Goal: Task Accomplishment & Management: Manage account settings

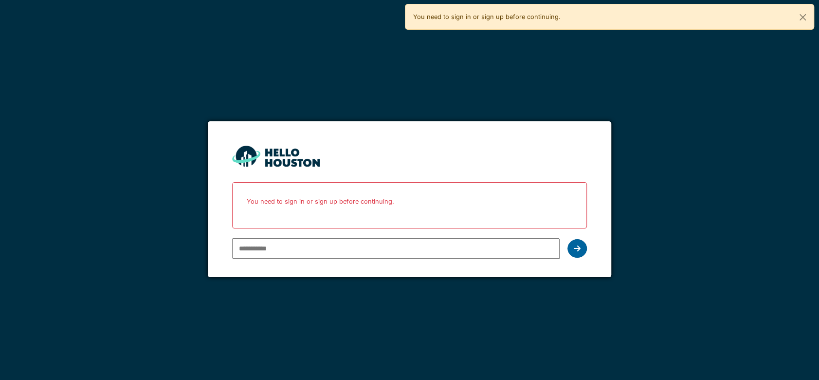
type input "**********"
click at [582, 249] on div at bounding box center [576, 248] width 19 height 18
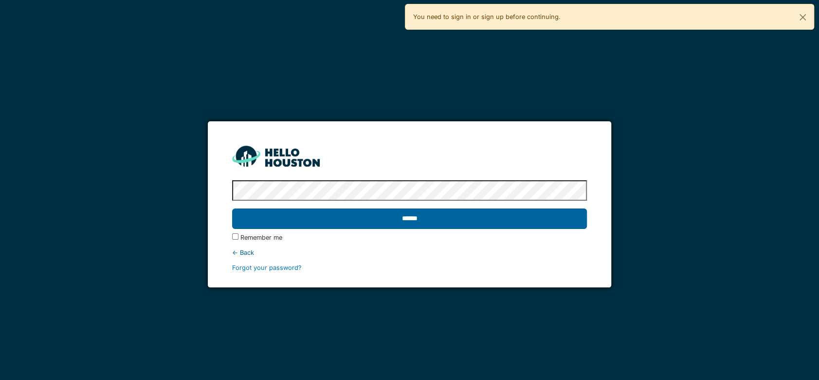
click at [509, 219] on input "******" at bounding box center [409, 218] width 355 height 20
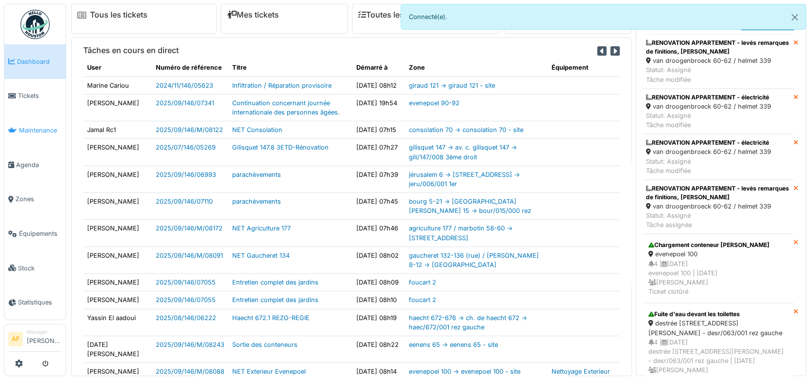
click at [37, 126] on span "Maintenance" at bounding box center [40, 130] width 43 height 9
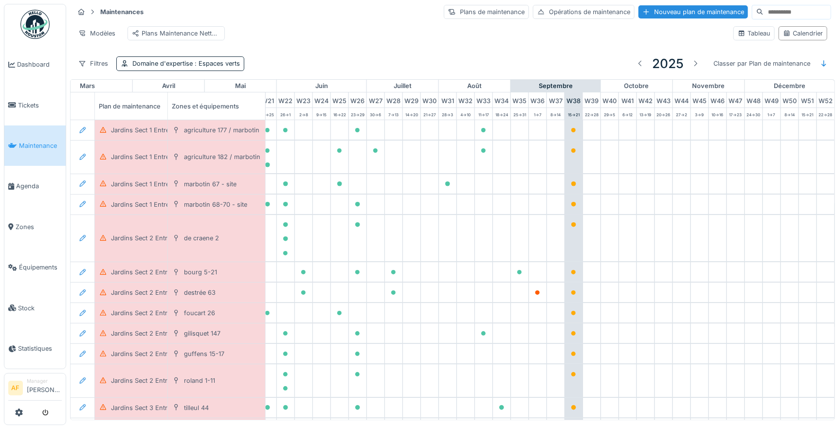
scroll to position [162, 416]
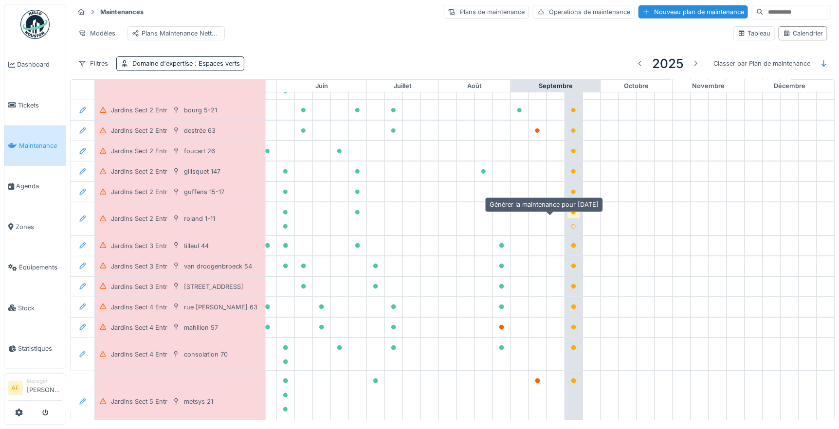
click at [571, 215] on icon at bounding box center [573, 212] width 5 height 5
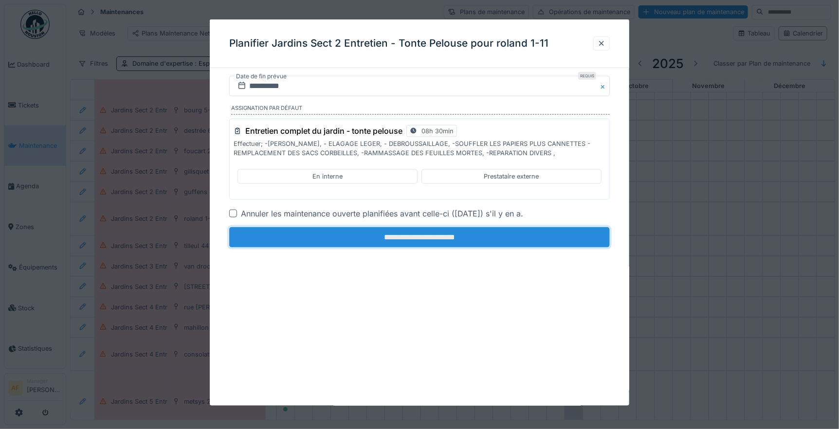
click at [419, 237] on input "**********" at bounding box center [419, 237] width 381 height 20
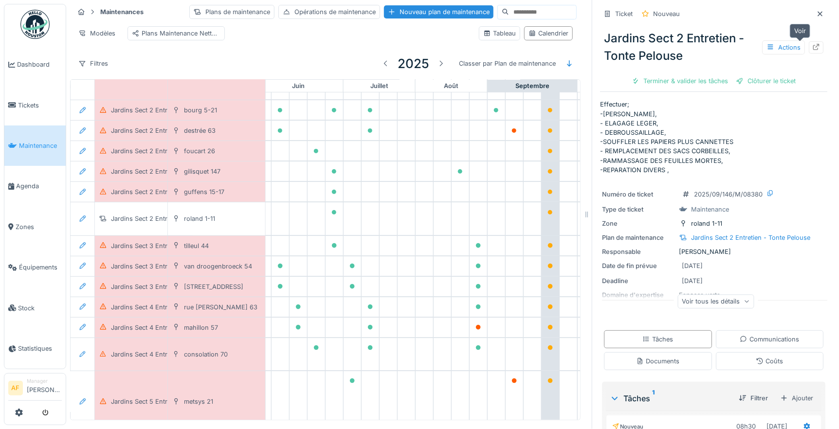
click at [813, 45] on icon at bounding box center [816, 47] width 6 height 6
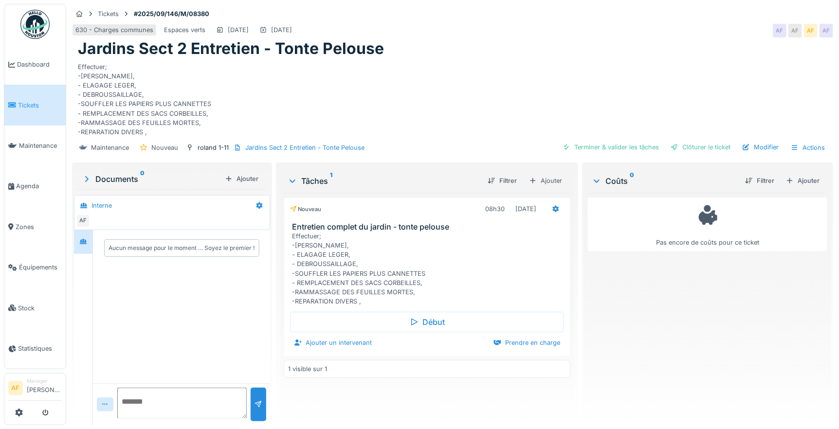
scroll to position [8, 0]
click at [552, 206] on icon at bounding box center [556, 209] width 8 height 6
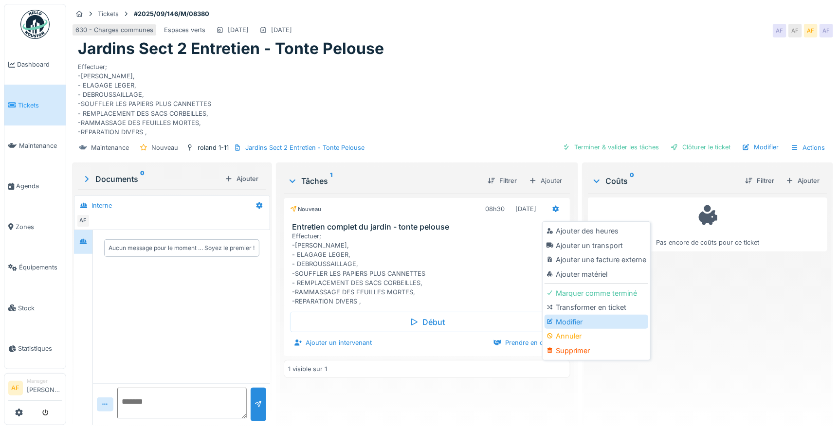
click at [572, 315] on div "Modifier" at bounding box center [597, 322] width 104 height 15
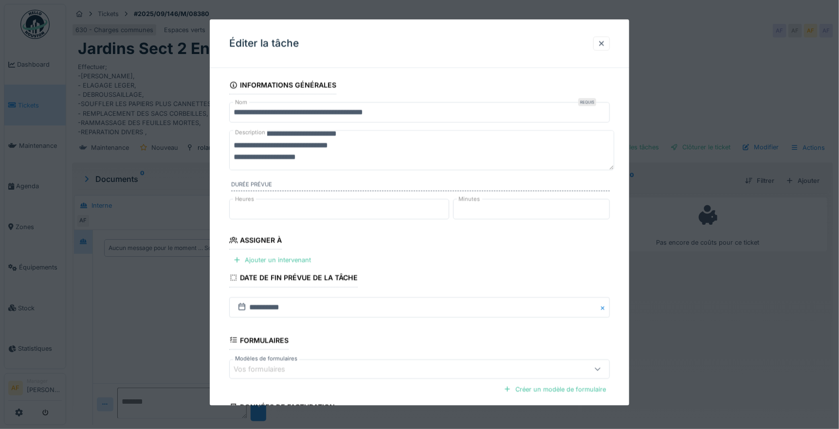
scroll to position [70, 0]
click at [275, 161] on textarea "**********" at bounding box center [421, 150] width 385 height 40
click at [382, 160] on textarea "**********" at bounding box center [421, 150] width 385 height 40
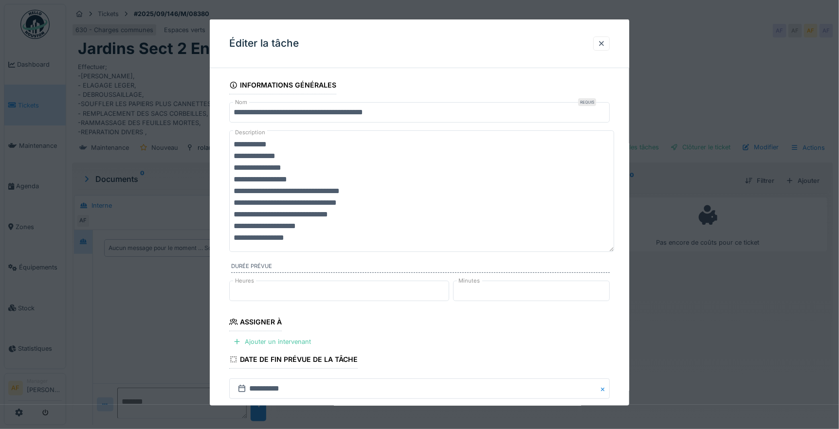
type textarea "**********"
click at [468, 343] on fieldset "**********" at bounding box center [419, 320] width 381 height 488
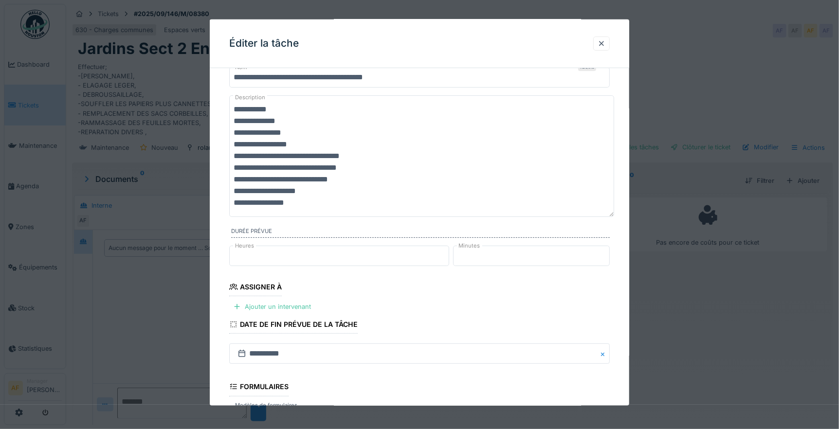
scroll to position [54, 0]
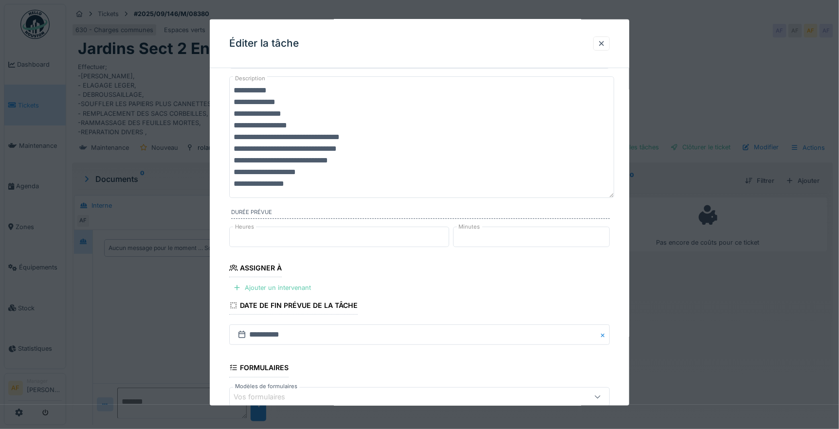
click at [289, 288] on div "Ajouter un intervenant" at bounding box center [272, 287] width 86 height 13
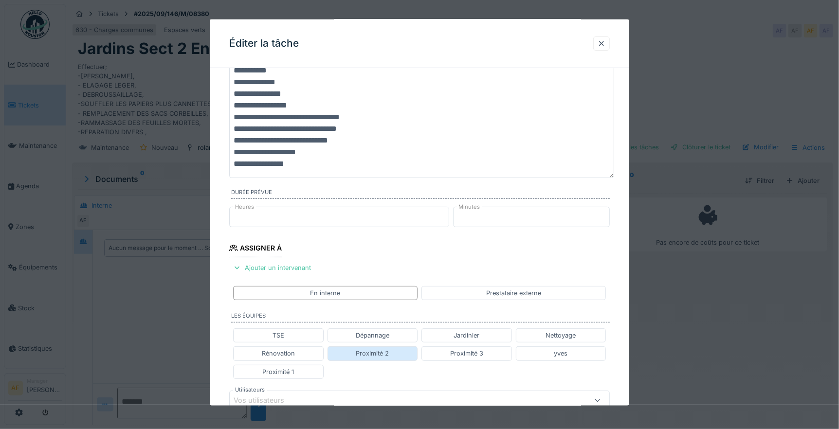
scroll to position [108, 0]
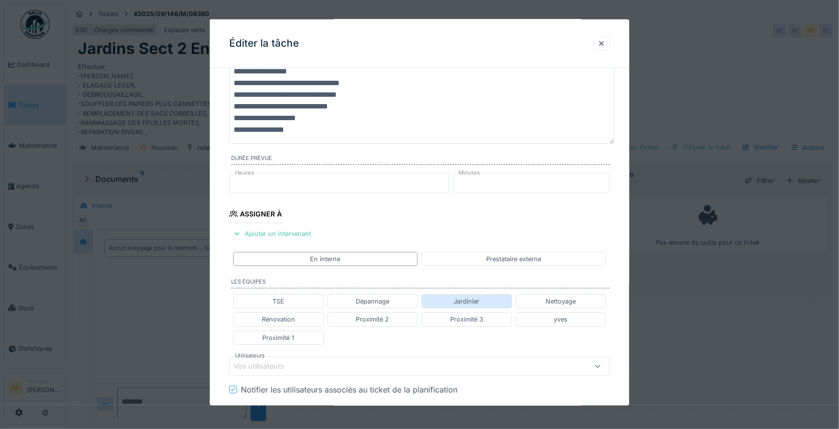
click at [463, 303] on div "Jardinier" at bounding box center [467, 301] width 26 height 9
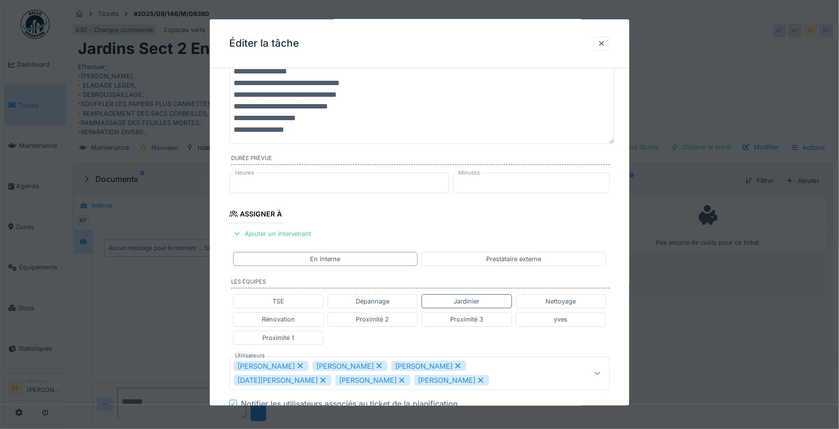
click at [400, 382] on icon at bounding box center [402, 380] width 5 height 5
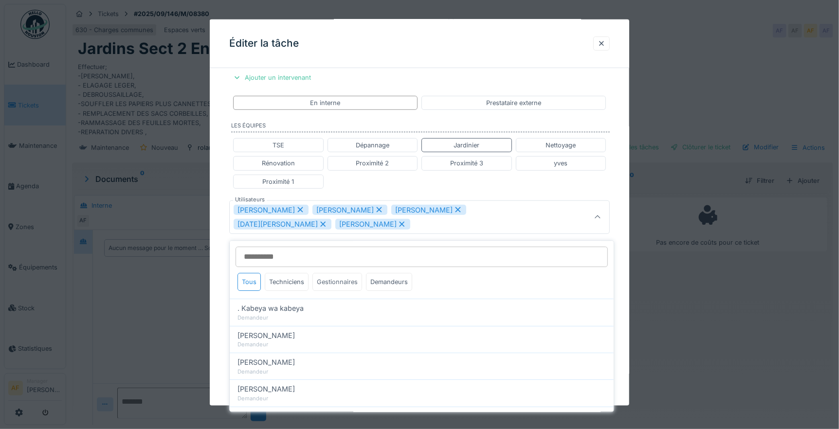
scroll to position [270, 0]
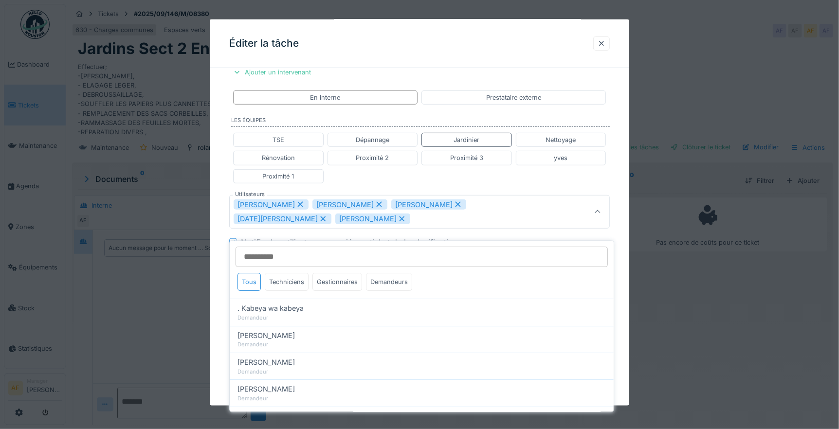
click at [398, 218] on icon at bounding box center [402, 219] width 9 height 7
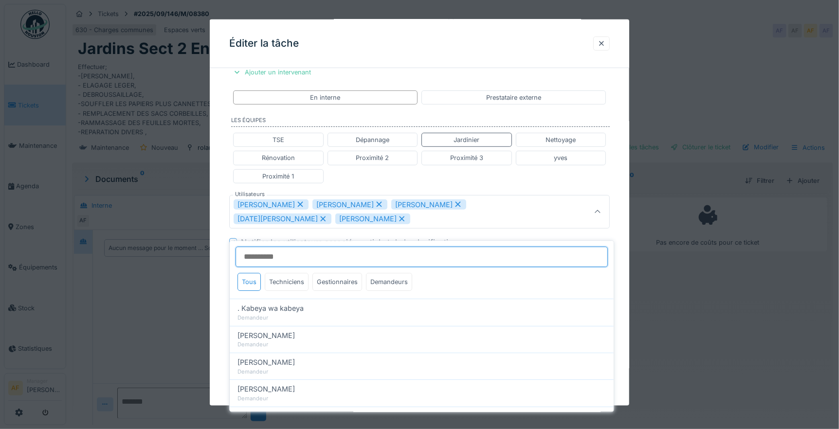
type input "**********"
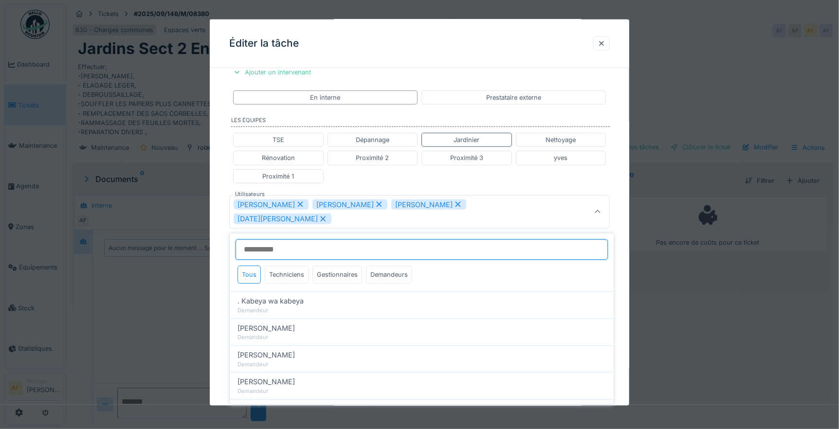
scroll to position [263, 0]
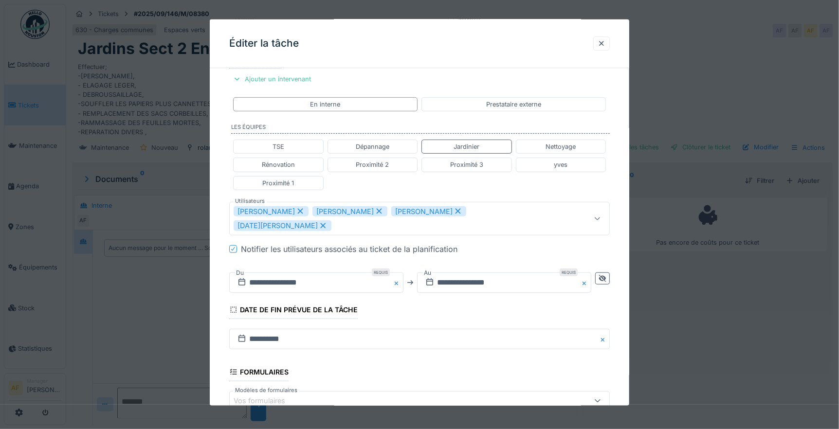
click at [440, 84] on fieldset "**********" at bounding box center [419, 163] width 381 height 701
click at [333, 273] on input "**********" at bounding box center [316, 283] width 174 height 20
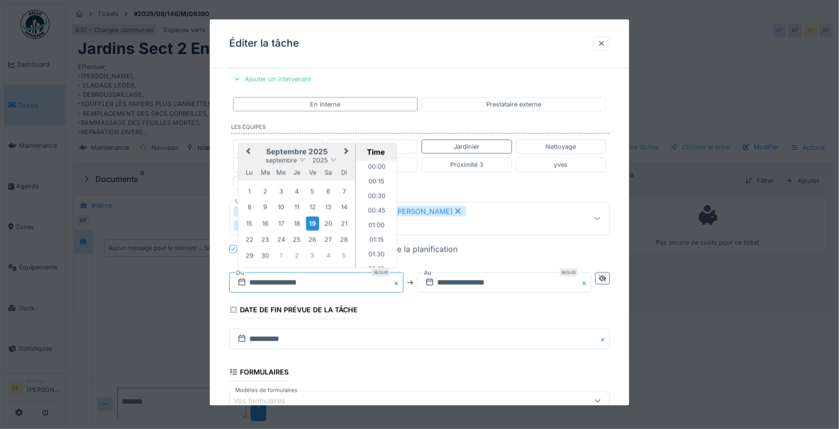
scroll to position [363, 0]
click at [246, 233] on div "22" at bounding box center [249, 239] width 13 height 13
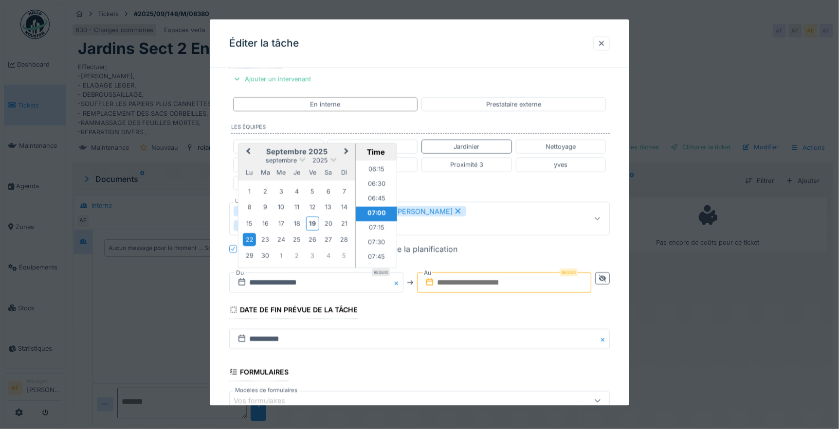
click at [511, 273] on input "text" at bounding box center [504, 283] width 174 height 20
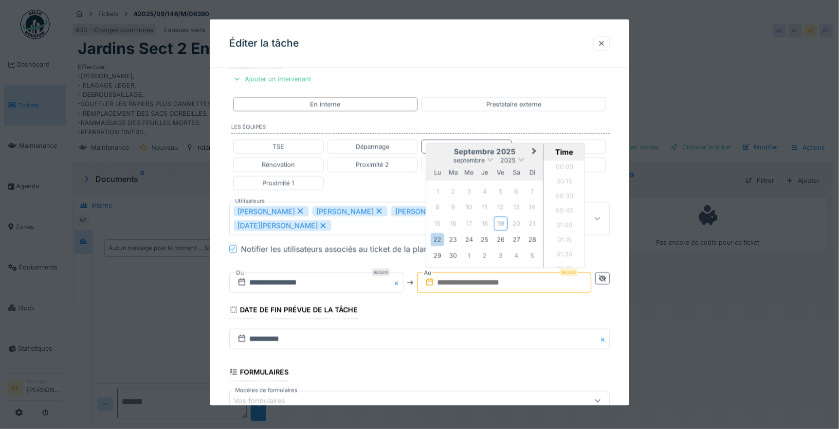
scroll to position [450, 0]
click at [438, 233] on div "22" at bounding box center [437, 239] width 13 height 13
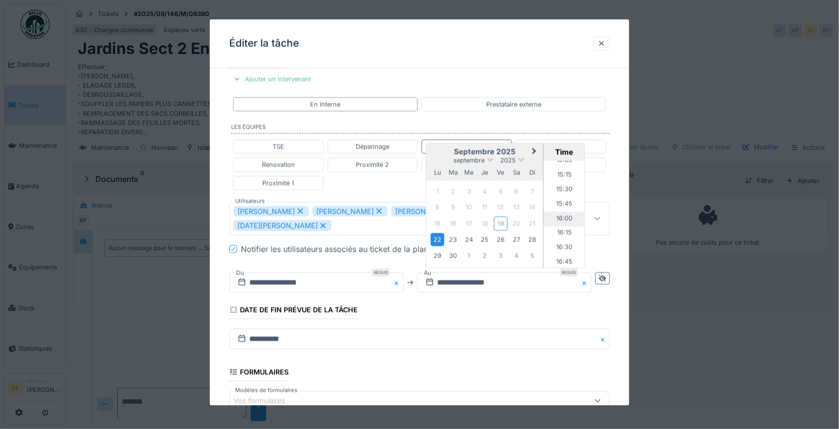
click at [566, 212] on li "16:00" at bounding box center [564, 219] width 41 height 15
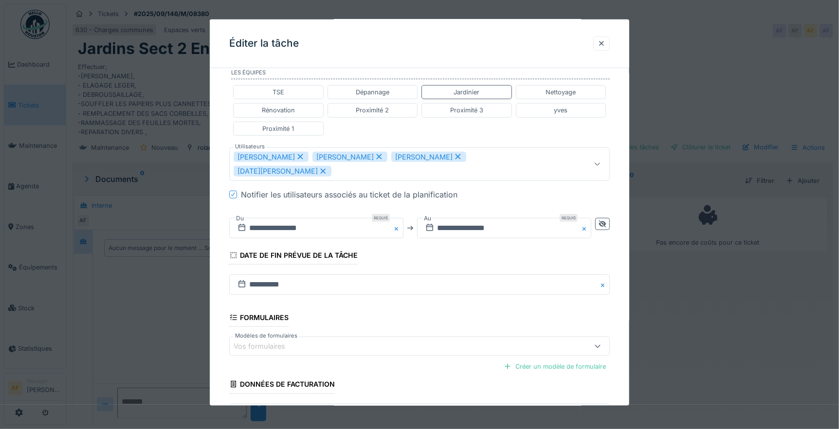
scroll to position [377, 0]
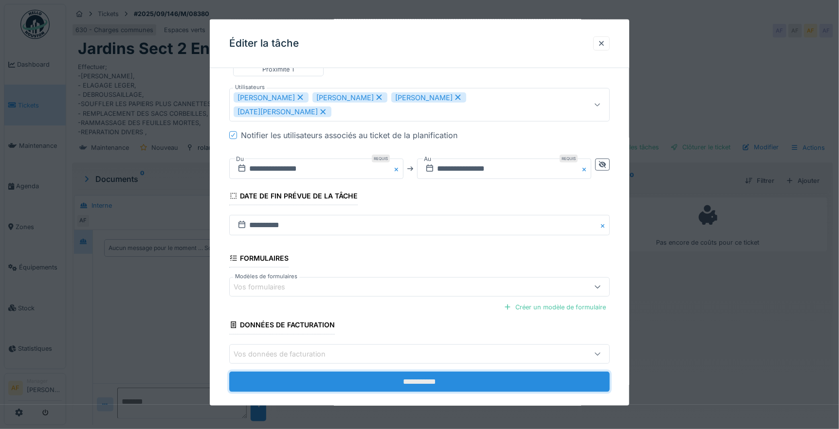
click at [427, 371] on input "**********" at bounding box center [419, 381] width 381 height 20
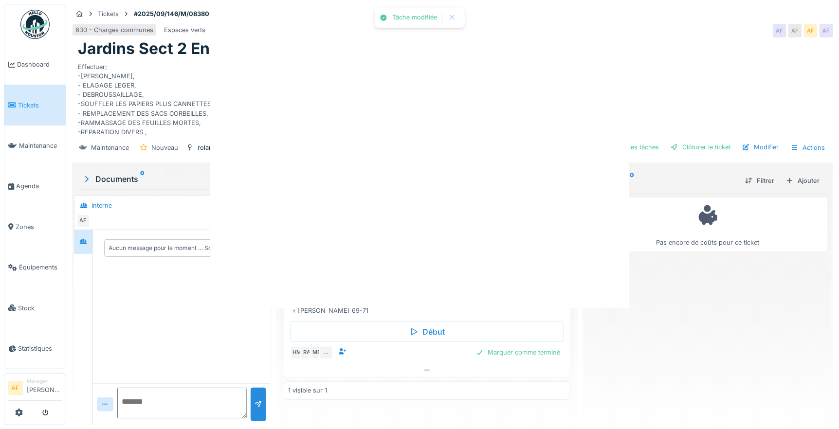
scroll to position [0, 0]
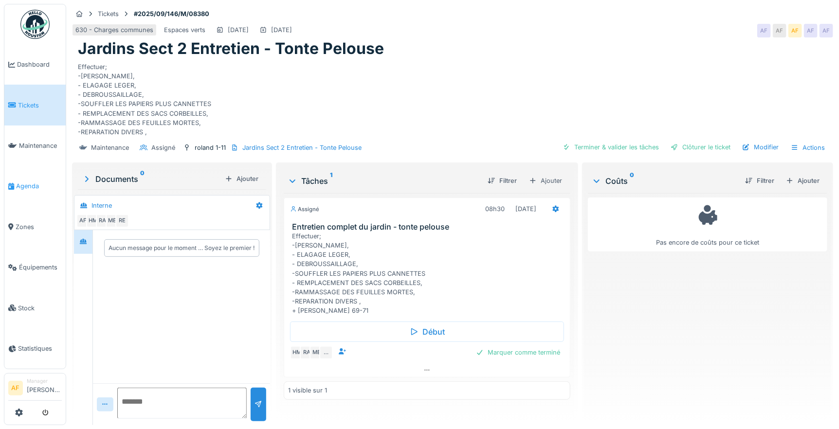
click at [27, 182] on span "Agenda" at bounding box center [39, 186] width 46 height 9
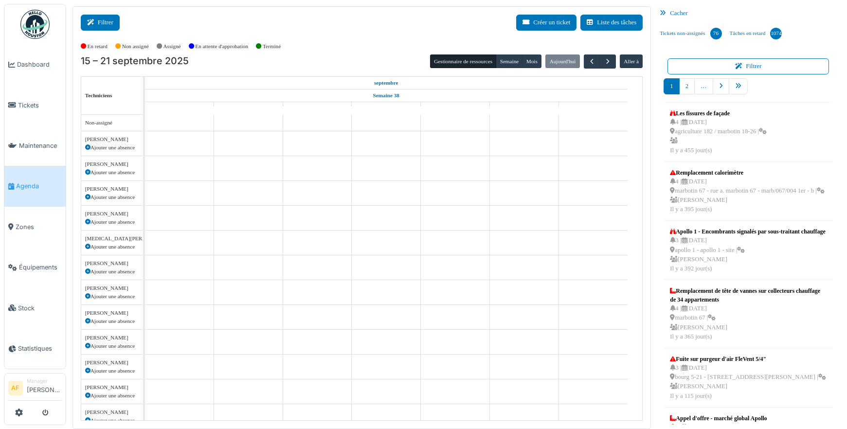
click at [93, 21] on icon at bounding box center [92, 22] width 11 height 6
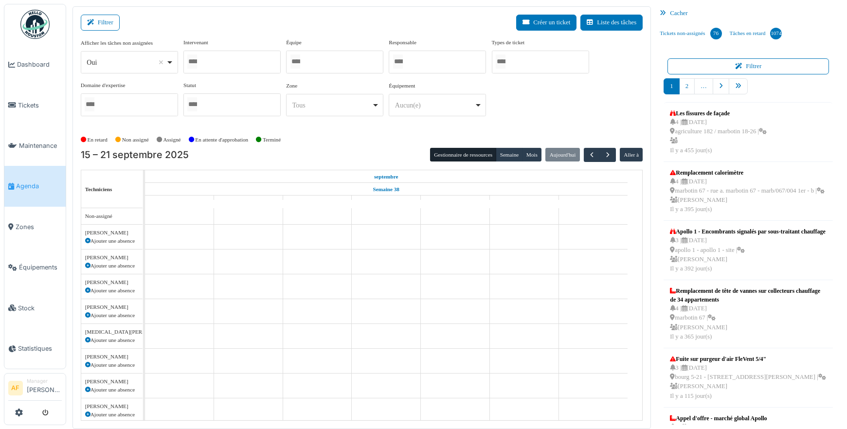
click at [237, 65] on div at bounding box center [231, 62] width 97 height 23
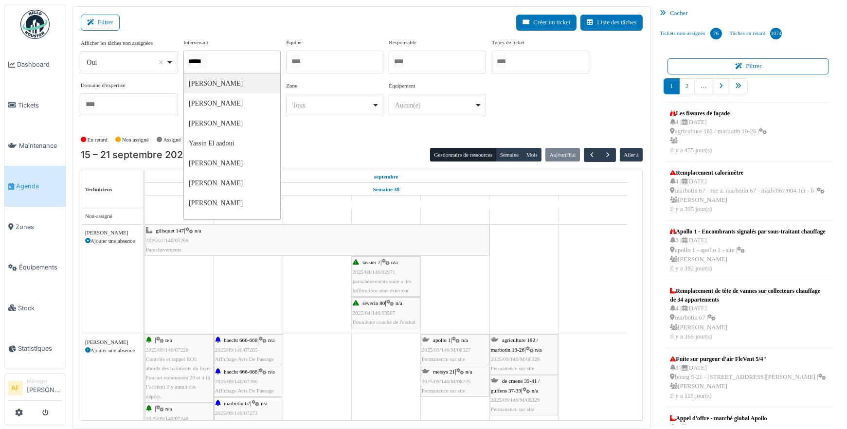
type input "******"
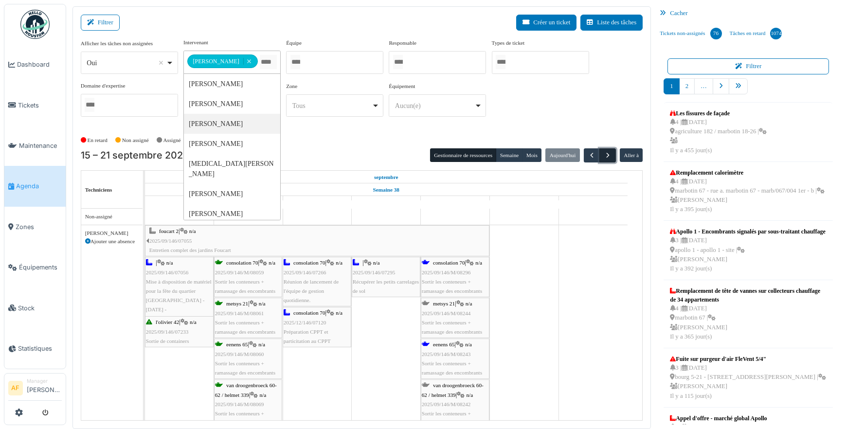
click at [604, 153] on span "button" at bounding box center [608, 155] width 8 height 8
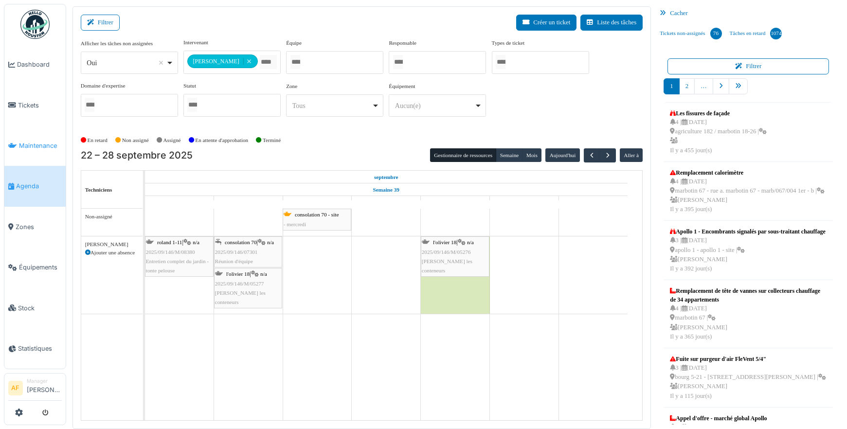
click at [37, 141] on span "Maintenance" at bounding box center [40, 145] width 43 height 9
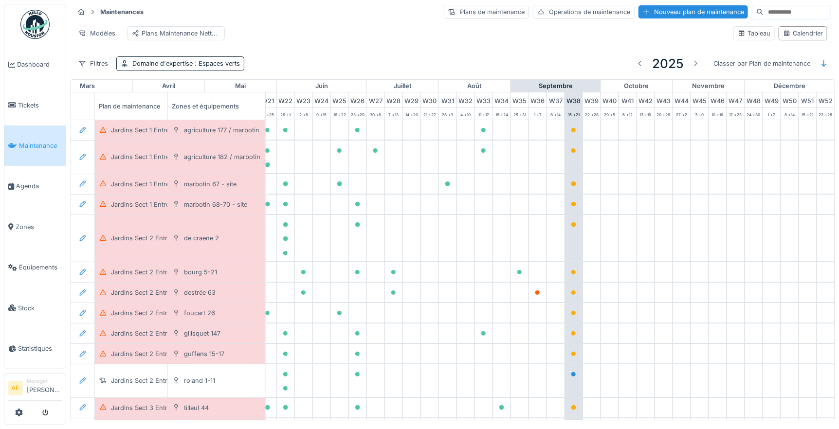
scroll to position [0, 407]
click at [567, 231] on div at bounding box center [573, 225] width 13 height 12
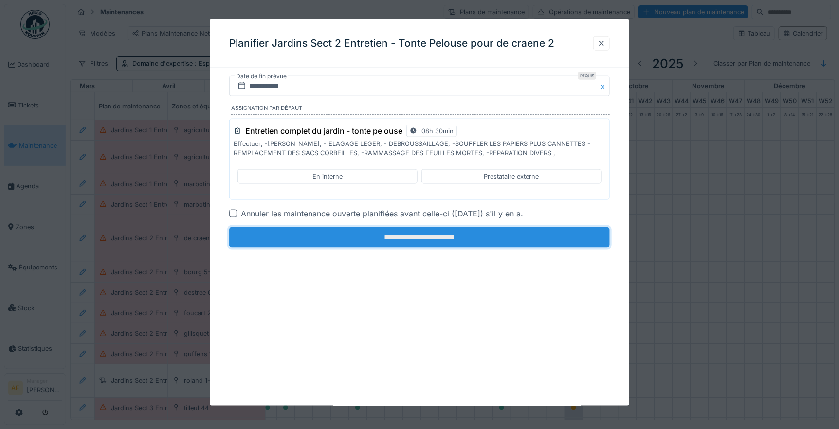
click at [433, 232] on input "**********" at bounding box center [419, 237] width 381 height 20
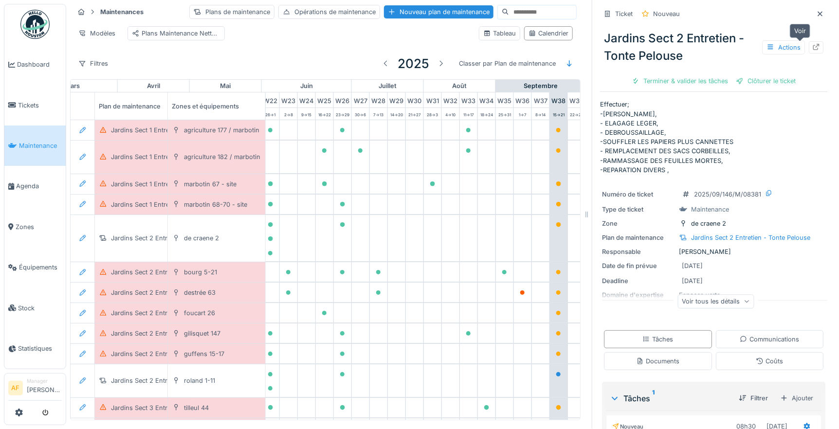
click at [812, 46] on icon at bounding box center [816, 47] width 8 height 6
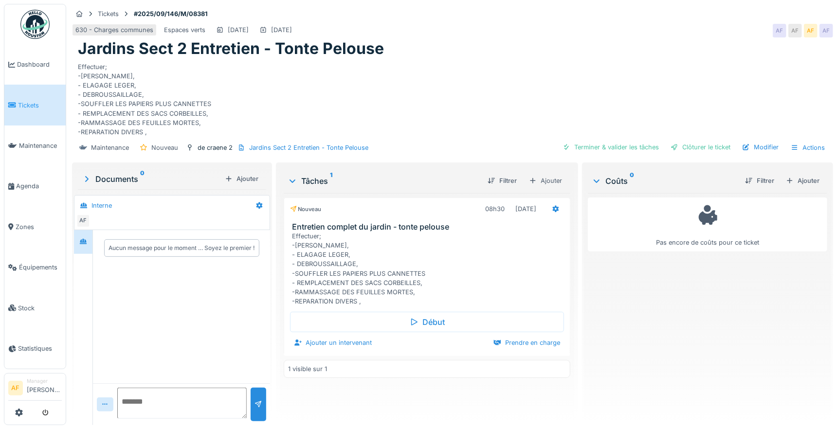
scroll to position [8, 0]
click at [552, 206] on icon at bounding box center [556, 209] width 8 height 6
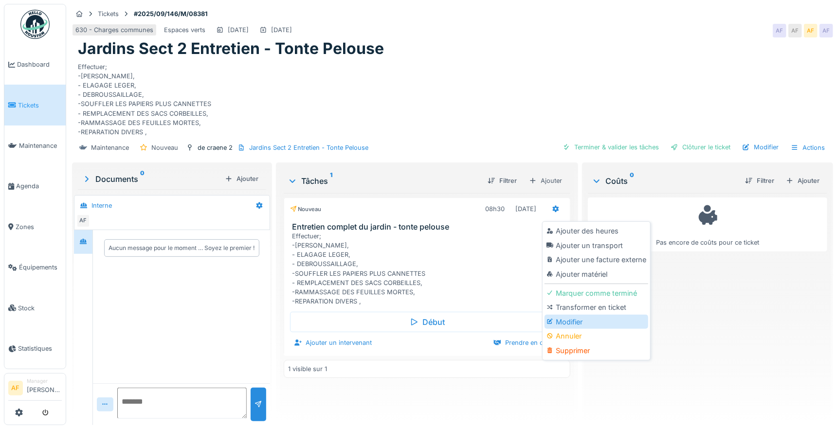
click at [570, 315] on div "Modifier" at bounding box center [597, 322] width 104 height 15
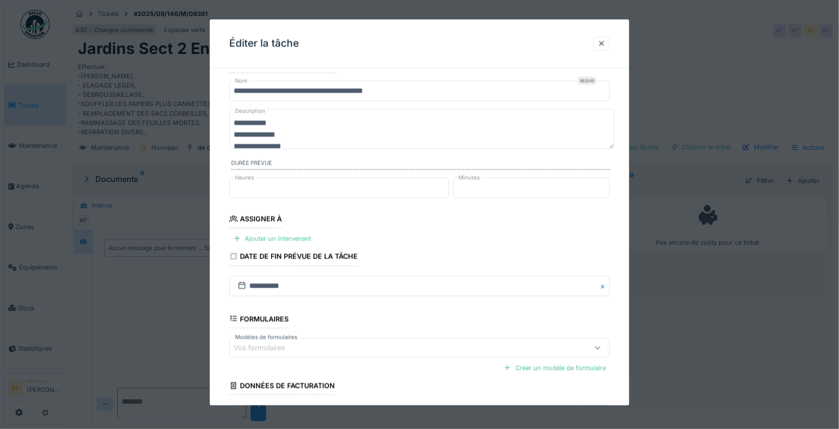
scroll to position [54, 0]
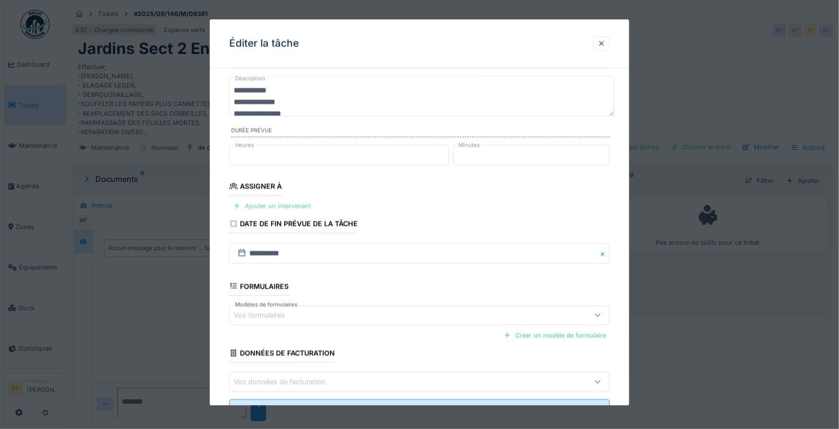
click at [282, 205] on div "Ajouter un intervenant" at bounding box center [272, 206] width 86 height 13
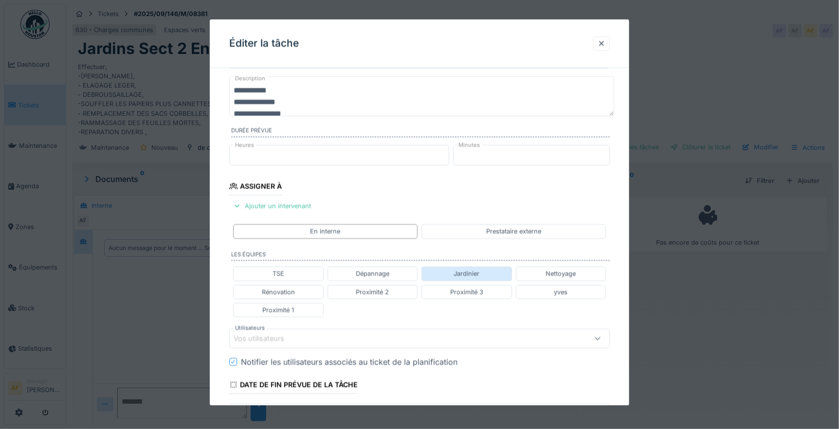
click at [466, 274] on div "Jardinier" at bounding box center [467, 273] width 26 height 9
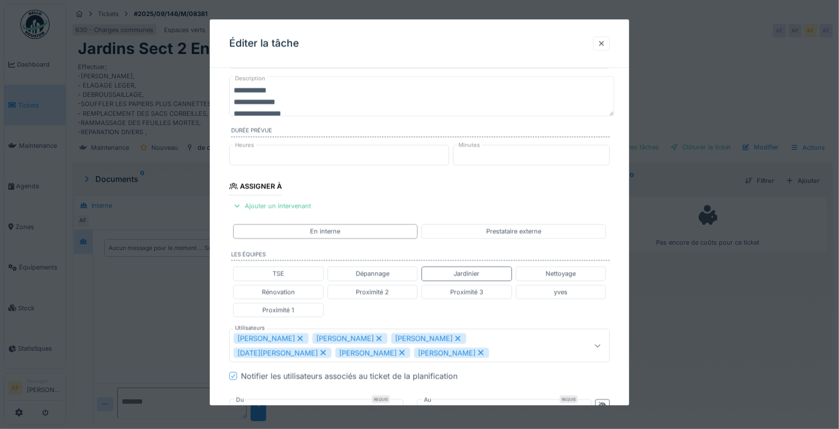
click at [398, 354] on icon at bounding box center [402, 352] width 9 height 7
click at [400, 353] on icon at bounding box center [402, 352] width 5 height 5
type input "**********"
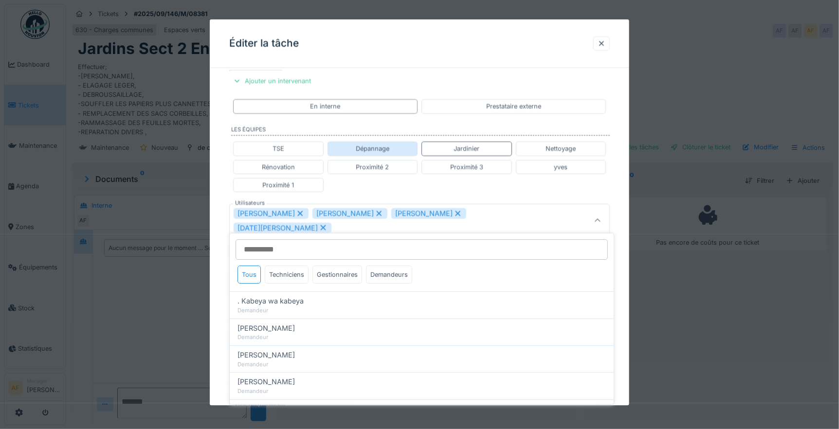
scroll to position [181, 0]
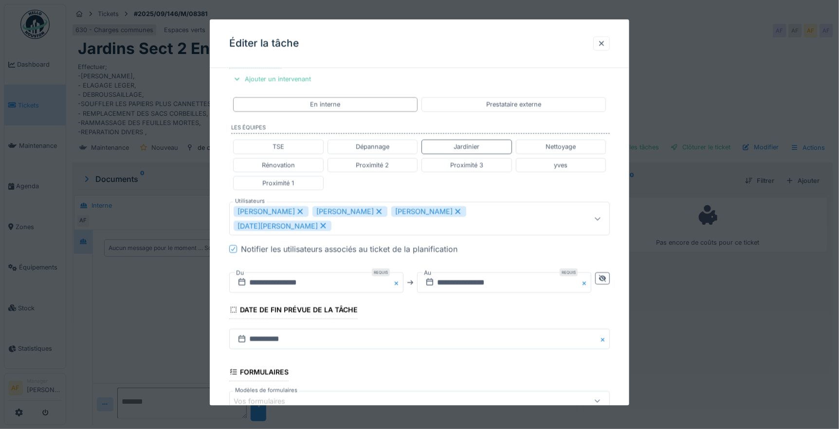
click at [401, 76] on fieldset "**********" at bounding box center [419, 204] width 381 height 619
click at [305, 273] on input "**********" at bounding box center [316, 283] width 174 height 20
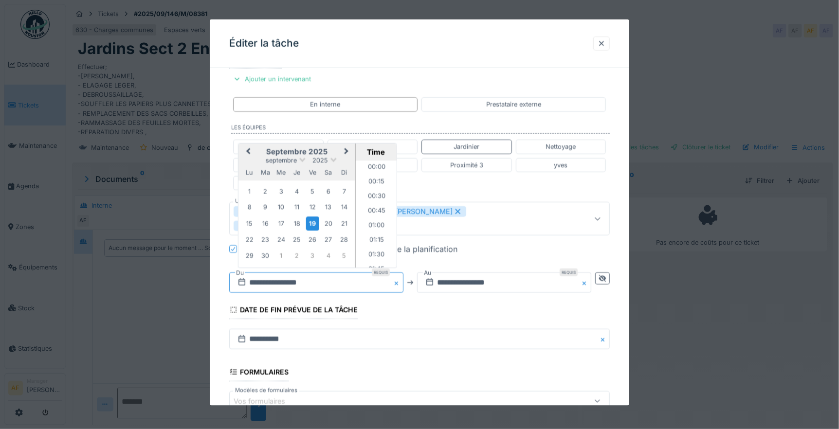
scroll to position [363, 0]
click at [263, 233] on div "23" at bounding box center [264, 239] width 13 height 13
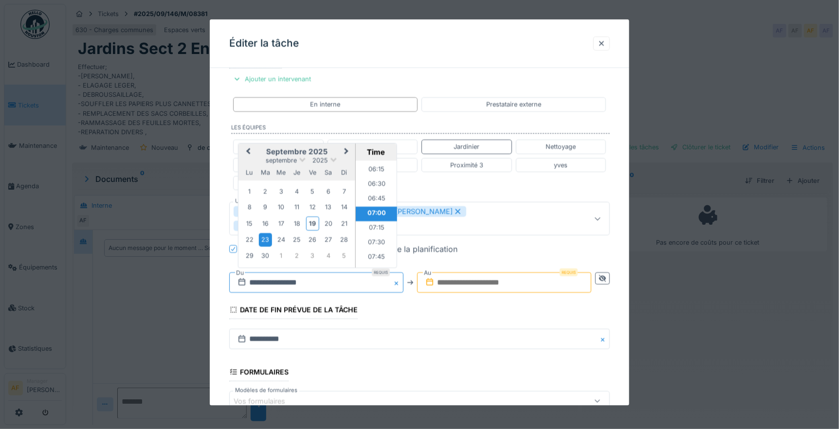
click at [353, 273] on input "**********" at bounding box center [316, 283] width 174 height 20
click at [373, 236] on li "07:30" at bounding box center [376, 243] width 41 height 15
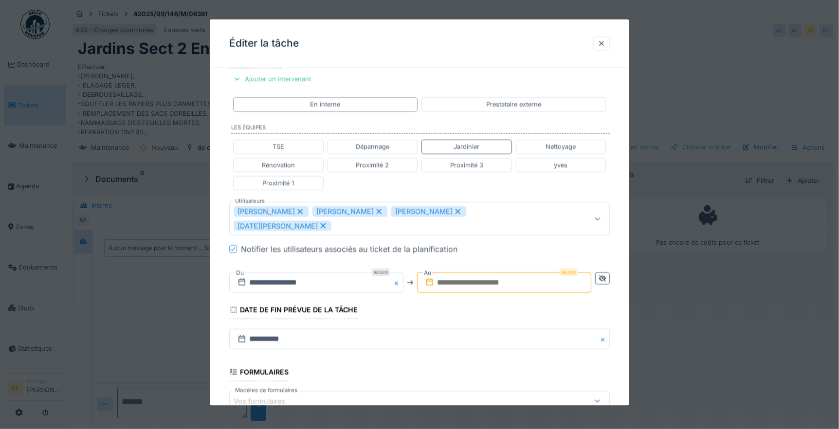
click at [471, 273] on input "text" at bounding box center [504, 283] width 174 height 20
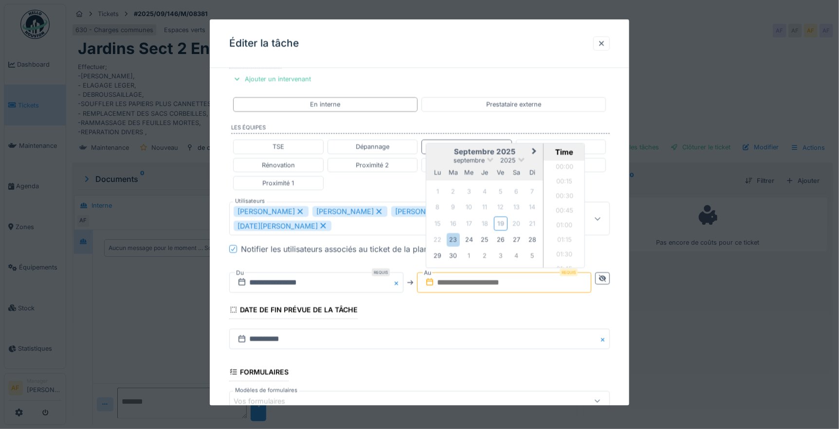
scroll to position [450, 0]
click at [458, 233] on div "23" at bounding box center [453, 239] width 13 height 13
click at [568, 238] on li "12:00" at bounding box center [564, 245] width 41 height 15
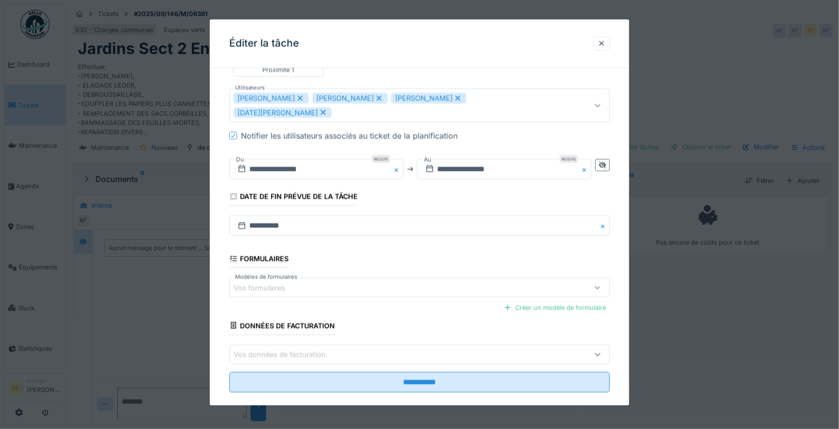
scroll to position [295, 0]
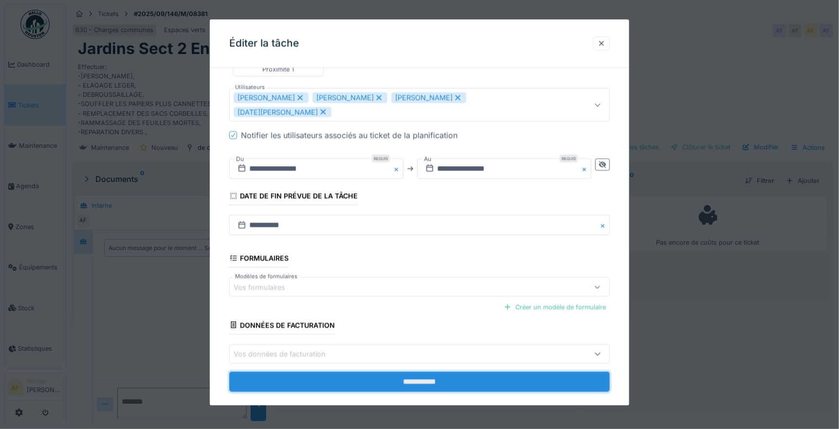
click at [434, 371] on input "**********" at bounding box center [419, 381] width 381 height 20
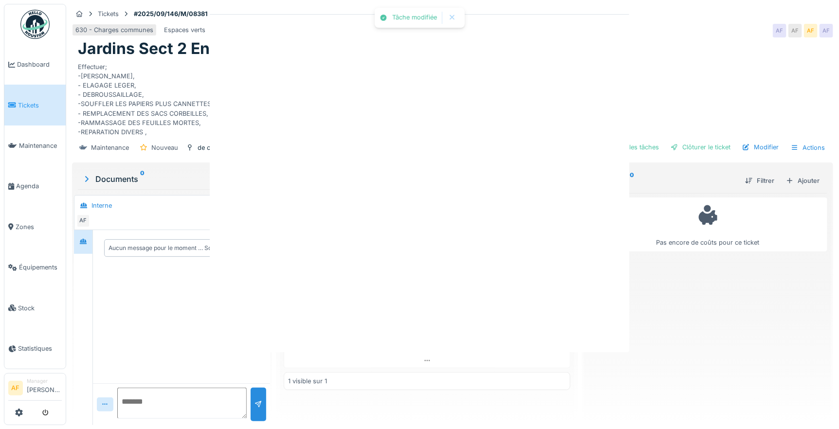
scroll to position [0, 0]
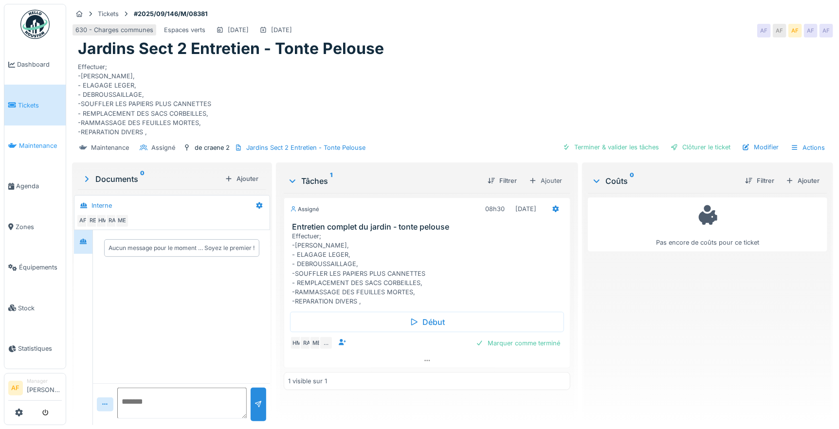
click at [51, 141] on span "Maintenance" at bounding box center [40, 145] width 43 height 9
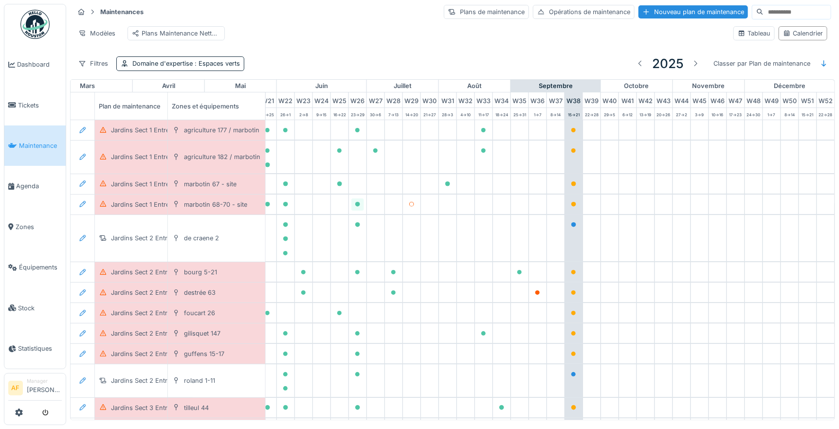
scroll to position [0, 407]
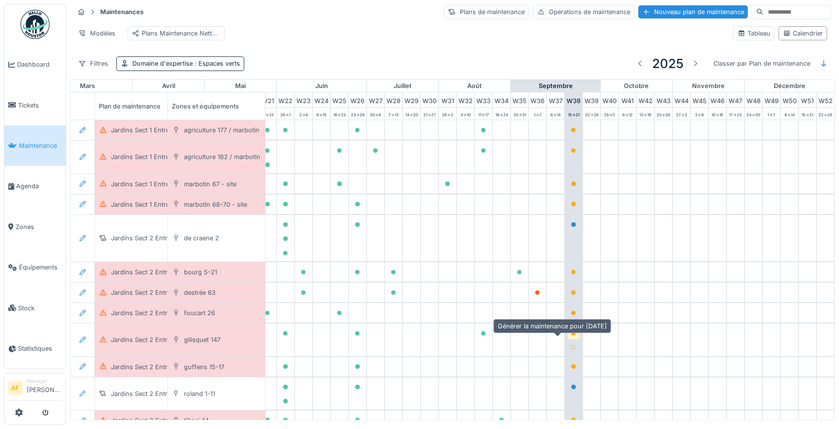
click at [571, 336] on icon at bounding box center [573, 333] width 5 height 5
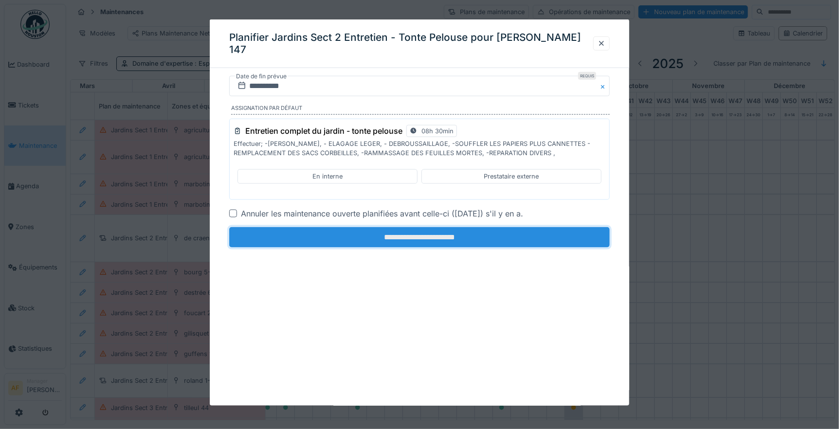
click at [474, 235] on input "**********" at bounding box center [419, 237] width 381 height 20
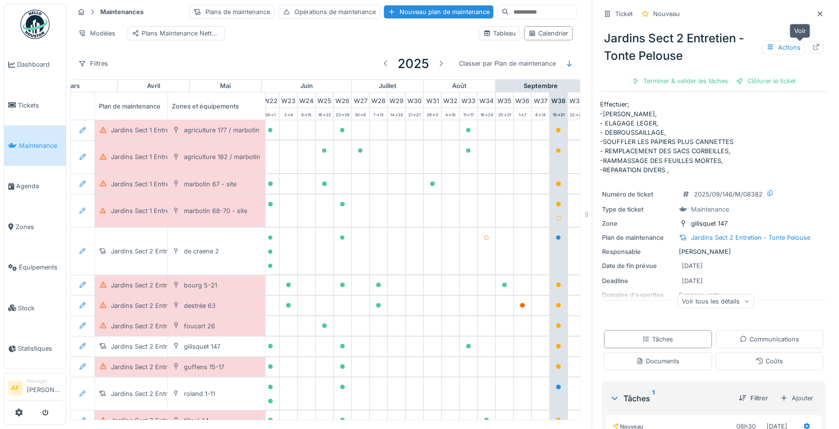
click at [812, 48] on icon at bounding box center [816, 47] width 8 height 6
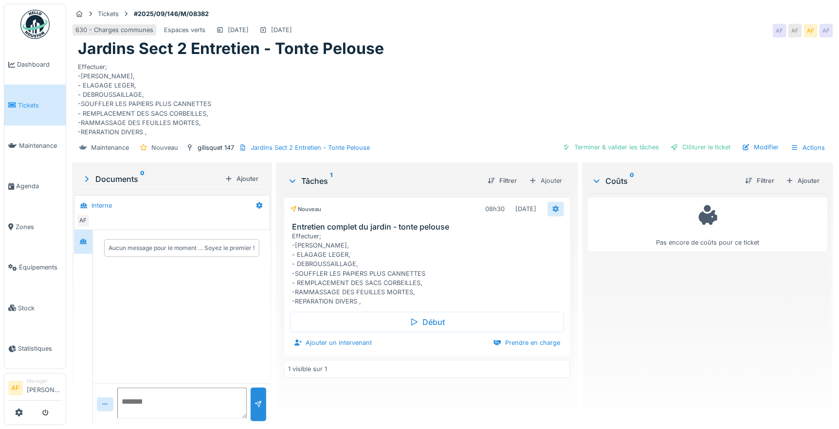
click at [552, 206] on icon at bounding box center [556, 209] width 8 height 6
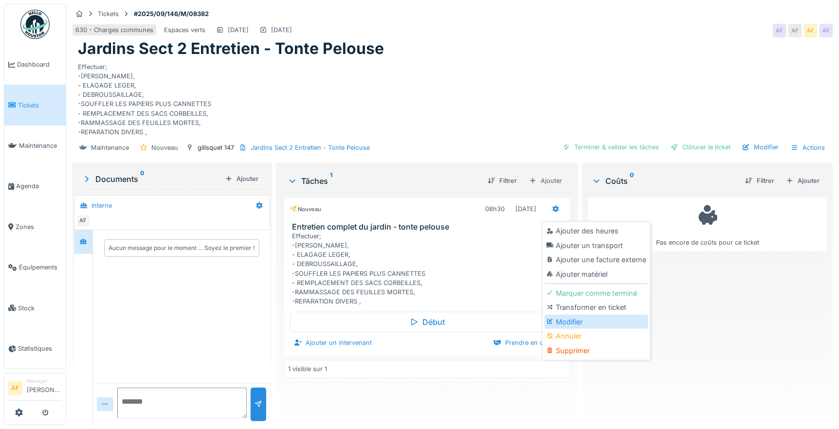
click at [562, 319] on div "Modifier" at bounding box center [597, 322] width 104 height 15
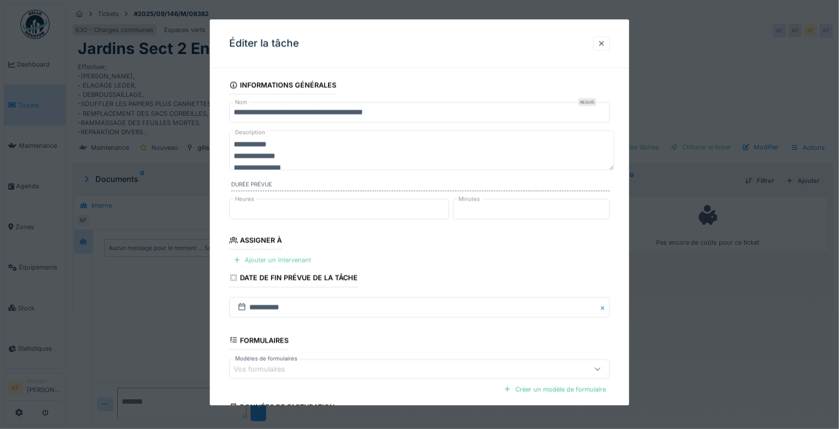
click at [292, 259] on div "Ajouter un intervenant" at bounding box center [272, 260] width 86 height 13
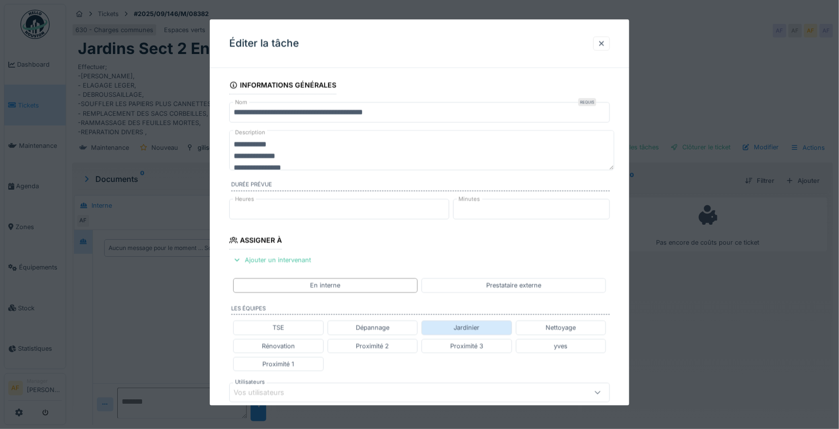
click at [479, 330] on div "Jardinier" at bounding box center [467, 327] width 26 height 9
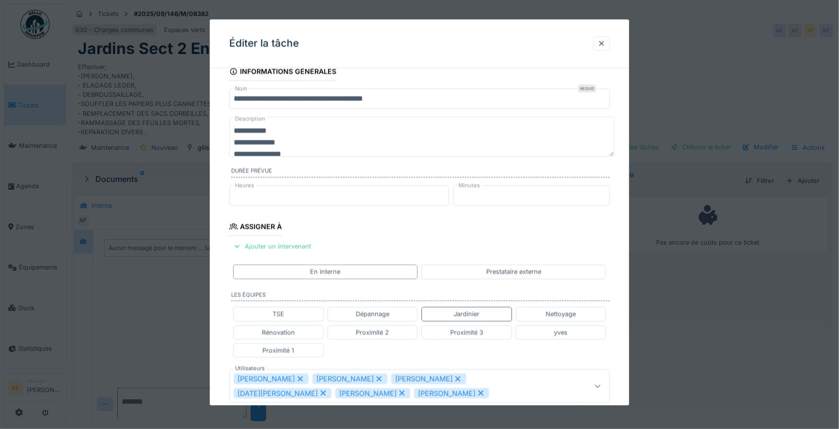
scroll to position [54, 0]
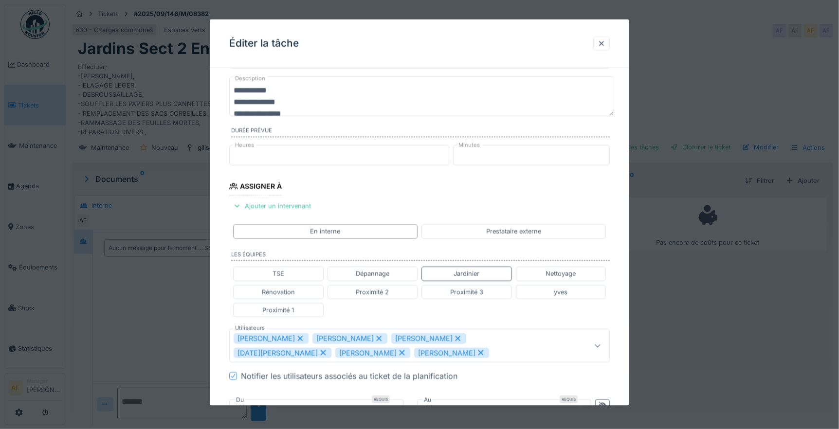
click at [398, 353] on icon at bounding box center [402, 352] width 9 height 7
type input "**********"
click at [393, 190] on fieldset "**********" at bounding box center [419, 331] width 381 height 619
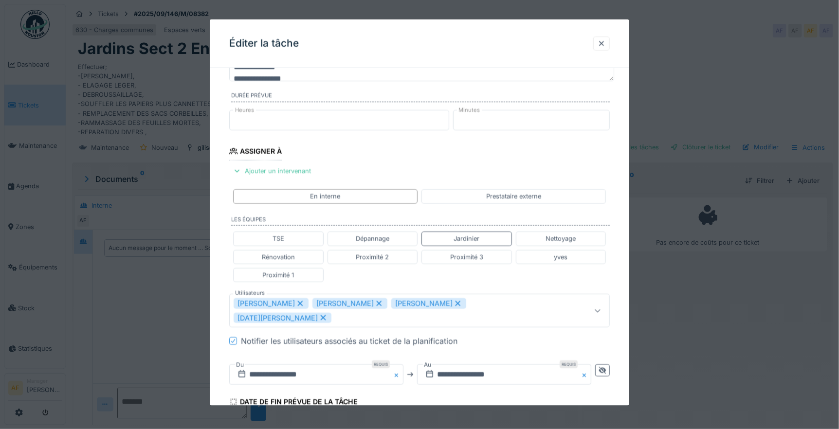
scroll to position [162, 0]
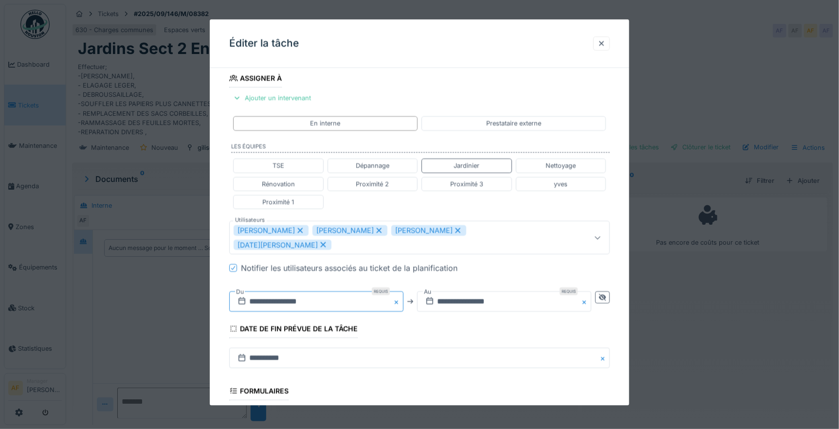
click at [338, 292] on input "**********" at bounding box center [316, 302] width 174 height 20
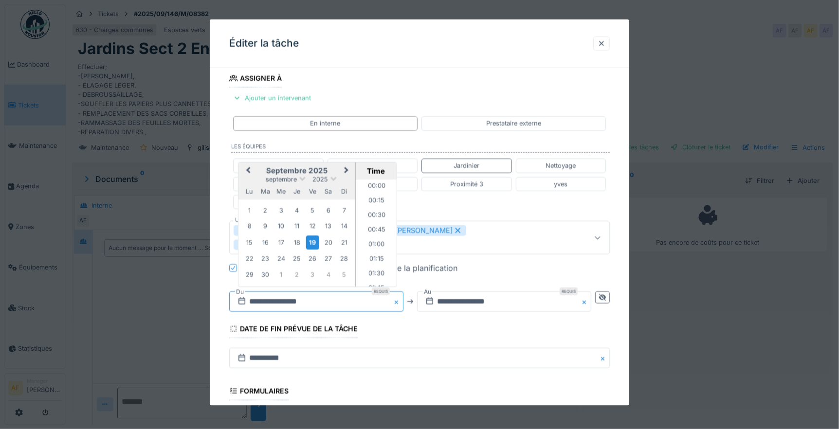
scroll to position [363, 0]
click at [266, 252] on div "23" at bounding box center [264, 258] width 13 height 13
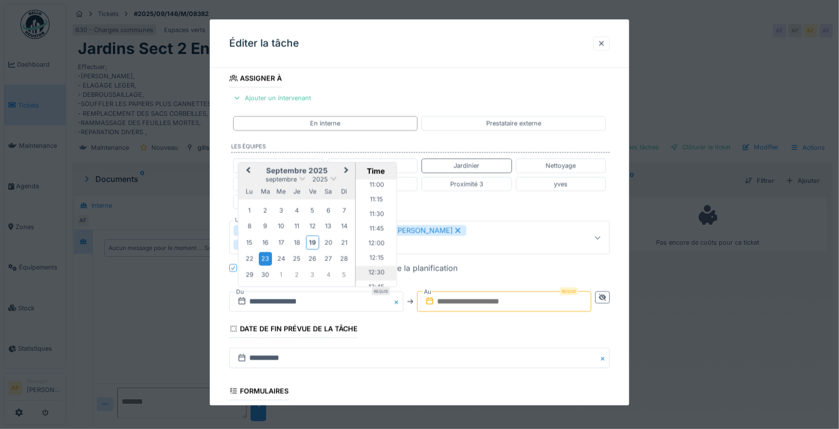
click at [371, 266] on li "12:30" at bounding box center [376, 273] width 41 height 15
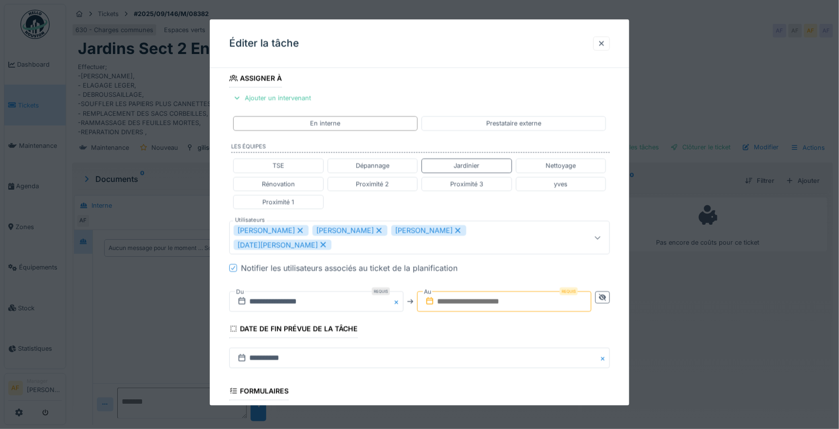
click at [529, 292] on input "text" at bounding box center [504, 302] width 174 height 20
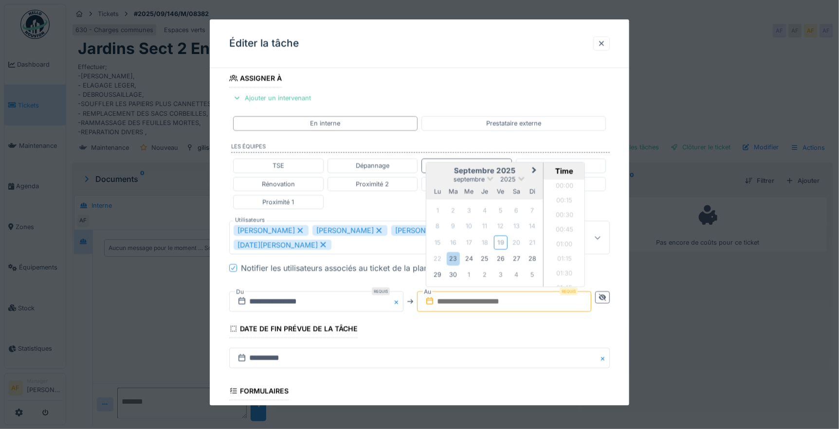
scroll to position [450, 0]
click at [432, 251] on div "22 23 24 25 26 27 28" at bounding box center [485, 259] width 110 height 16
click at [456, 252] on div "23" at bounding box center [453, 258] width 13 height 13
click at [567, 242] on li "16:00" at bounding box center [564, 249] width 41 height 15
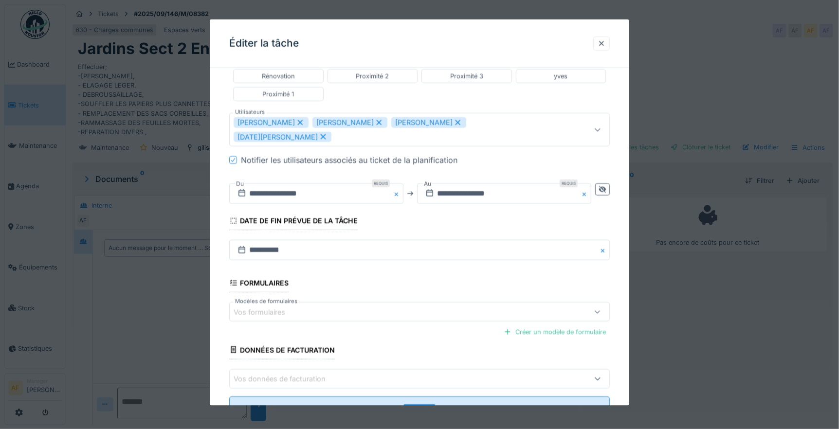
scroll to position [295, 0]
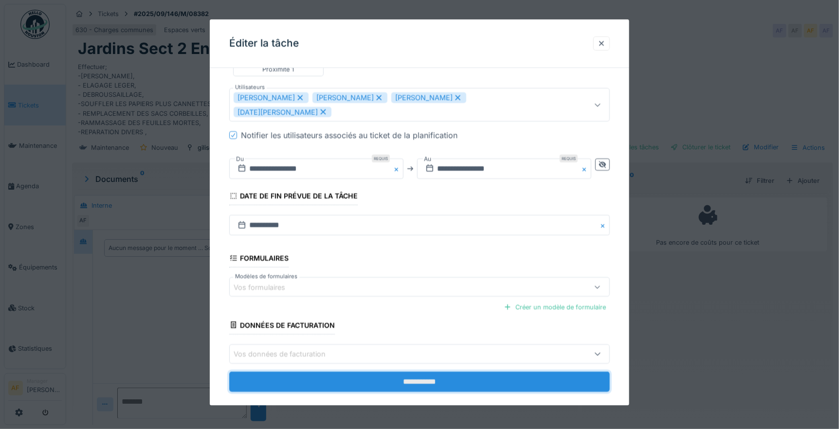
click at [429, 371] on input "**********" at bounding box center [419, 381] width 381 height 20
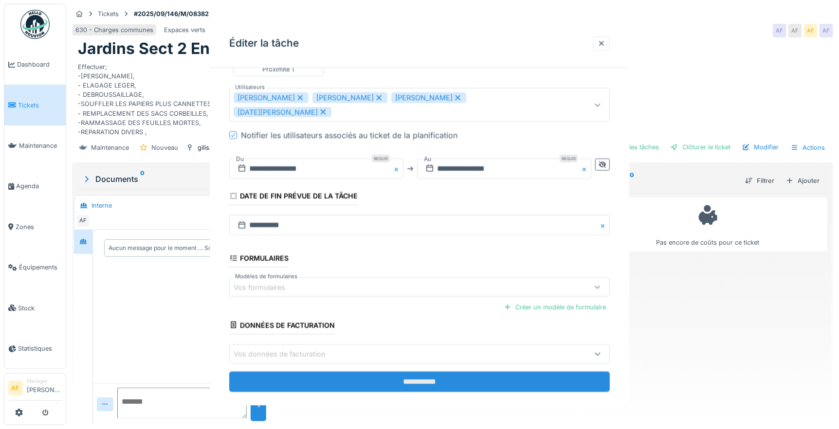
scroll to position [0, 0]
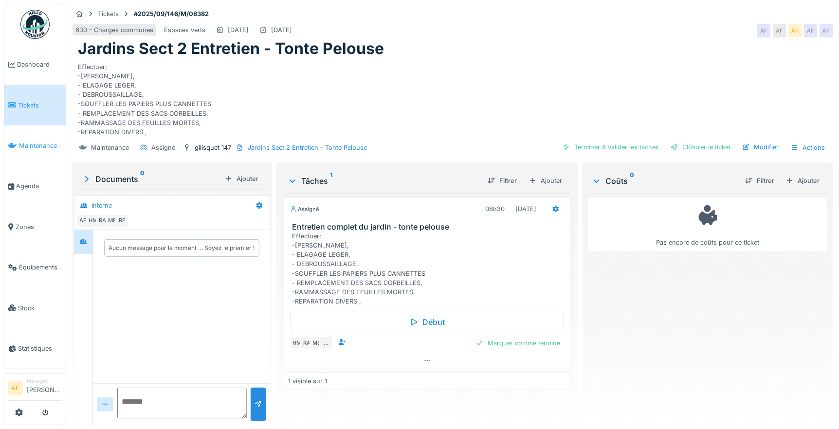
click at [30, 141] on span "Maintenance" at bounding box center [40, 145] width 43 height 9
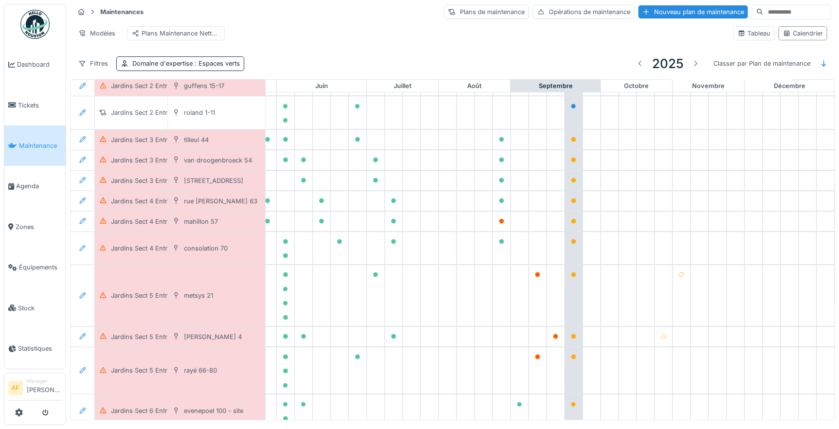
scroll to position [106, 407]
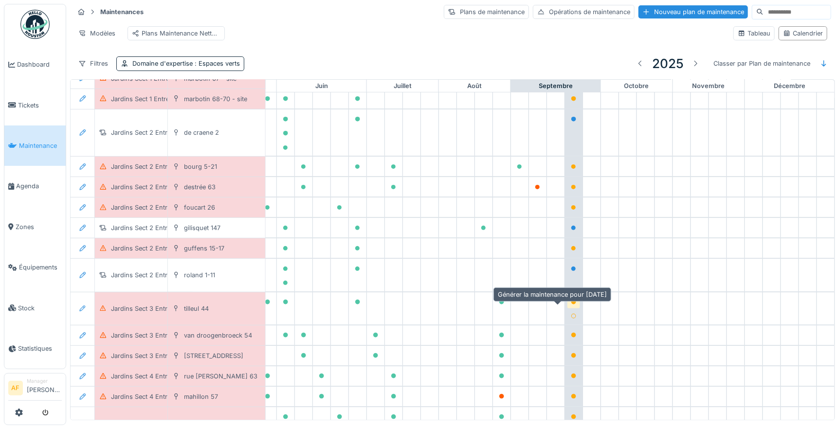
click at [571, 305] on icon at bounding box center [573, 302] width 5 height 5
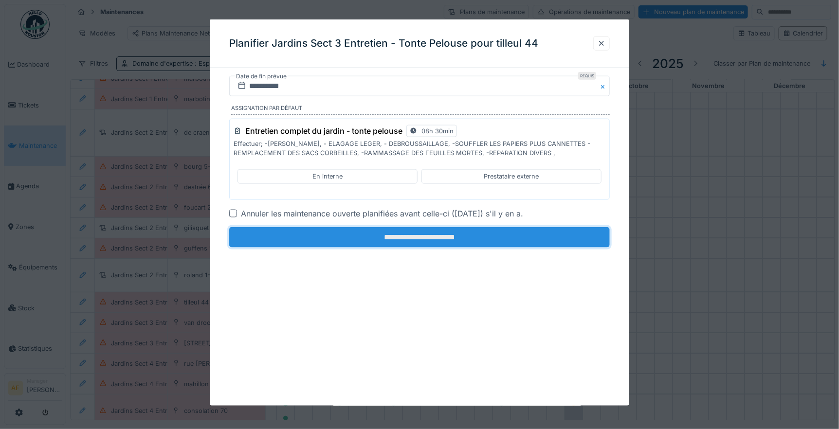
click at [530, 237] on input "**********" at bounding box center [419, 237] width 381 height 20
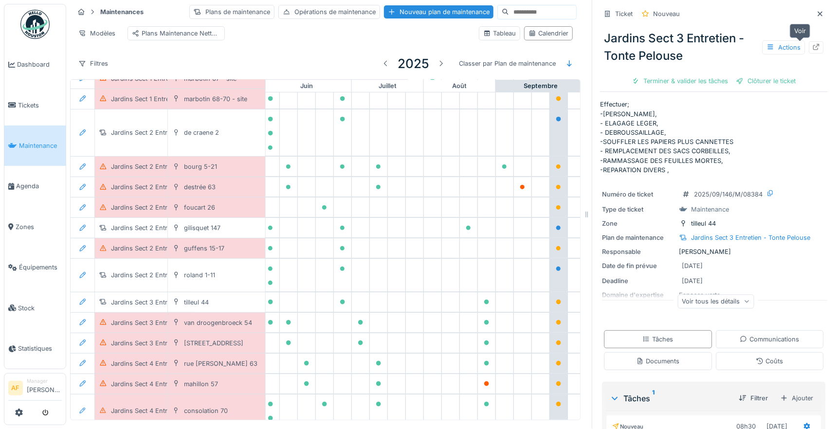
click at [809, 44] on div at bounding box center [816, 47] width 15 height 12
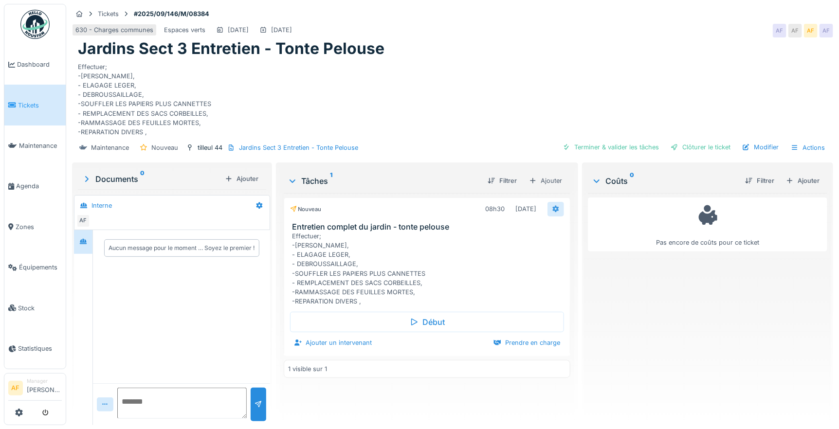
click at [553, 208] on icon at bounding box center [556, 209] width 6 height 7
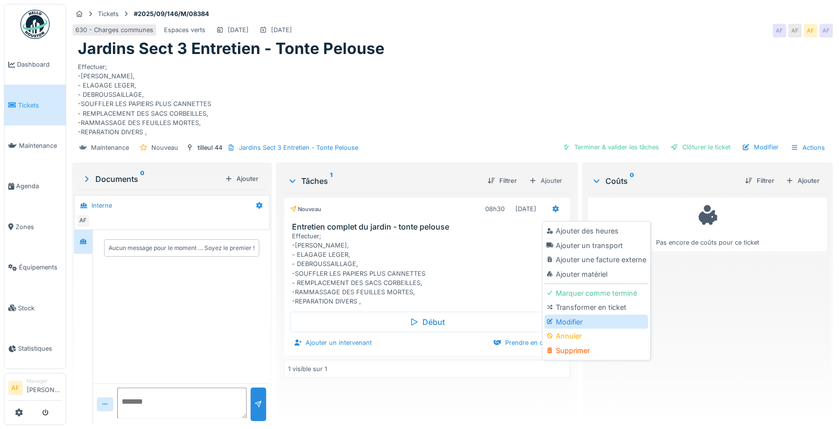
click at [584, 320] on div "Modifier" at bounding box center [597, 322] width 104 height 15
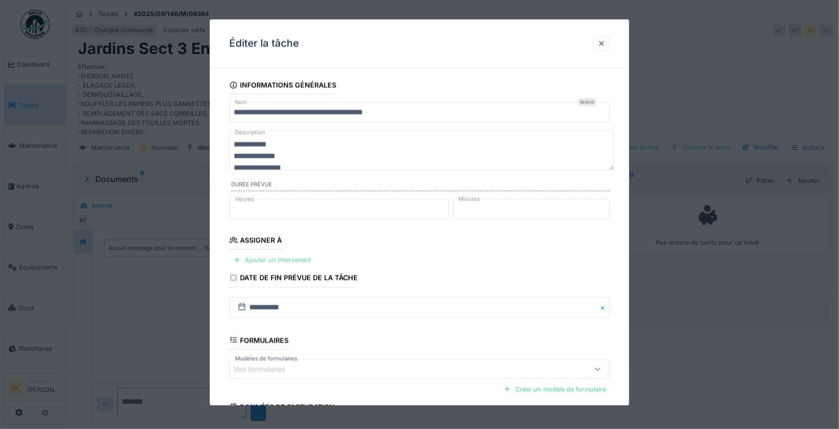
click at [297, 260] on div "Ajouter un intervenant" at bounding box center [272, 260] width 86 height 13
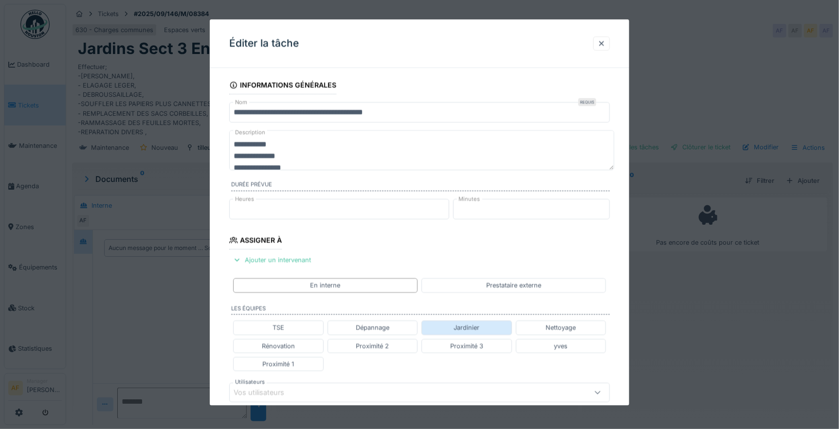
click at [479, 327] on div "Jardinier" at bounding box center [467, 327] width 26 height 9
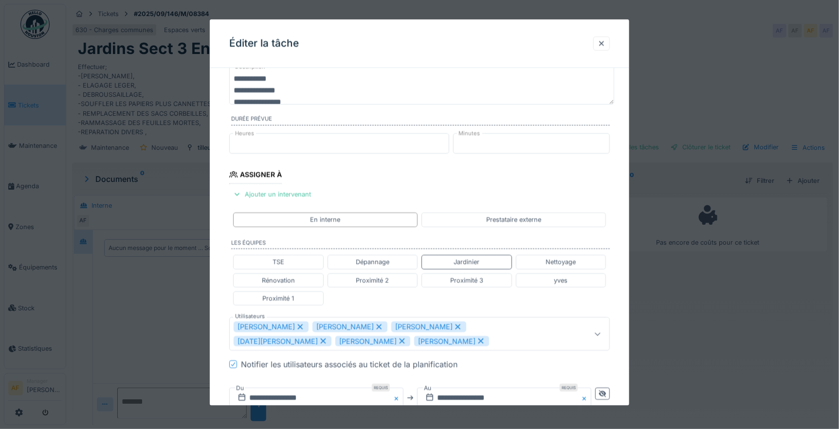
scroll to position [108, 0]
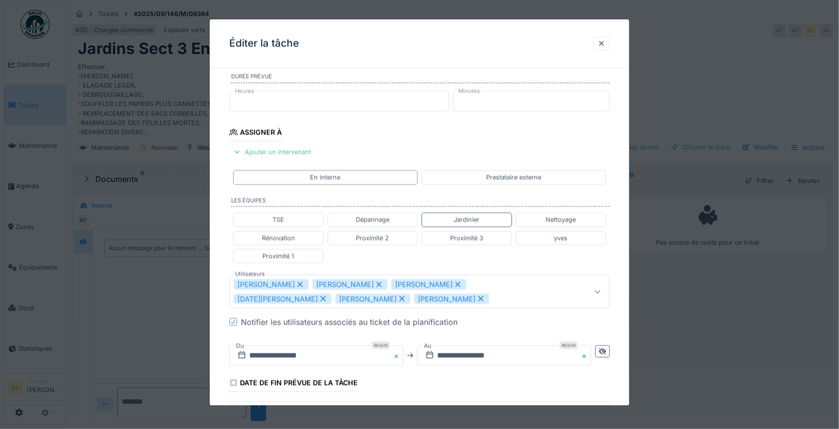
click at [398, 299] on icon at bounding box center [402, 298] width 9 height 7
click at [400, 298] on icon at bounding box center [402, 298] width 5 height 5
type input "**********"
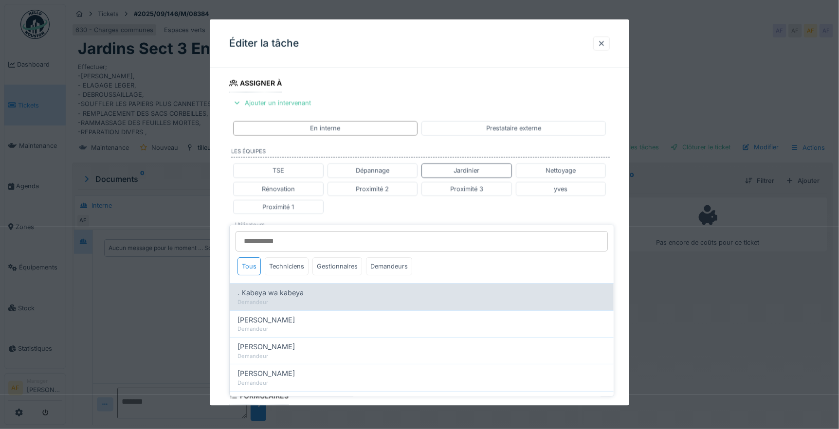
scroll to position [181, 0]
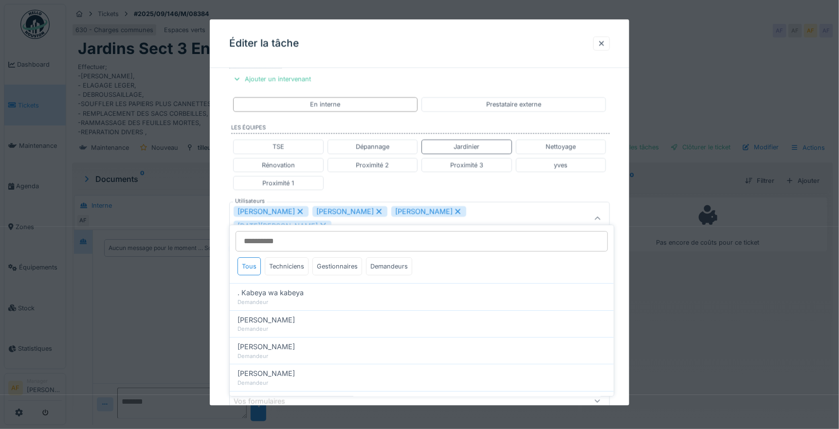
click at [451, 82] on fieldset "**********" at bounding box center [419, 204] width 381 height 619
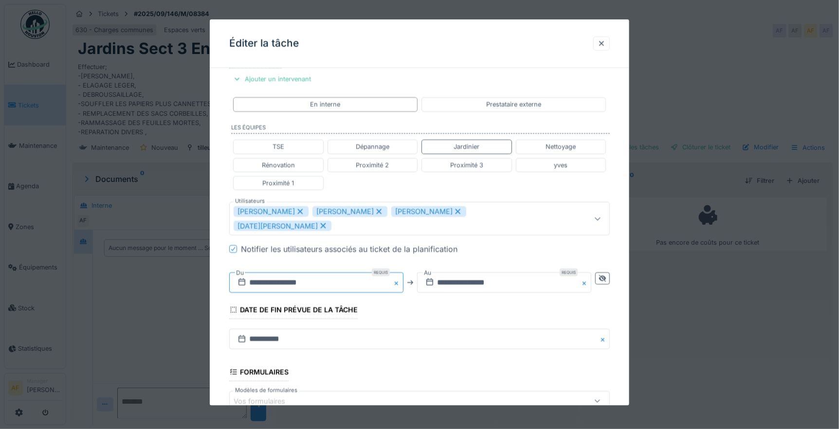
click at [298, 273] on input "**********" at bounding box center [316, 283] width 174 height 20
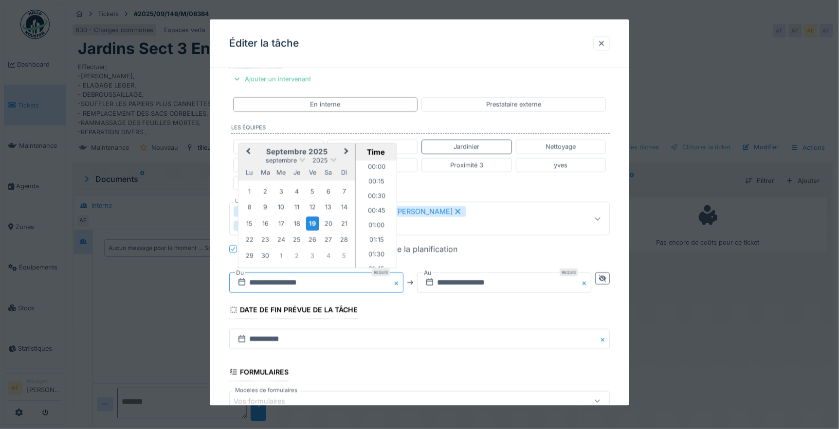
scroll to position [363, 0]
click at [284, 233] on div "24" at bounding box center [280, 239] width 13 height 13
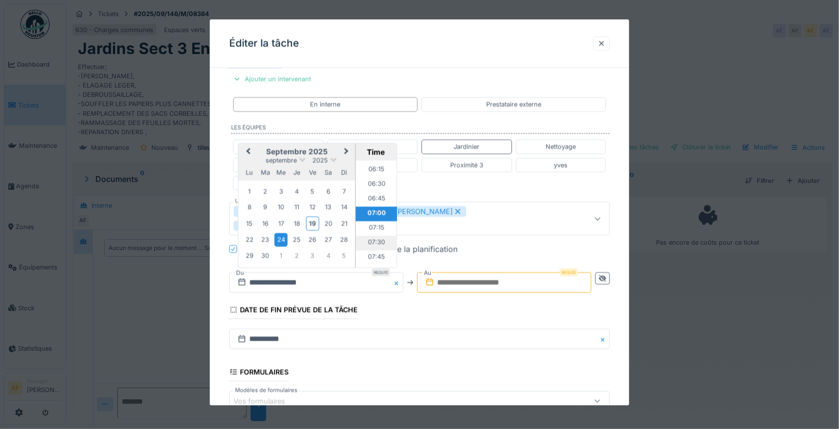
click at [371, 236] on li "07:30" at bounding box center [376, 243] width 41 height 15
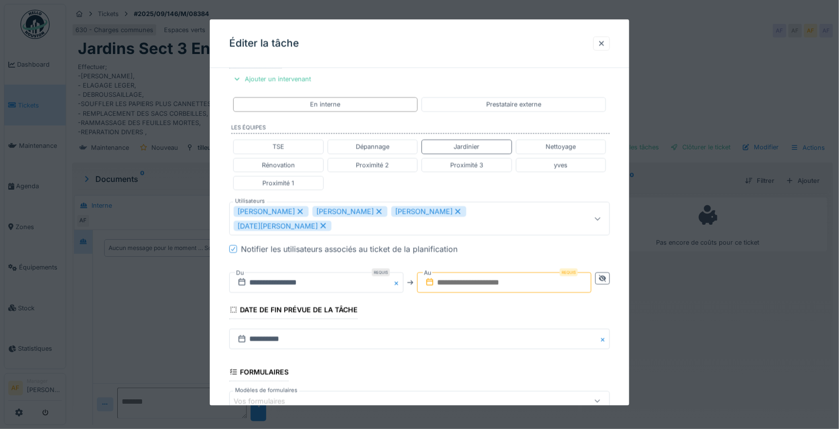
click at [499, 273] on input "text" at bounding box center [504, 283] width 174 height 20
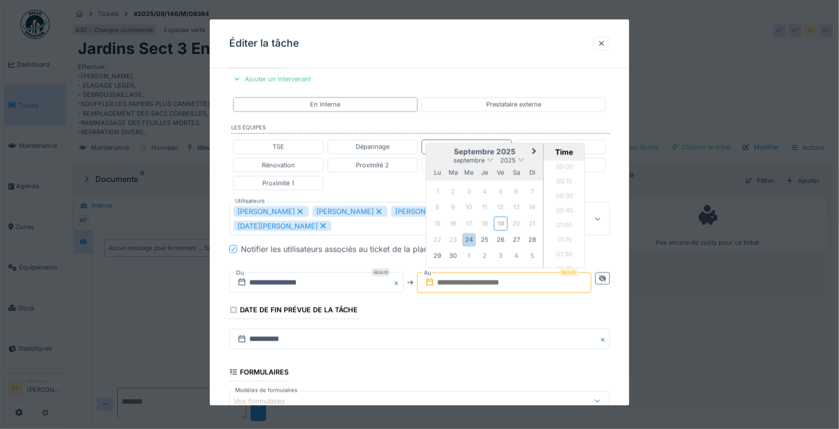
scroll to position [465, 0]
click at [470, 233] on div "24" at bounding box center [468, 239] width 13 height 13
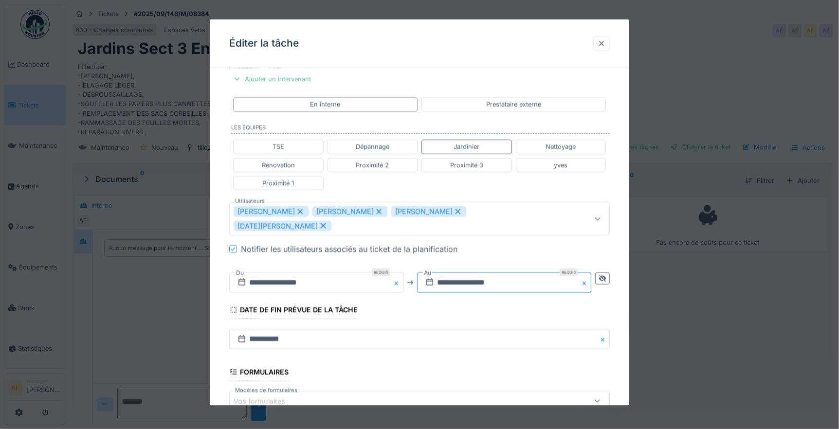
click at [495, 273] on input "**********" at bounding box center [504, 283] width 174 height 20
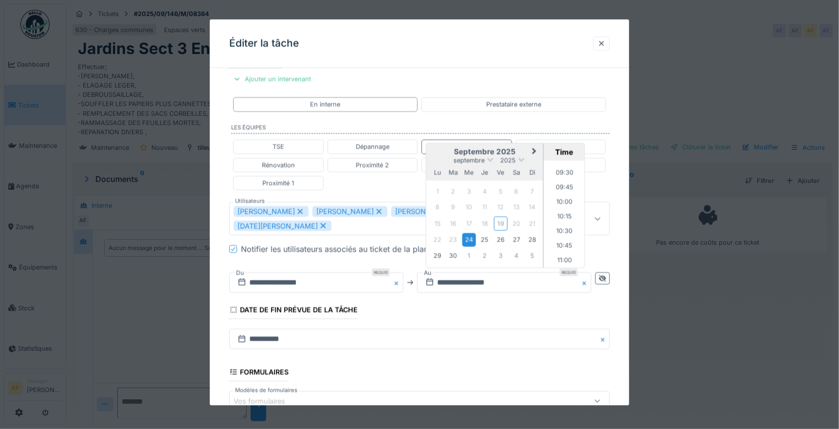
scroll to position [702, 0]
click at [565, 159] on li "12:00" at bounding box center [564, 166] width 41 height 15
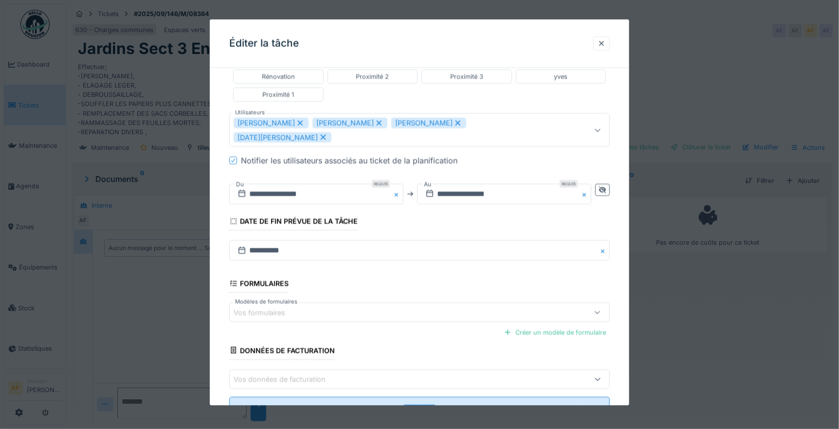
scroll to position [295, 0]
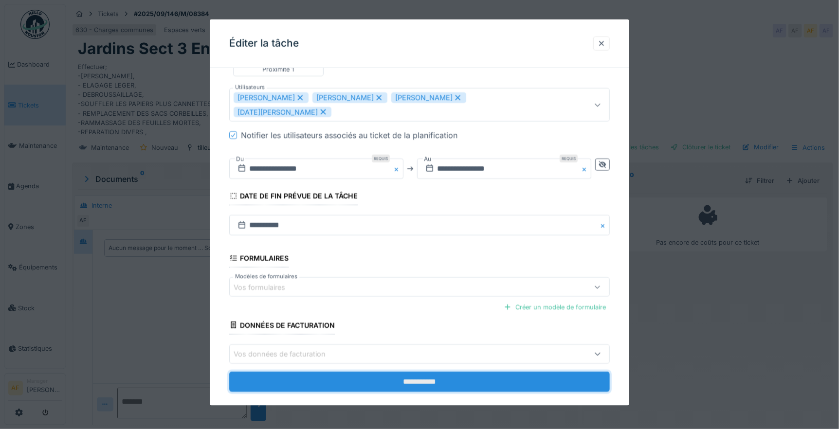
click at [411, 371] on input "**********" at bounding box center [419, 381] width 381 height 20
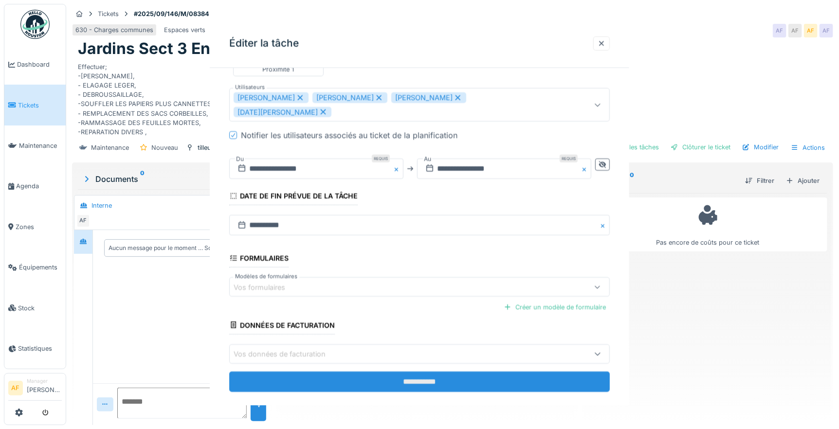
scroll to position [0, 0]
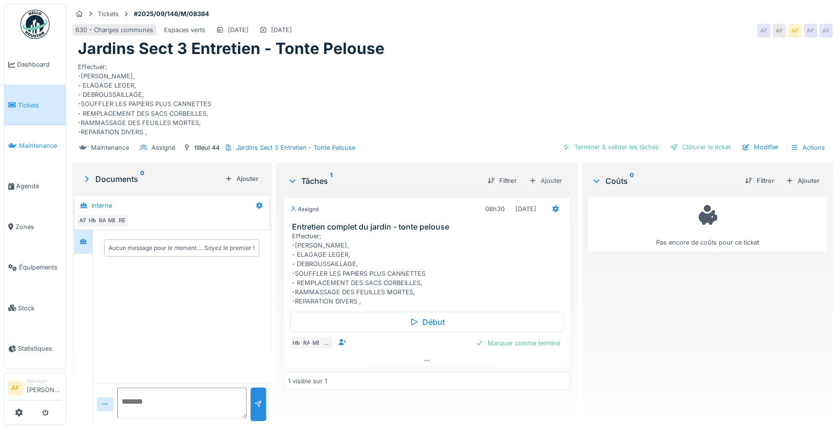
click at [41, 141] on span "Maintenance" at bounding box center [40, 145] width 43 height 9
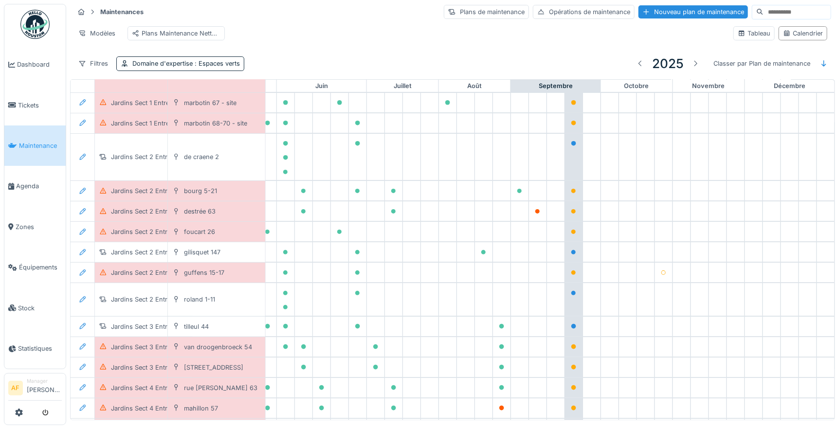
scroll to position [108, 407]
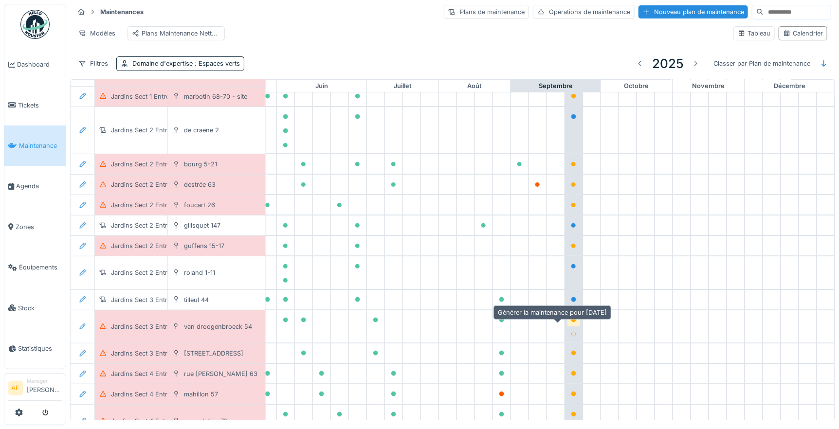
click at [571, 323] on icon at bounding box center [573, 320] width 5 height 5
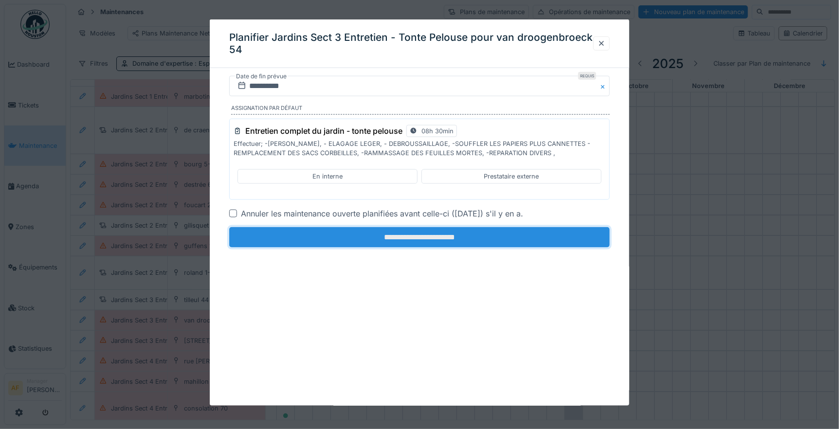
click at [424, 239] on input "**********" at bounding box center [419, 237] width 381 height 20
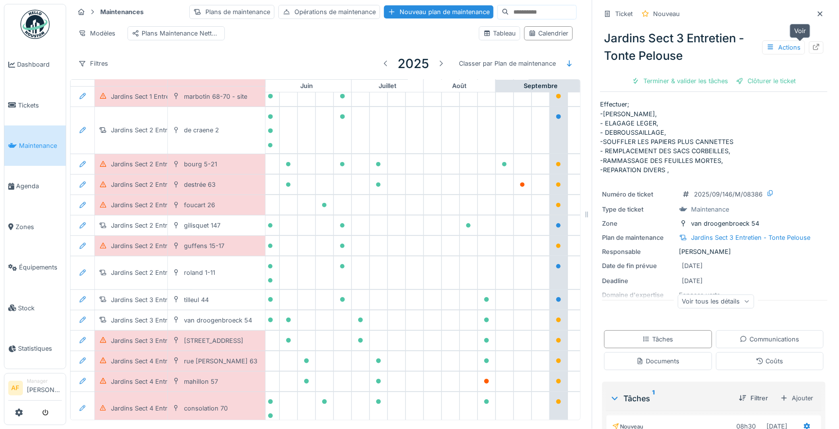
click at [813, 46] on icon at bounding box center [816, 47] width 6 height 6
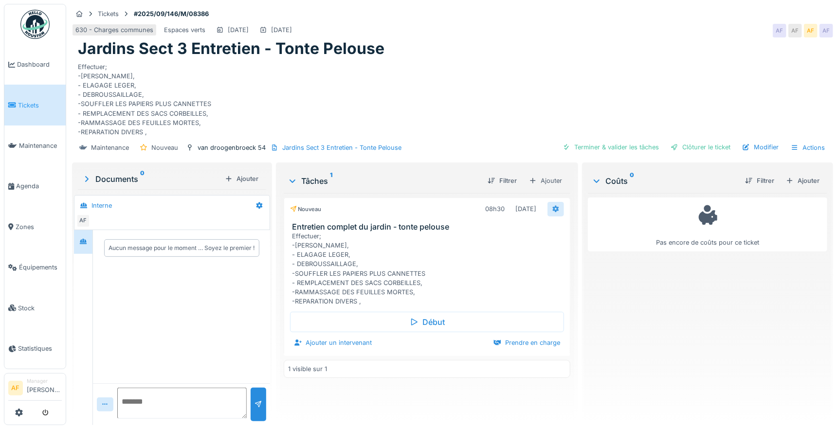
click at [552, 208] on icon at bounding box center [556, 209] width 8 height 6
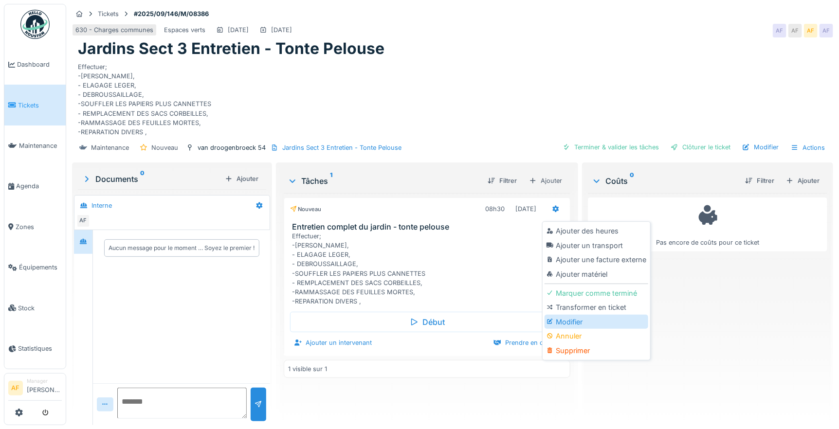
click at [560, 317] on div "Modifier" at bounding box center [597, 322] width 104 height 15
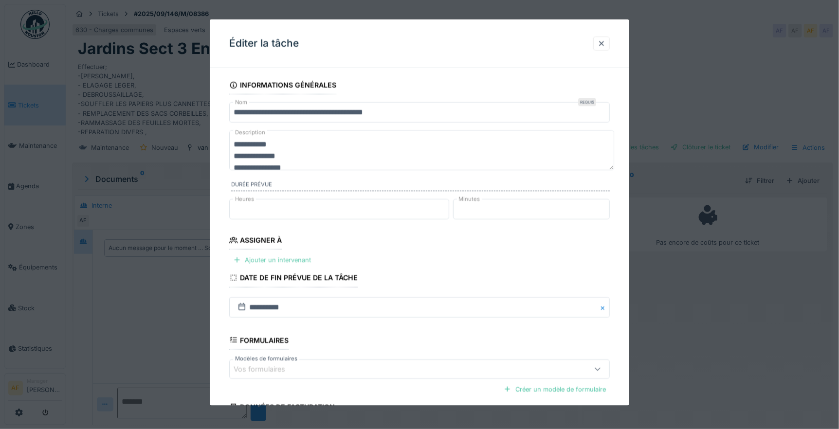
click at [265, 257] on div "Ajouter un intervenant" at bounding box center [272, 260] width 86 height 13
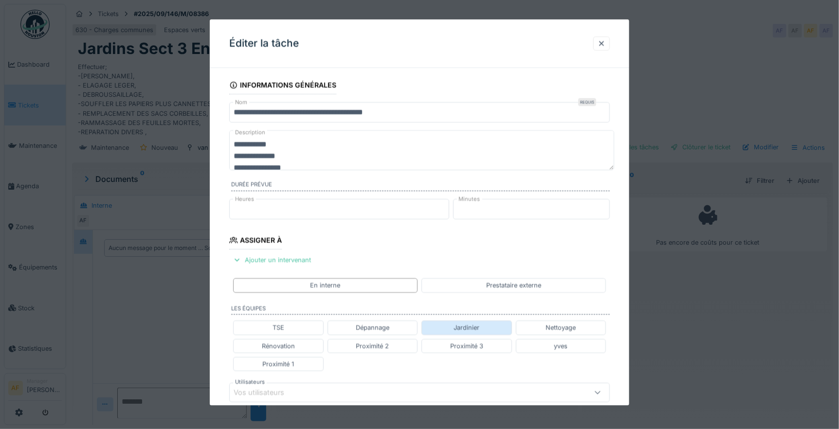
click at [455, 328] on div "Jardinier" at bounding box center [466, 328] width 91 height 14
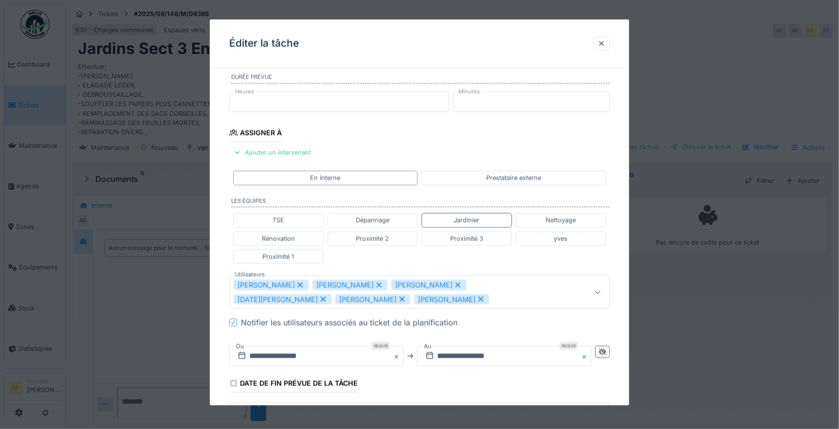
scroll to position [108, 0]
click at [400, 301] on icon at bounding box center [402, 298] width 5 height 5
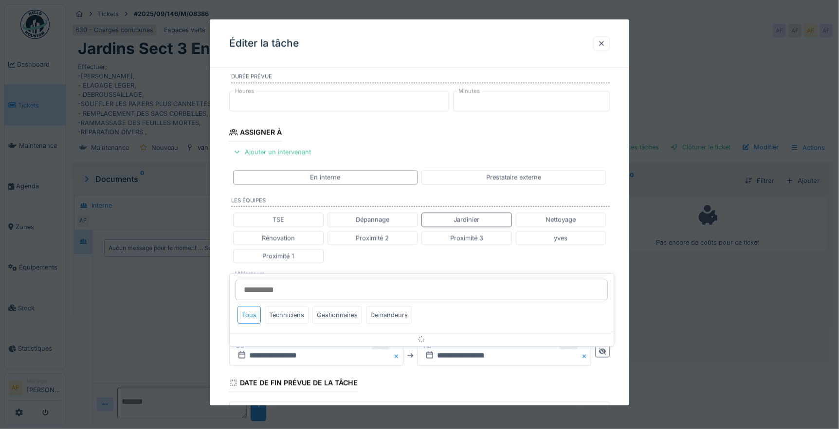
scroll to position [188, 0]
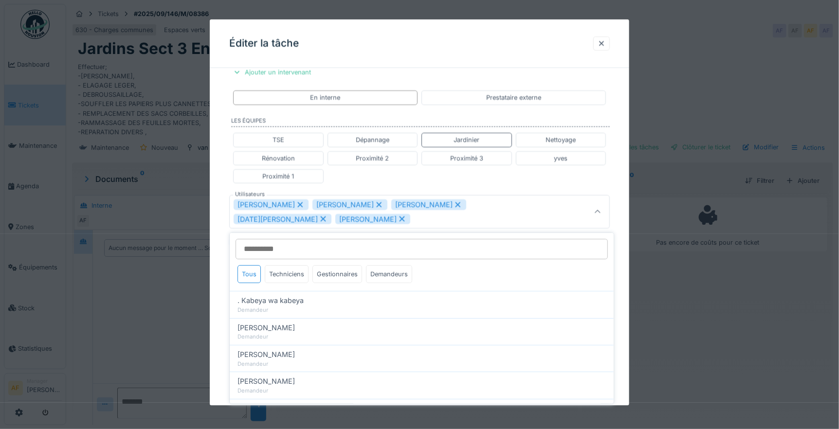
click at [398, 221] on icon at bounding box center [402, 219] width 9 height 7
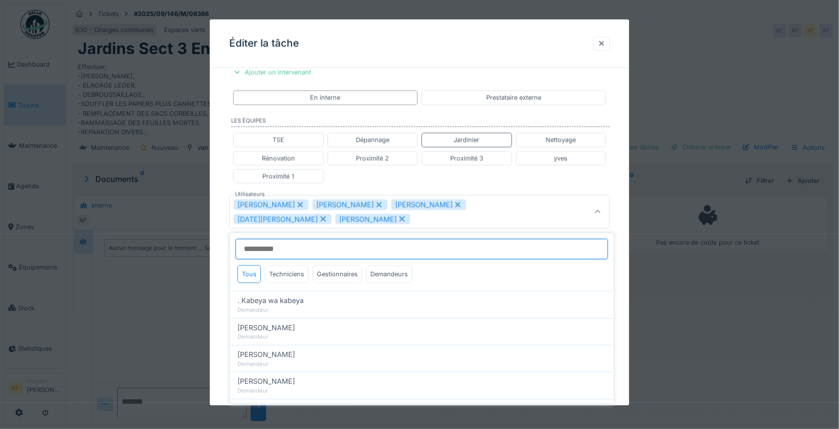
type input "**********"
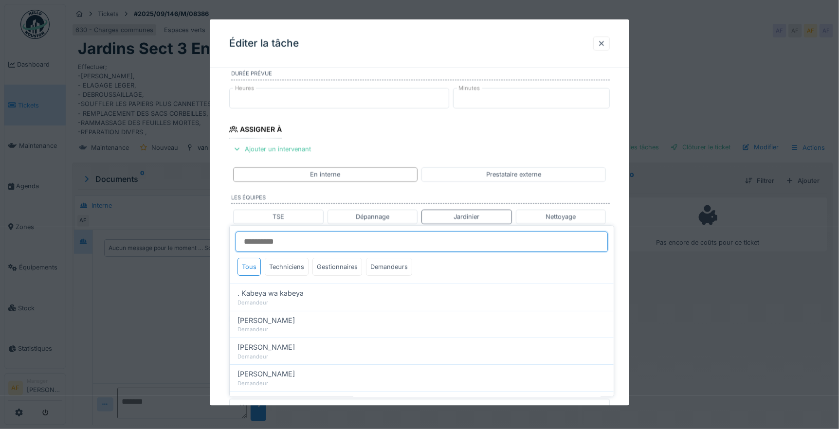
scroll to position [18, 0]
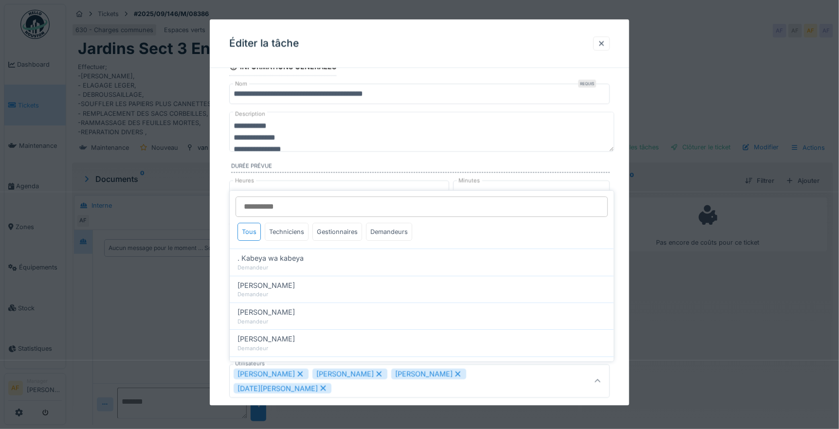
click at [549, 237] on div "Tous Techniciens Gestionnaires Demandeurs" at bounding box center [422, 236] width 384 height 26
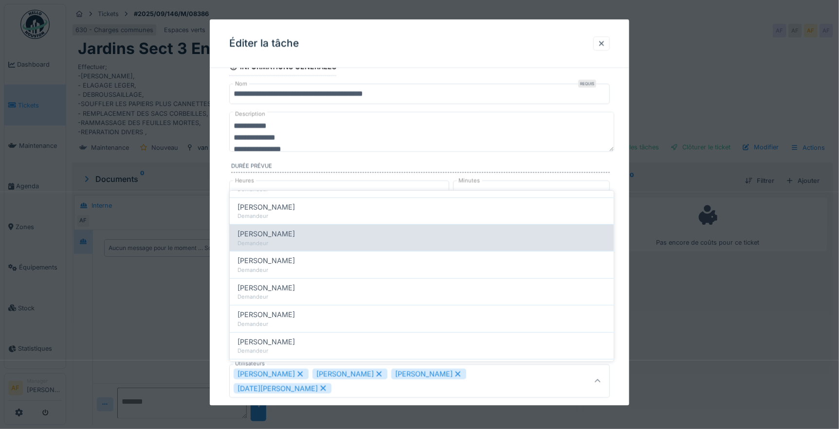
scroll to position [216, 0]
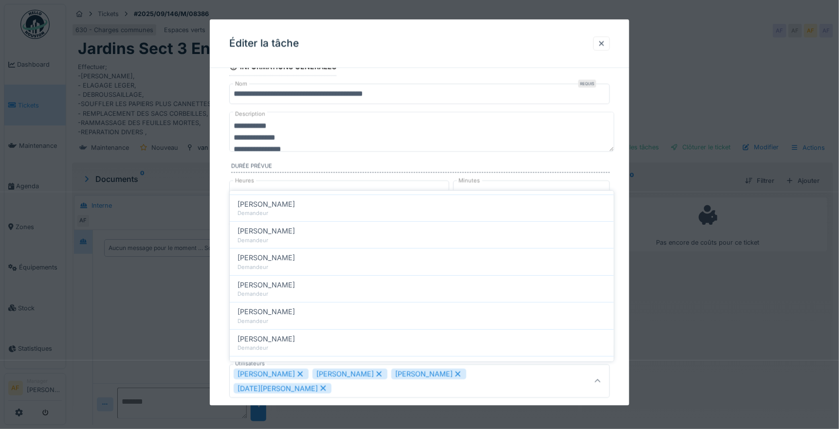
click at [623, 339] on div "**********" at bounding box center [419, 376] width 419 height 638
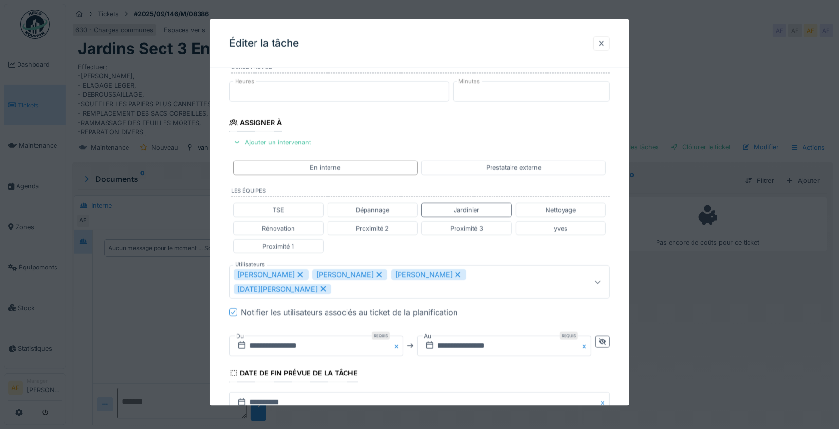
scroll to position [127, 0]
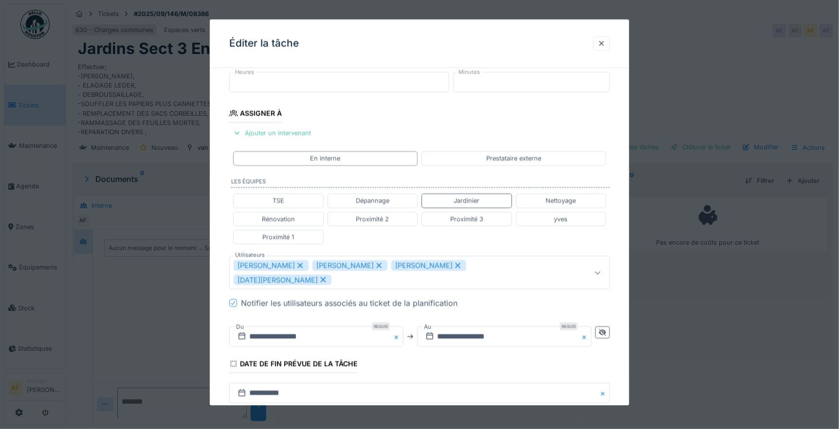
click at [427, 347] on fieldset "**********" at bounding box center [419, 258] width 381 height 619
click at [323, 327] on input "**********" at bounding box center [316, 337] width 174 height 20
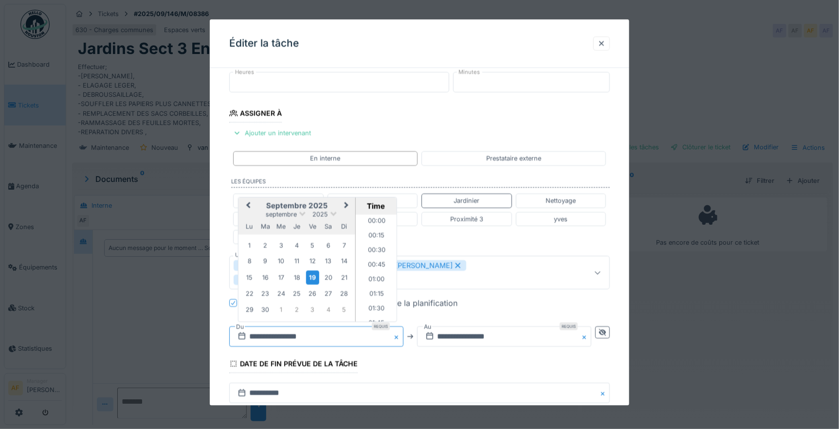
scroll to position [363, 0]
click at [279, 287] on div "24" at bounding box center [280, 293] width 13 height 13
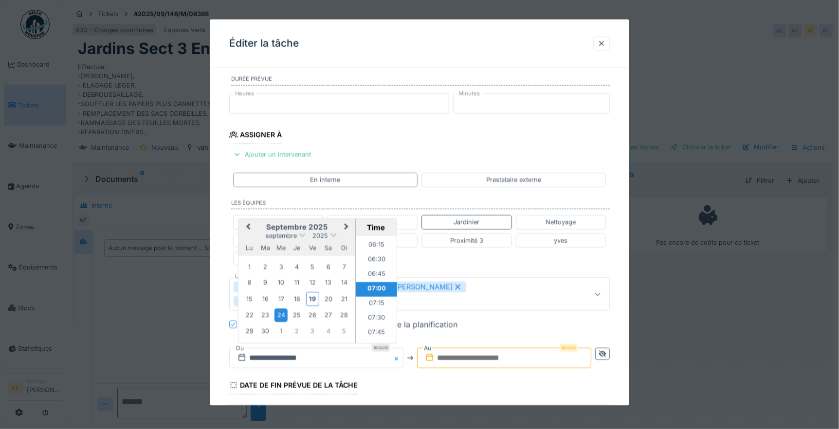
scroll to position [108, 0]
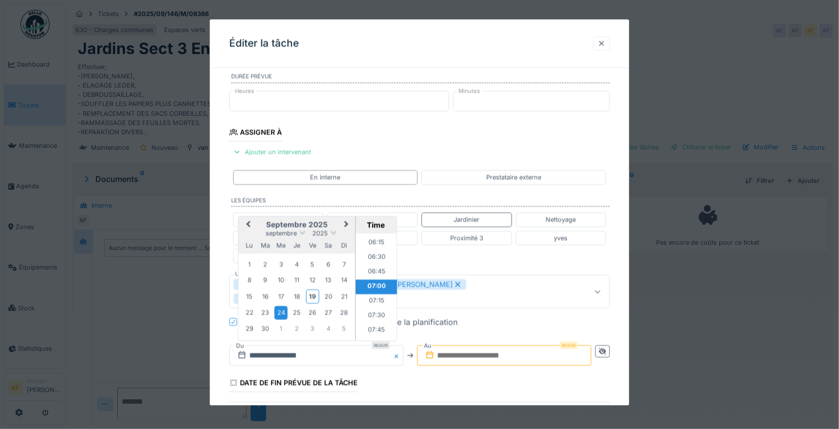
click at [604, 40] on div at bounding box center [602, 43] width 8 height 9
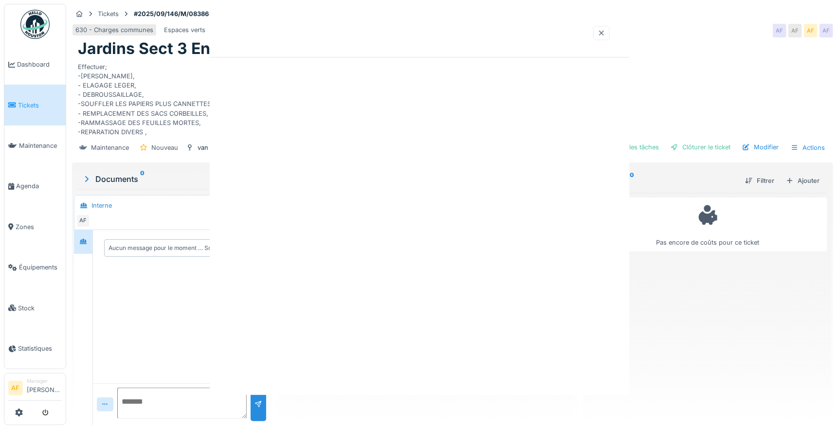
scroll to position [0, 0]
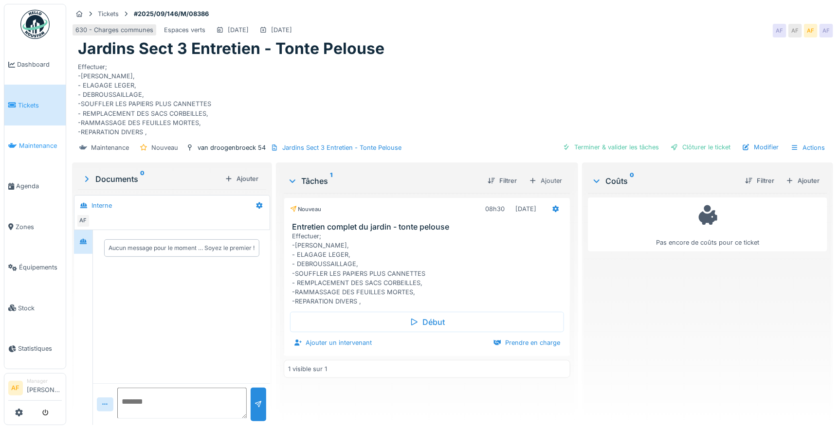
click at [46, 141] on span "Maintenance" at bounding box center [40, 145] width 43 height 9
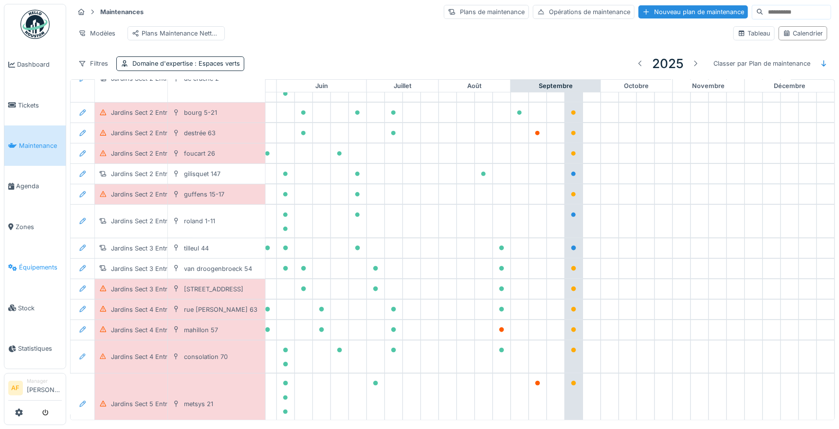
scroll to position [160, 407]
click at [36, 103] on span "Tickets" at bounding box center [40, 105] width 44 height 9
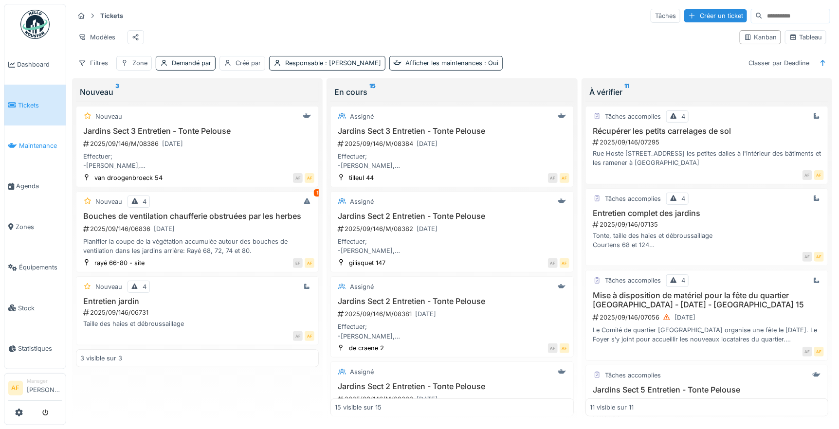
click at [42, 145] on span "Maintenance" at bounding box center [40, 145] width 43 height 9
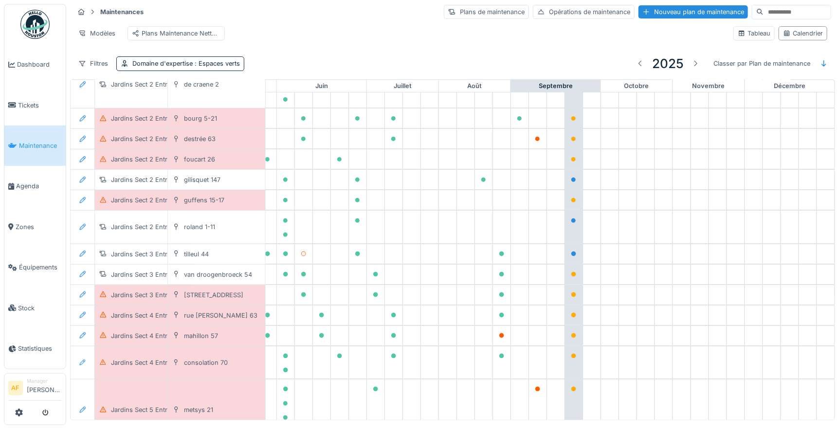
scroll to position [216, 407]
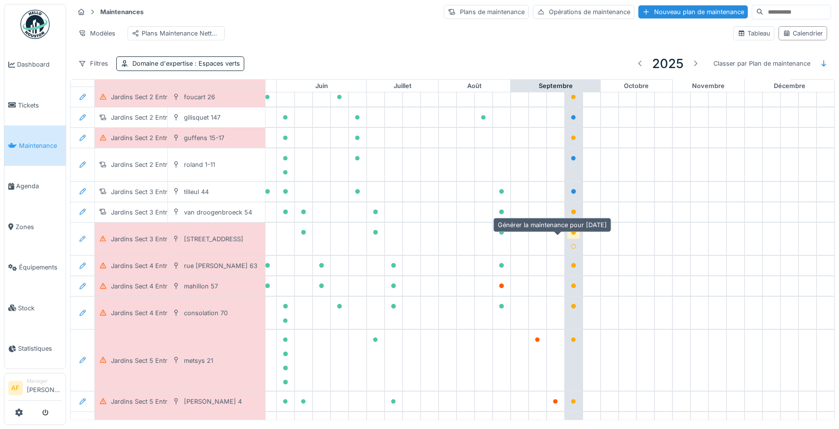
click at [571, 235] on icon at bounding box center [573, 232] width 5 height 5
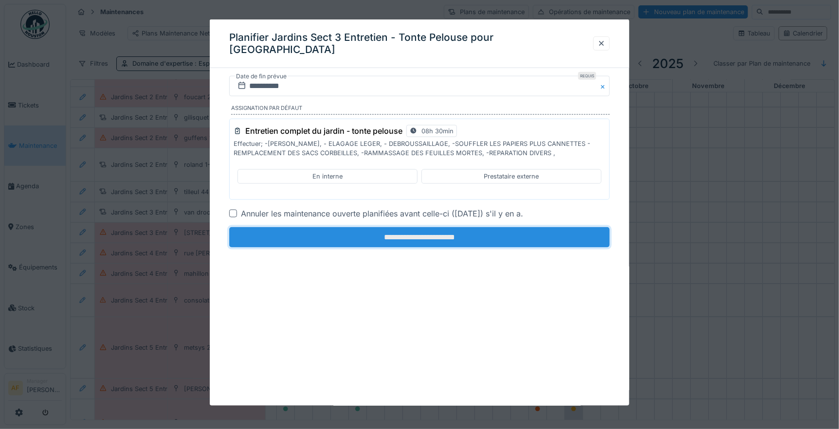
click at [519, 233] on input "**********" at bounding box center [419, 237] width 381 height 20
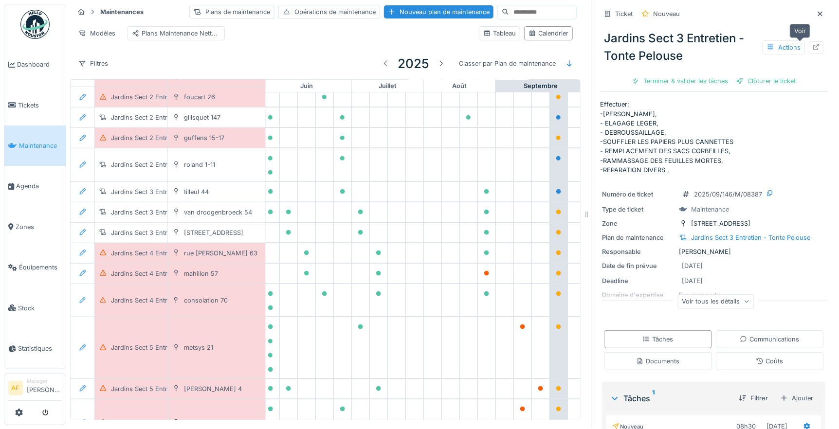
click at [812, 47] on icon at bounding box center [816, 47] width 8 height 6
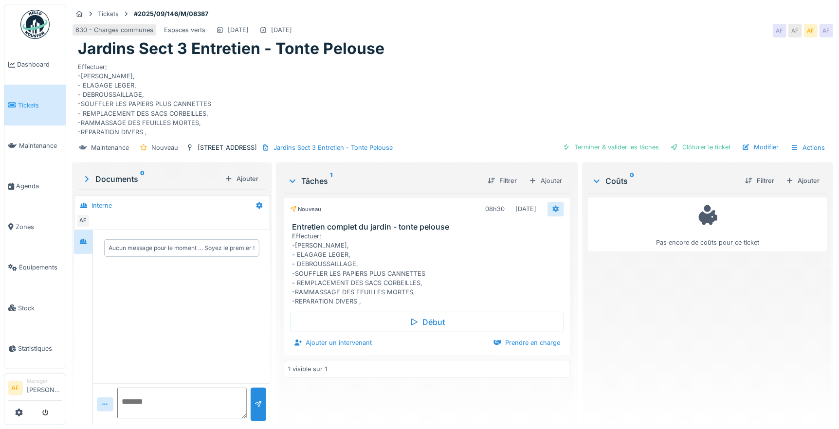
click at [552, 206] on icon at bounding box center [556, 209] width 8 height 6
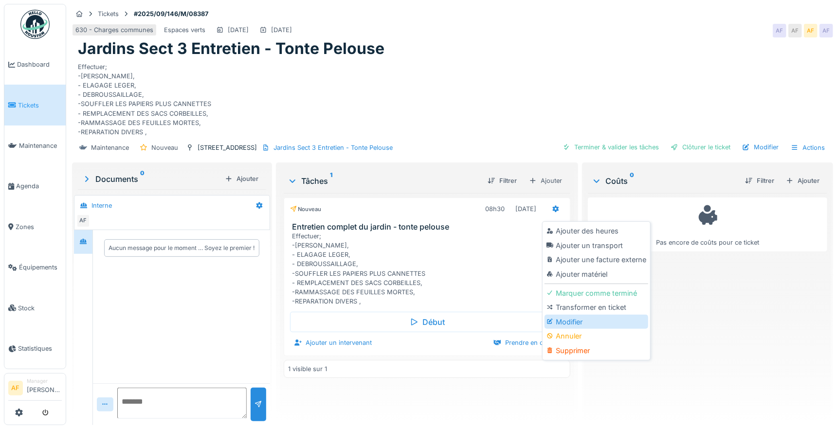
click at [572, 321] on div "Modifier" at bounding box center [597, 322] width 104 height 15
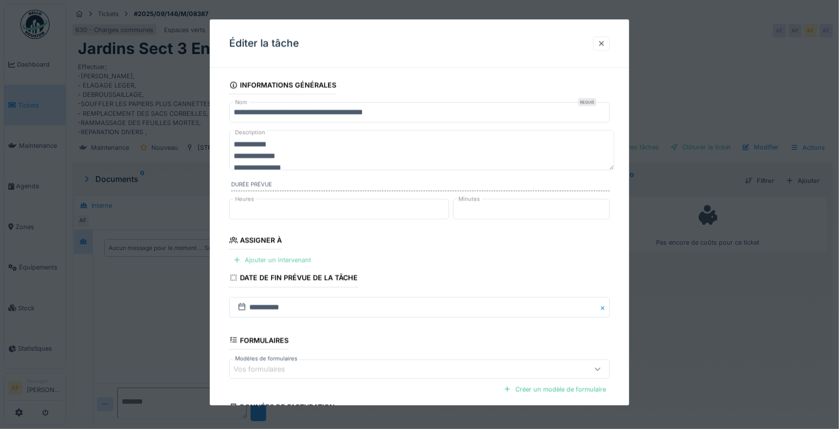
click at [295, 259] on div "Ajouter un intervenant" at bounding box center [272, 260] width 86 height 13
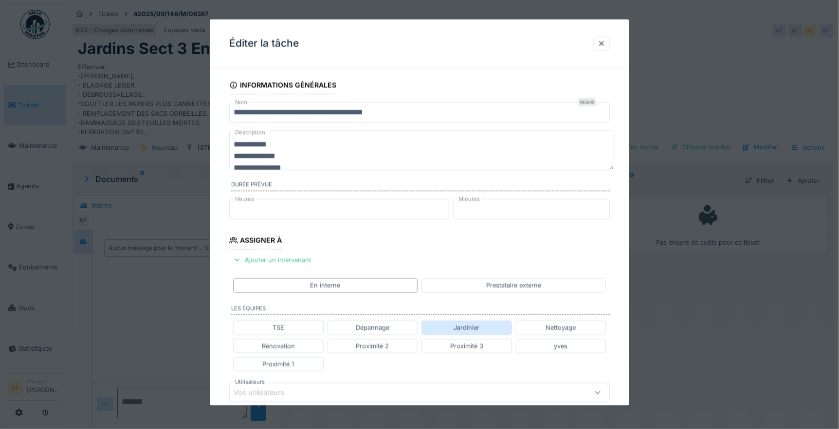
click at [459, 330] on div "Jardinier" at bounding box center [467, 327] width 26 height 9
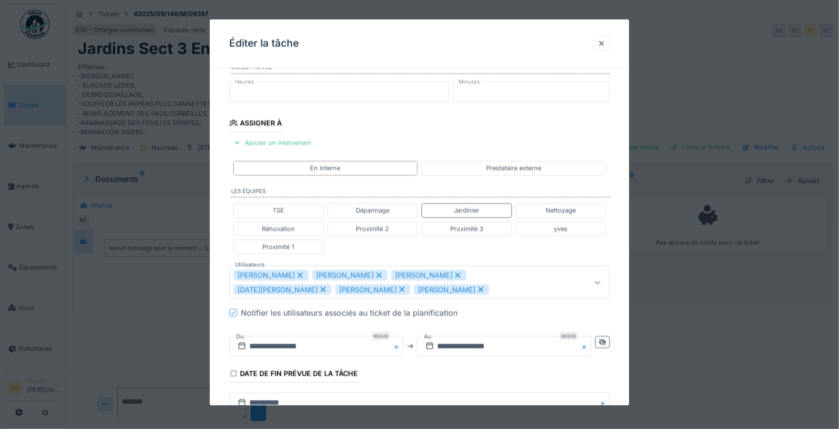
scroll to position [162, 0]
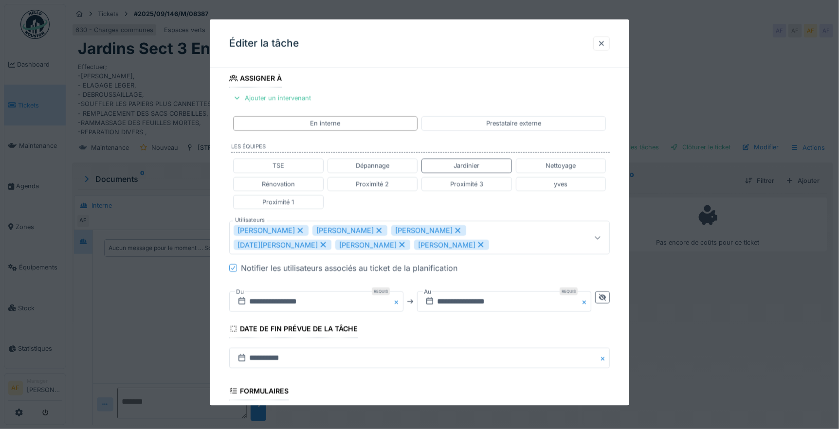
click at [476, 245] on icon at bounding box center [480, 244] width 9 height 7
click at [400, 246] on icon at bounding box center [402, 244] width 5 height 5
type input "**********"
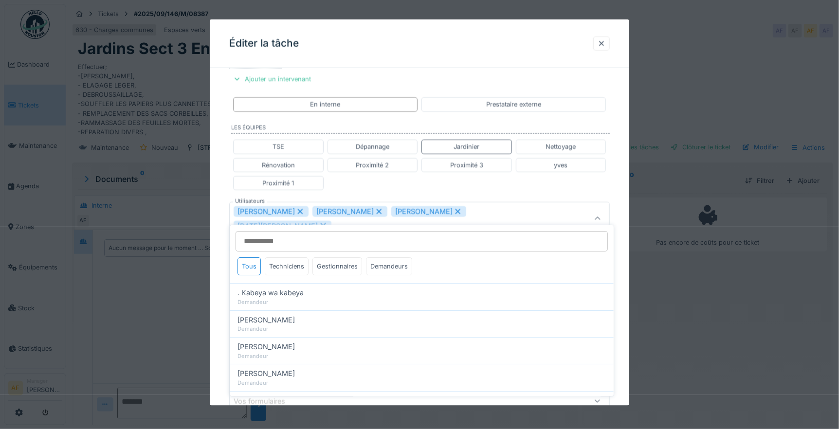
click at [397, 84] on fieldset "**********" at bounding box center [419, 204] width 381 height 619
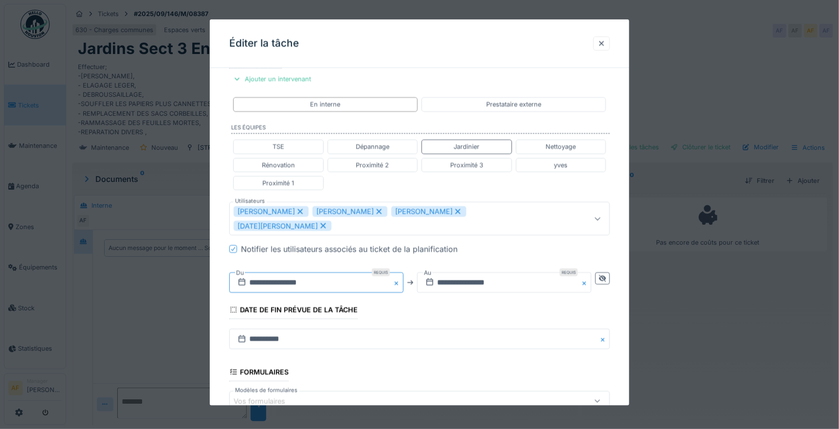
click at [308, 273] on input "**********" at bounding box center [316, 283] width 174 height 20
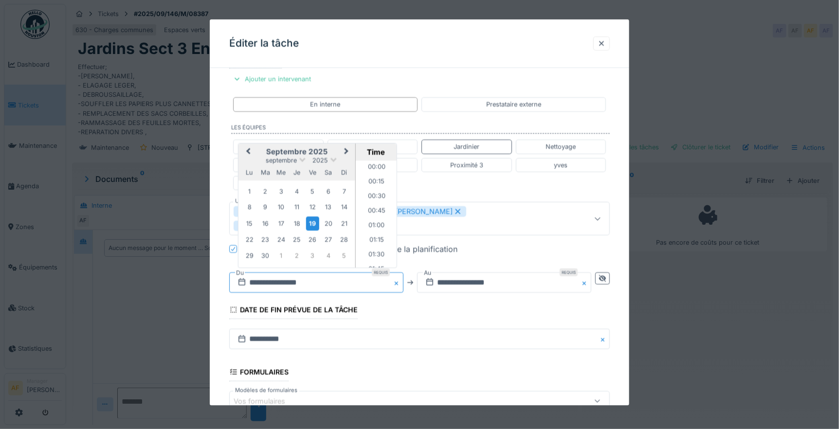
scroll to position [363, 0]
click at [283, 233] on div "24" at bounding box center [280, 239] width 13 height 13
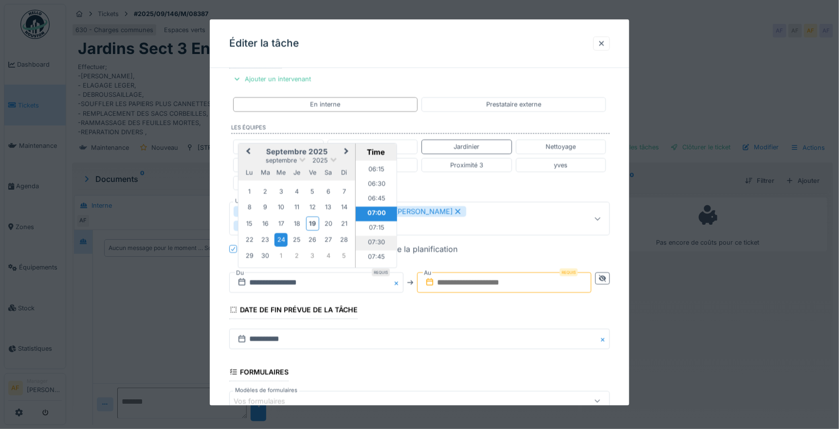
click at [374, 236] on li "07:30" at bounding box center [376, 243] width 41 height 15
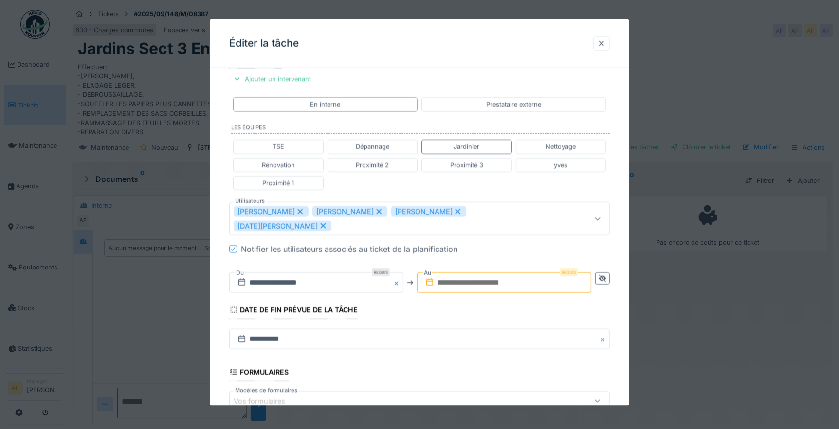
click at [482, 273] on input "text" at bounding box center [504, 283] width 174 height 20
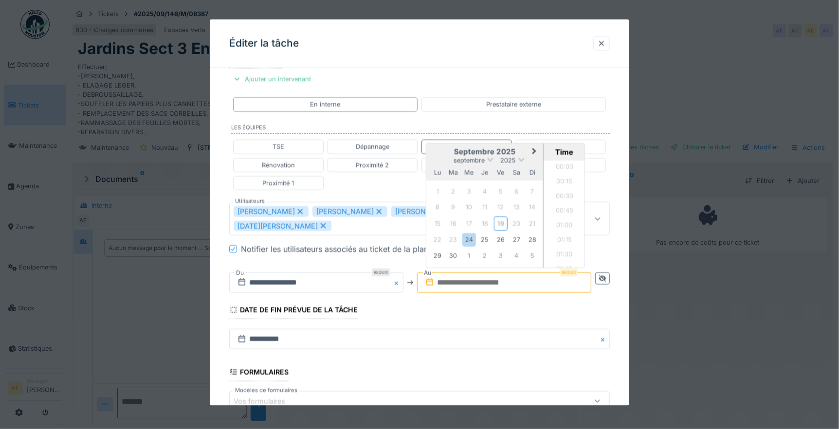
scroll to position [465, 0]
click at [471, 233] on div "24" at bounding box center [468, 239] width 13 height 13
click at [563, 235] on li "12:00" at bounding box center [564, 242] width 41 height 15
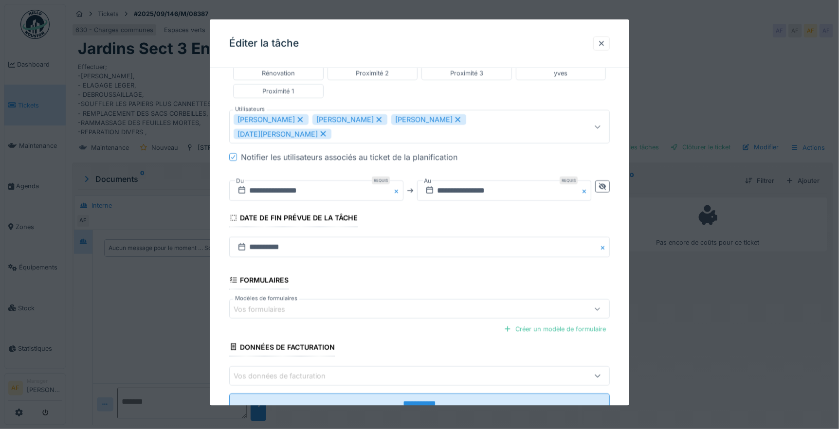
scroll to position [295, 0]
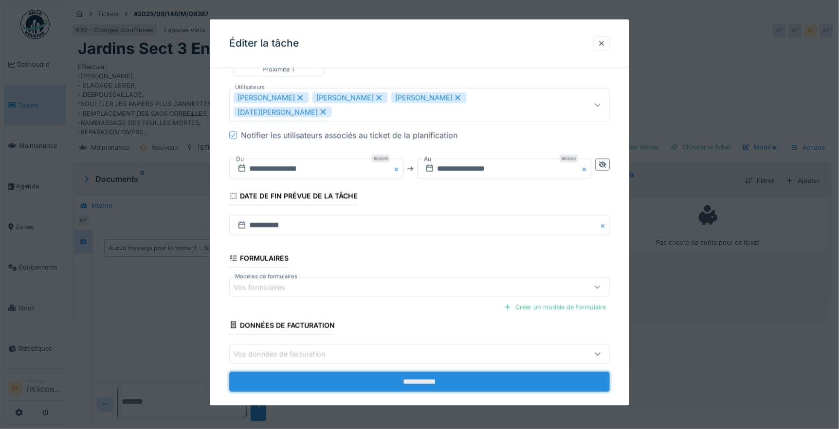
click at [429, 371] on input "**********" at bounding box center [419, 381] width 381 height 20
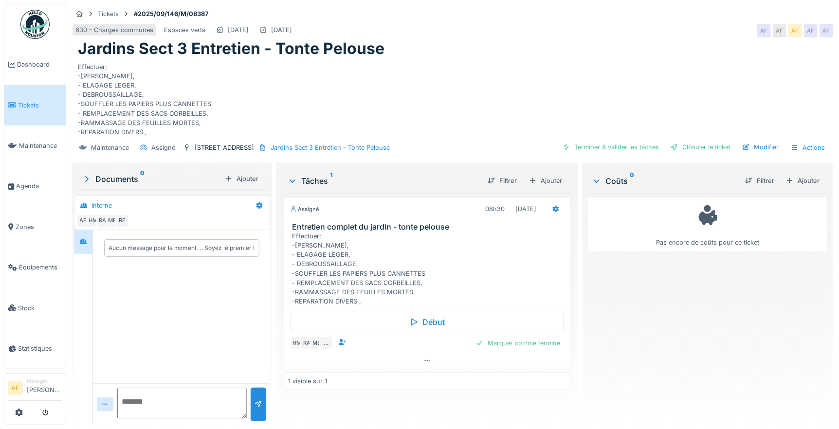
scroll to position [8, 0]
click at [35, 182] on span "Agenda" at bounding box center [39, 186] width 46 height 9
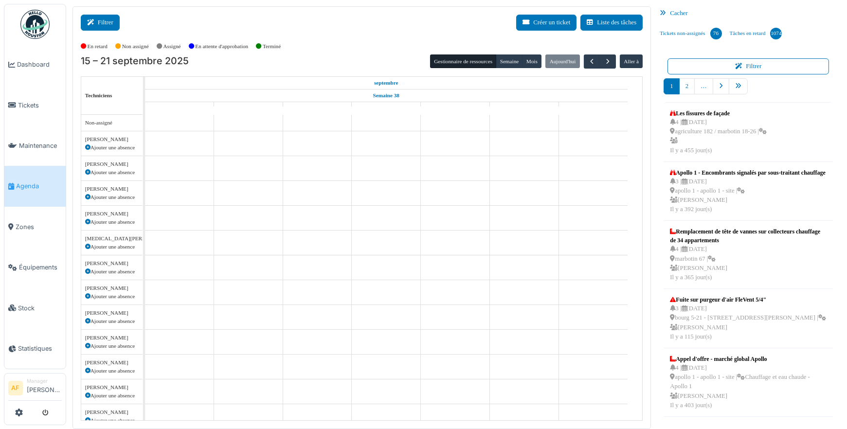
click at [97, 19] on icon at bounding box center [92, 22] width 11 height 6
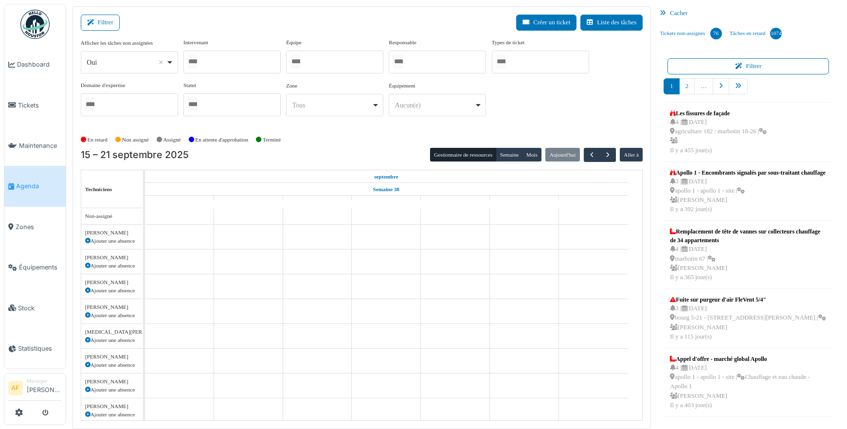
click at [212, 58] on div at bounding box center [231, 62] width 97 height 23
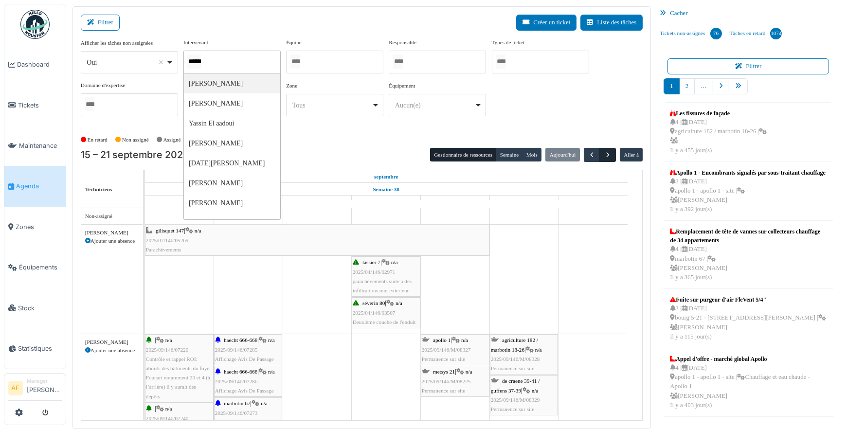
type input "******"
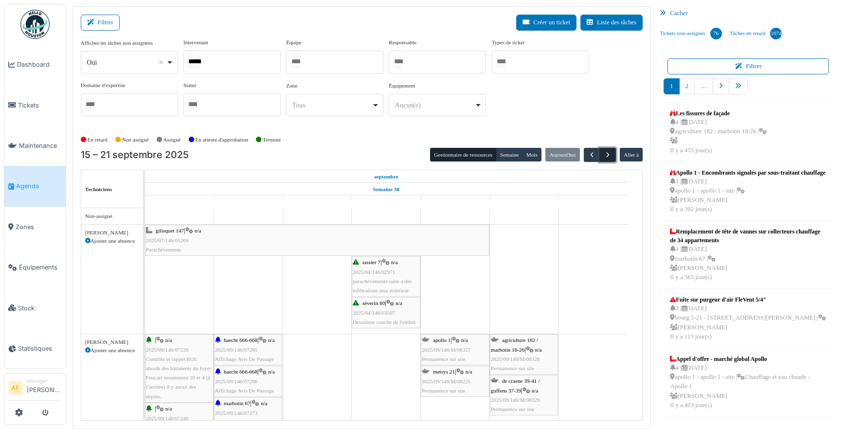
click at [604, 155] on span "button" at bounding box center [608, 155] width 8 height 8
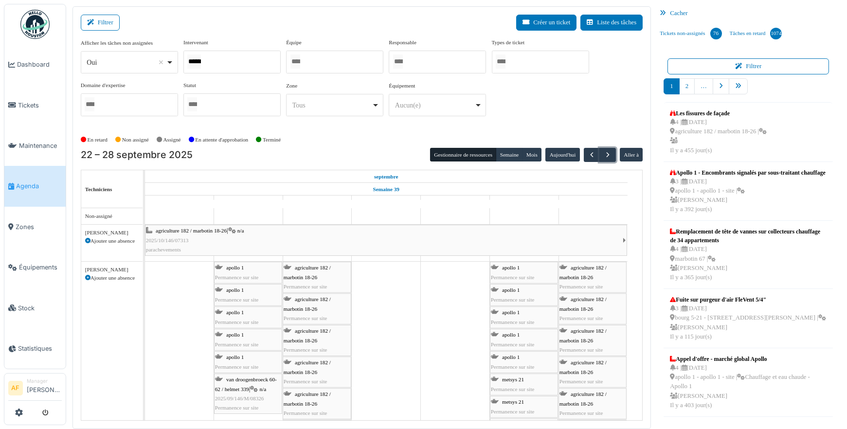
drag, startPoint x: 225, startPoint y: 55, endPoint x: 221, endPoint y: 59, distance: 5.5
click at [221, 56] on div "******" at bounding box center [231, 62] width 97 height 23
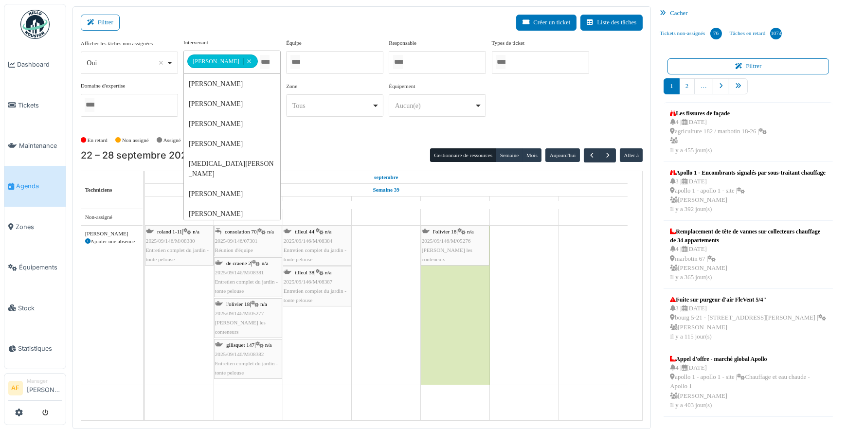
click at [528, 263] on td at bounding box center [524, 314] width 69 height 211
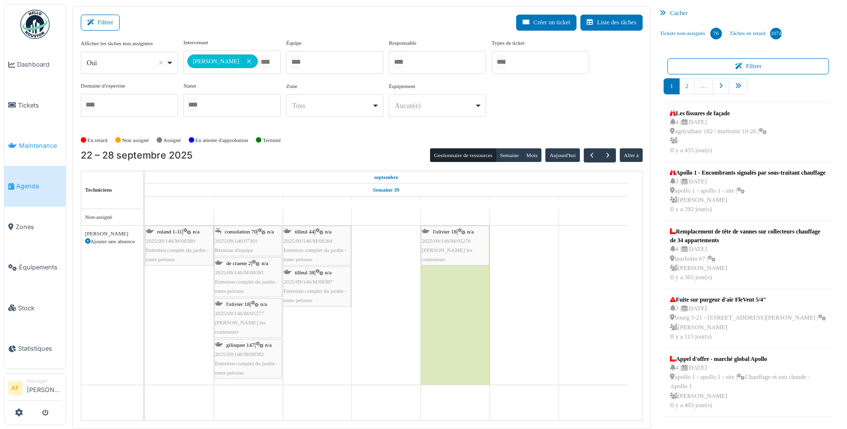
click at [39, 141] on span "Maintenance" at bounding box center [40, 145] width 43 height 9
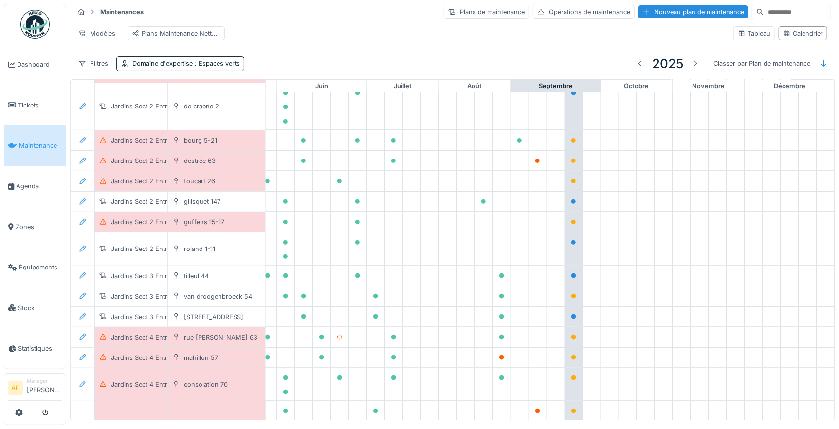
scroll to position [162, 407]
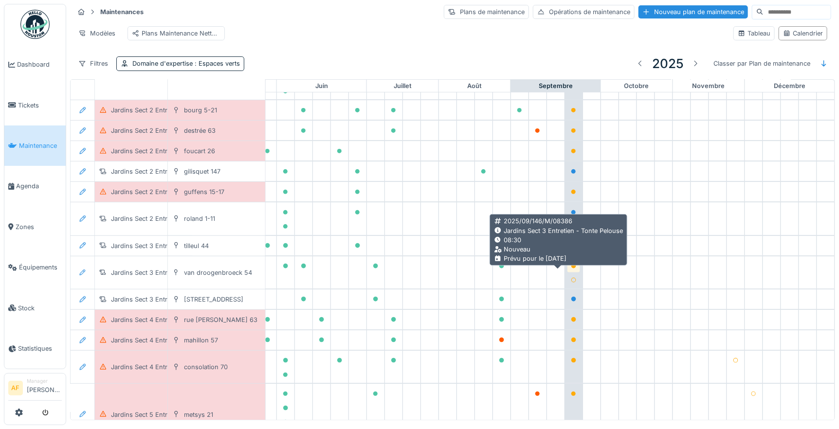
click at [571, 269] on icon at bounding box center [573, 266] width 5 height 5
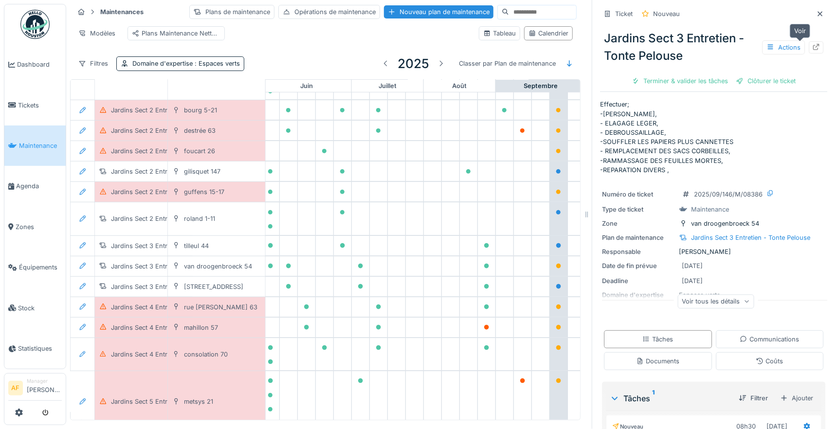
click at [812, 47] on icon at bounding box center [816, 47] width 8 height 6
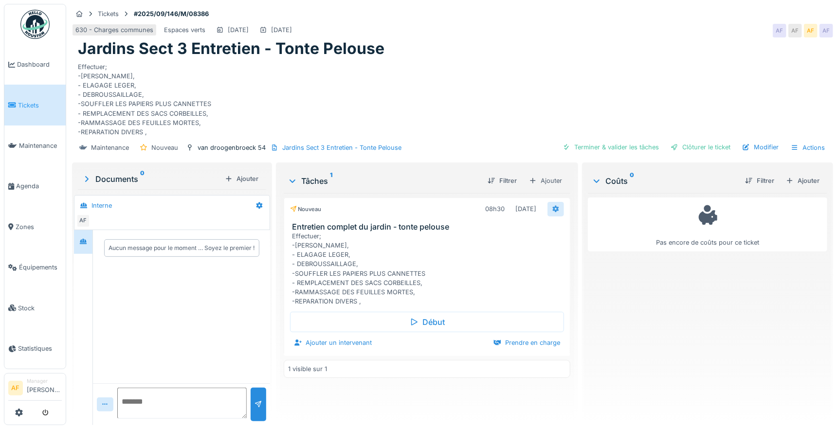
click at [552, 205] on div at bounding box center [556, 208] width 8 height 9
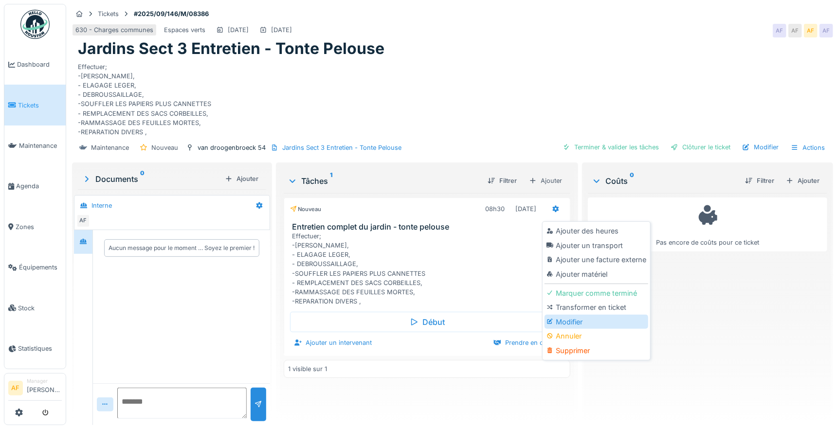
click at [570, 320] on div "Modifier" at bounding box center [597, 322] width 104 height 15
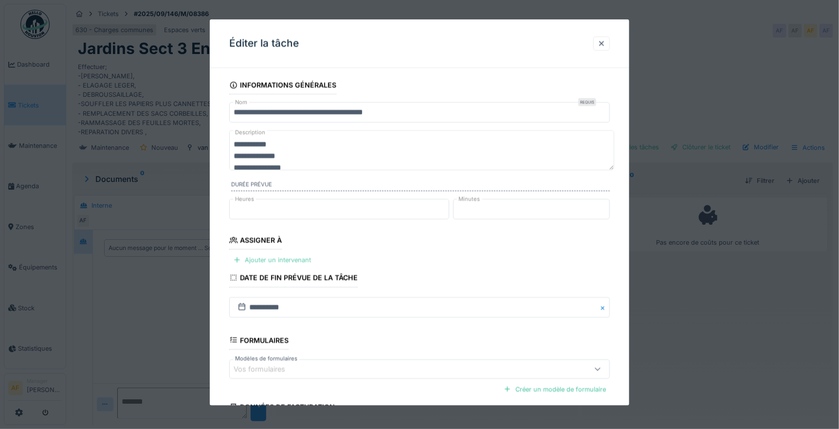
click at [299, 258] on div "Ajouter un intervenant" at bounding box center [272, 260] width 86 height 13
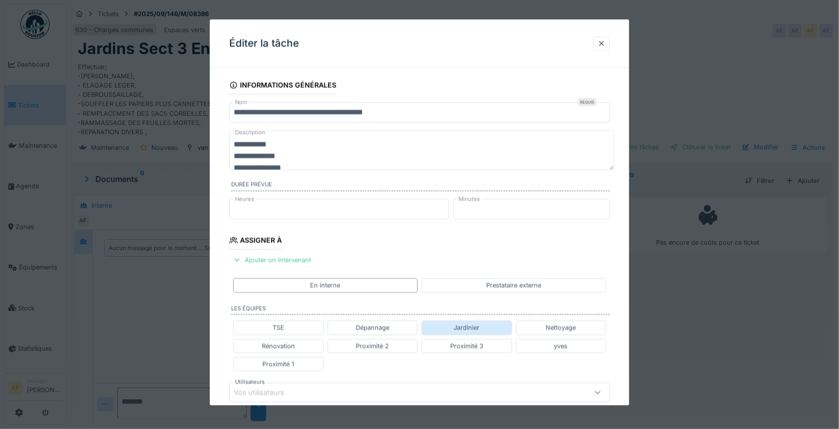
click at [465, 329] on div "Jardinier" at bounding box center [467, 327] width 26 height 9
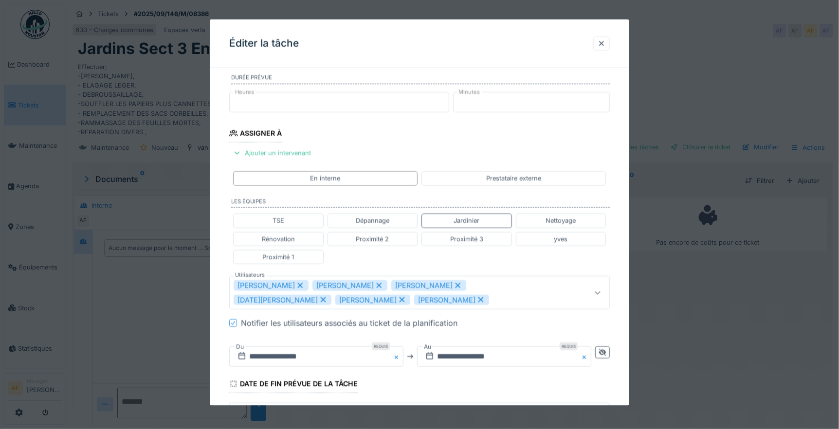
scroll to position [108, 0]
click at [476, 300] on icon at bounding box center [480, 298] width 9 height 7
click at [400, 298] on icon at bounding box center [402, 298] width 5 height 5
type input "**********"
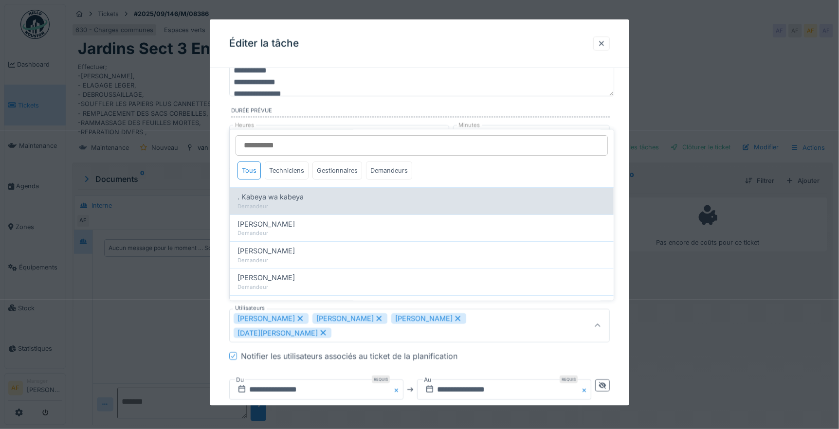
scroll to position [73, 0]
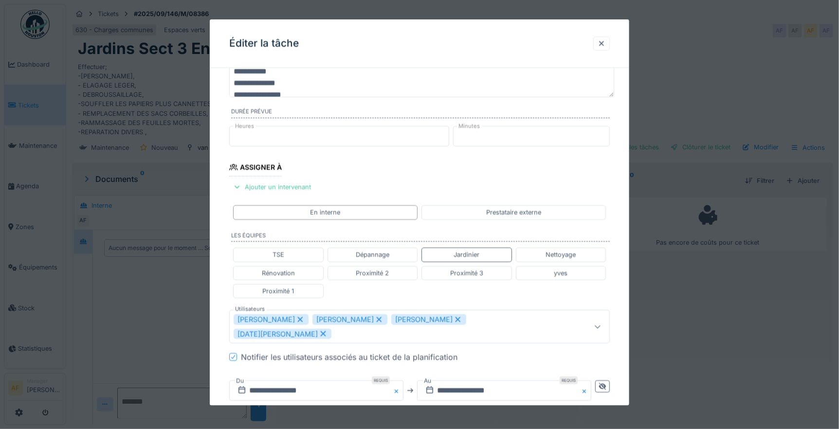
click at [429, 103] on fieldset "**********" at bounding box center [419, 312] width 381 height 619
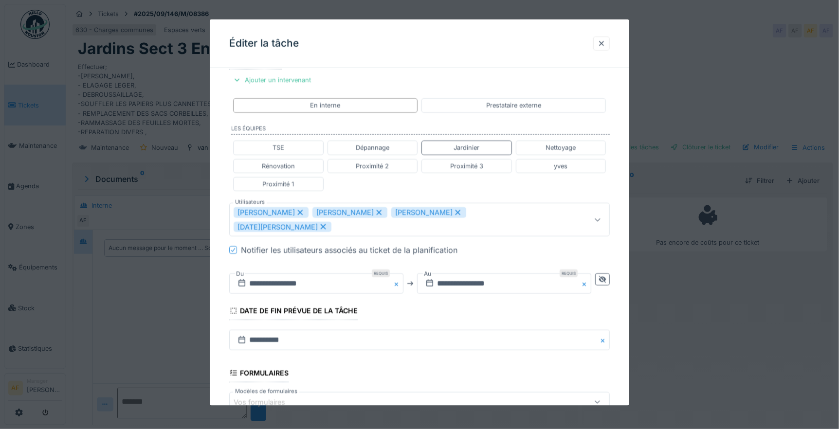
scroll to position [181, 0]
click at [323, 273] on input "**********" at bounding box center [316, 283] width 174 height 20
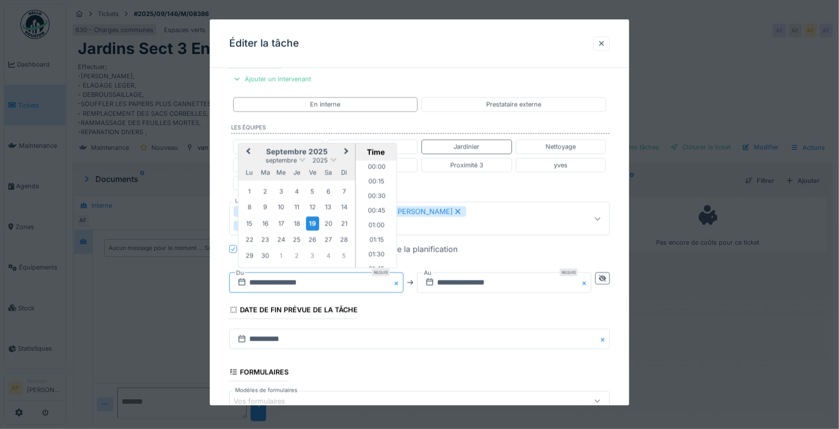
scroll to position [363, 0]
click at [276, 233] on div "24" at bounding box center [280, 239] width 13 height 13
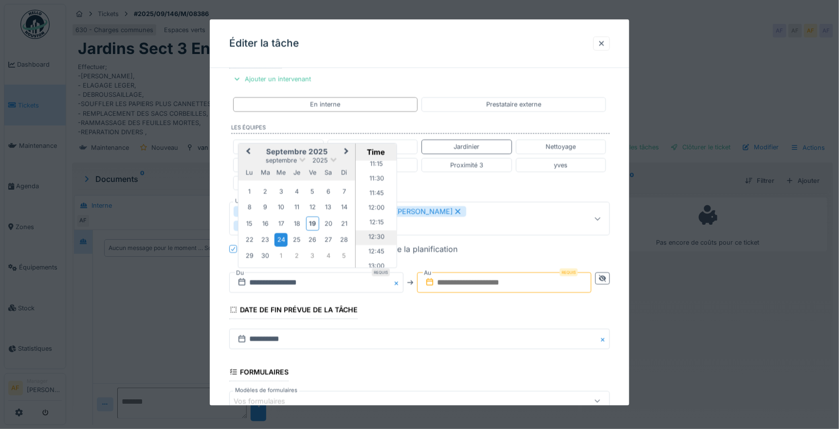
click at [376, 231] on li "12:30" at bounding box center [376, 238] width 41 height 15
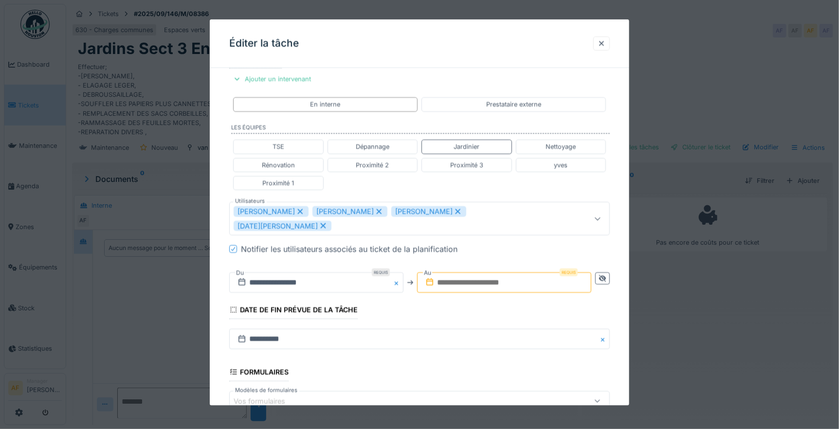
click at [503, 274] on input "text" at bounding box center [504, 283] width 174 height 20
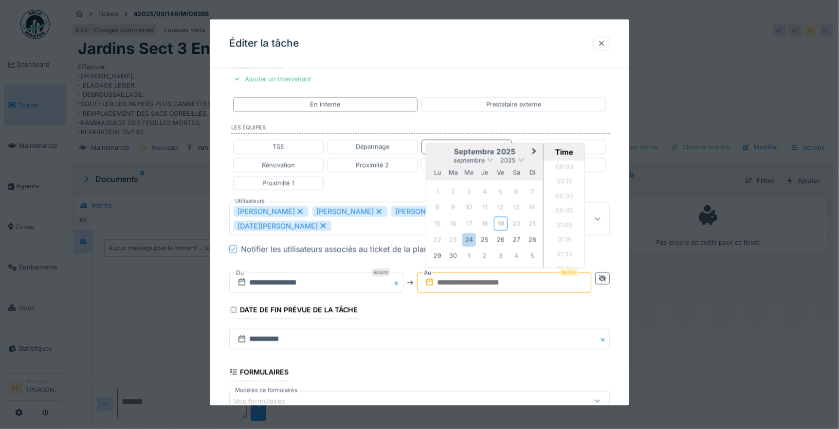
scroll to position [465, 0]
click at [471, 233] on div "24" at bounding box center [468, 239] width 13 height 13
click at [566, 198] on li "16:00" at bounding box center [564, 205] width 41 height 15
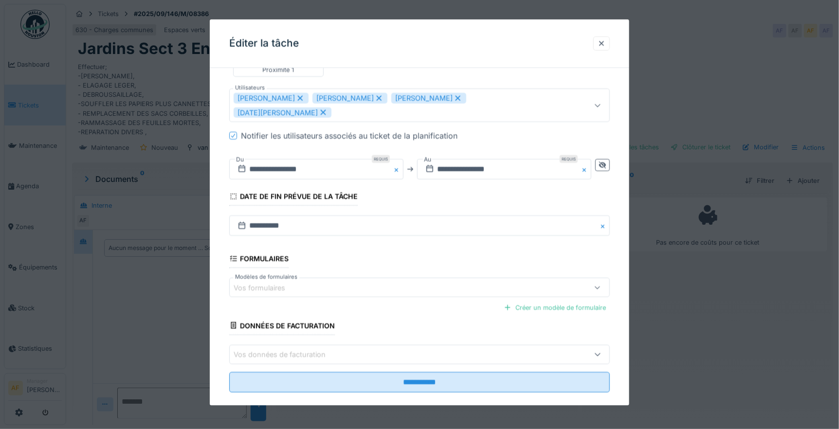
scroll to position [295, 0]
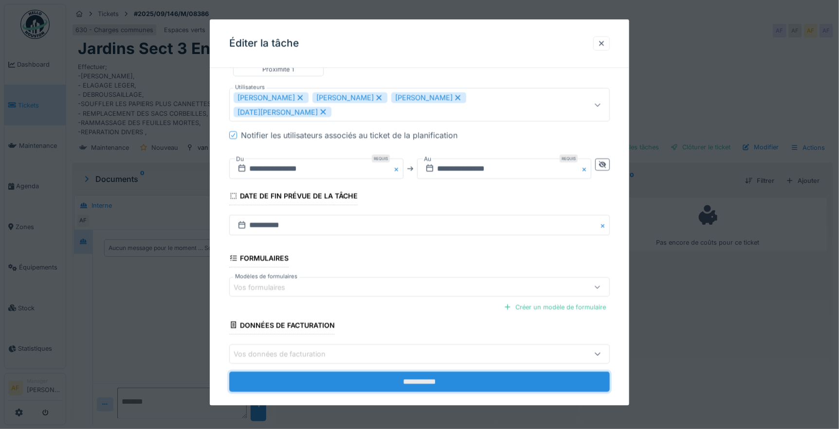
click at [440, 371] on input "**********" at bounding box center [419, 381] width 381 height 20
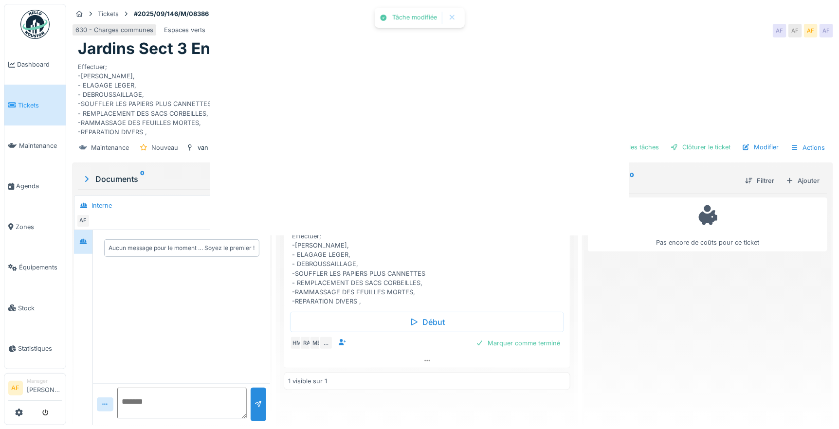
scroll to position [0, 0]
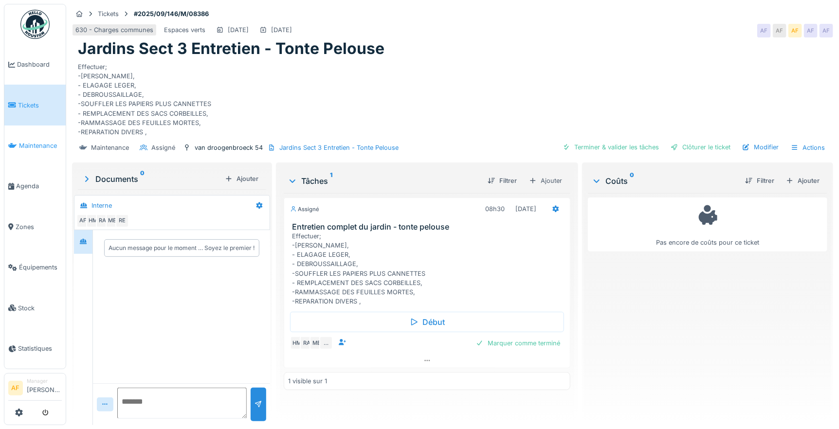
click at [30, 141] on span "Maintenance" at bounding box center [40, 145] width 43 height 9
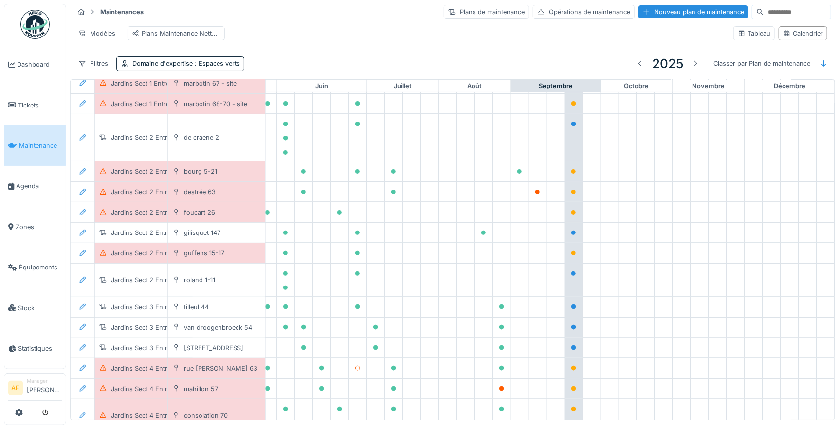
scroll to position [162, 407]
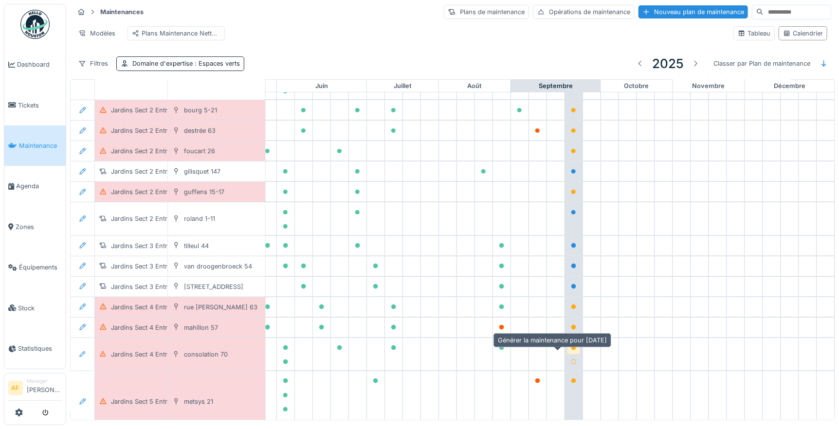
click at [571, 350] on icon at bounding box center [573, 348] width 5 height 5
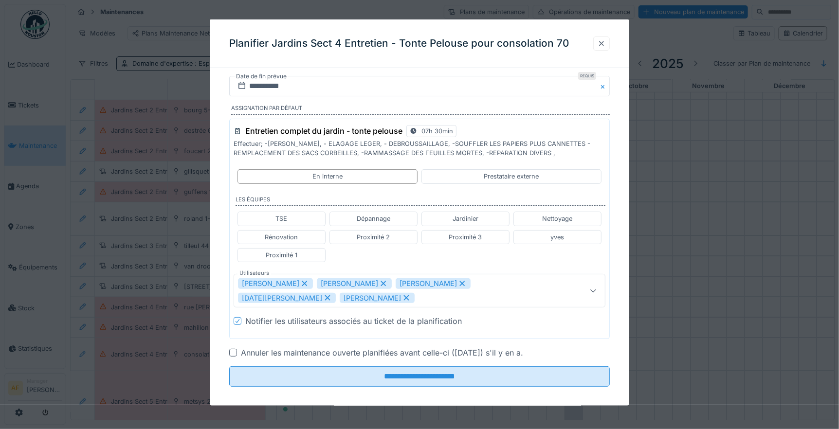
click at [605, 43] on div at bounding box center [602, 43] width 8 height 9
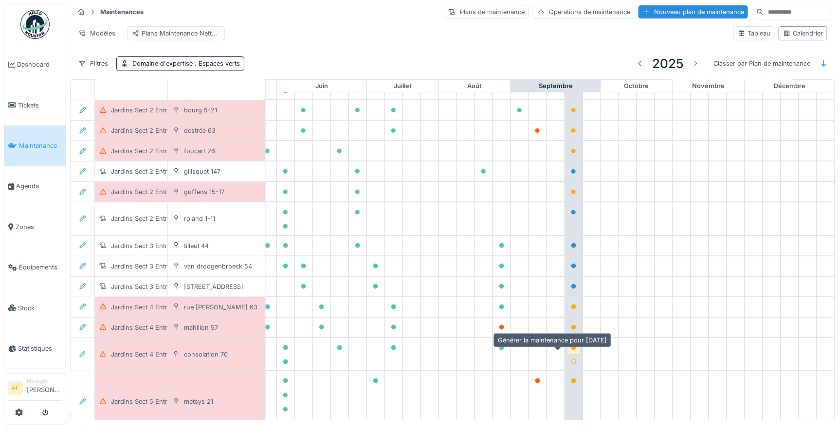
click at [571, 350] on icon at bounding box center [573, 348] width 5 height 5
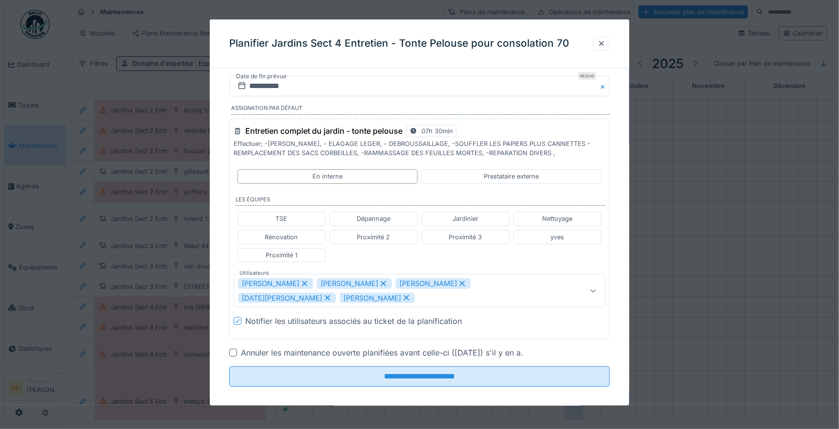
click at [402, 297] on icon at bounding box center [406, 297] width 9 height 7
type input "**********"
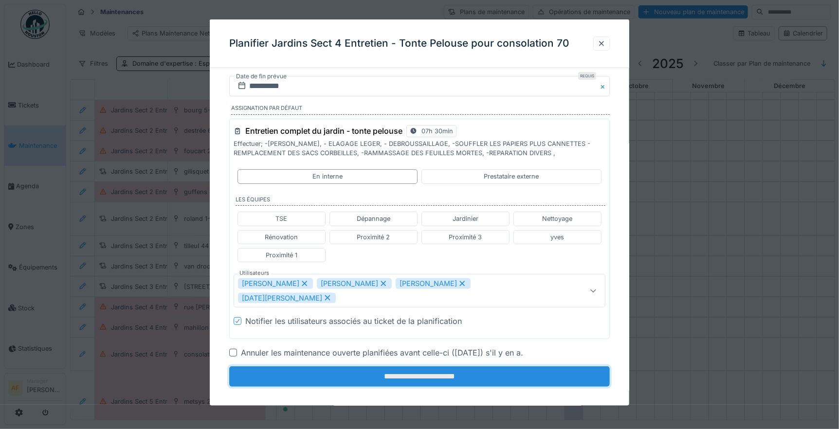
click at [431, 366] on input "**********" at bounding box center [419, 376] width 381 height 20
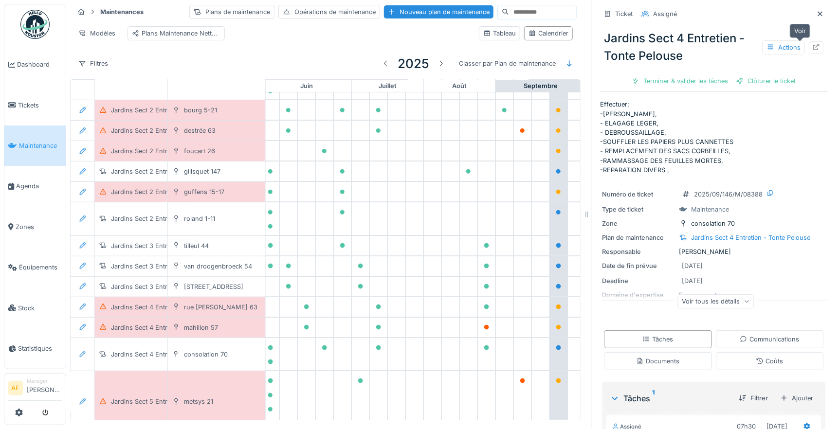
click at [812, 47] on icon at bounding box center [816, 47] width 8 height 6
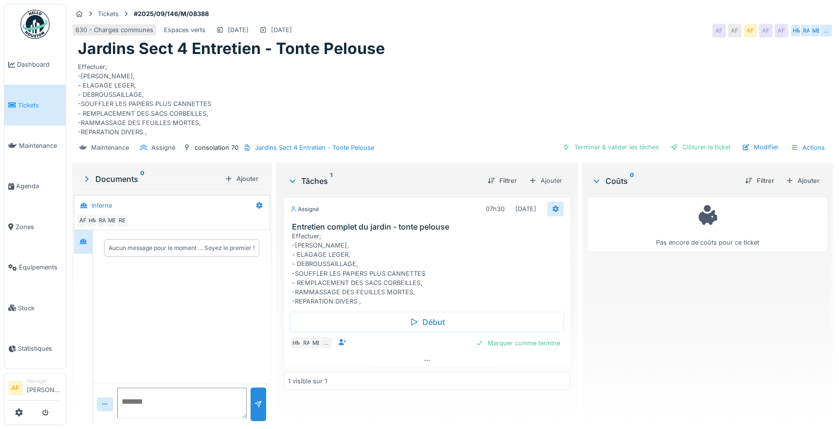
click at [553, 208] on icon at bounding box center [556, 209] width 6 height 7
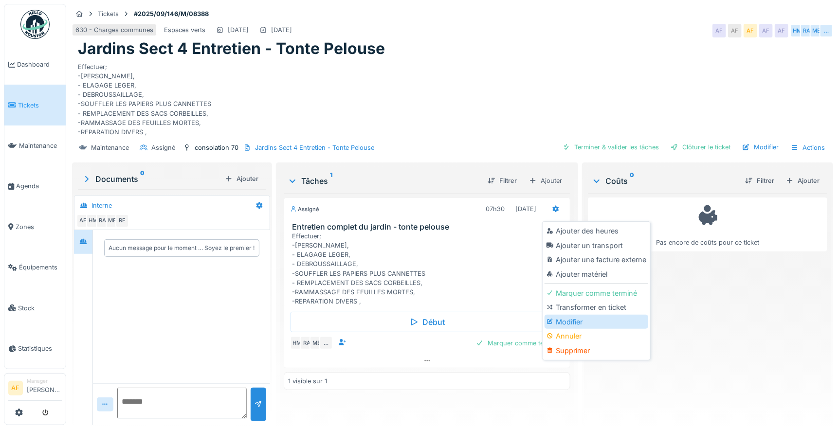
click at [562, 318] on div "Modifier" at bounding box center [597, 322] width 104 height 15
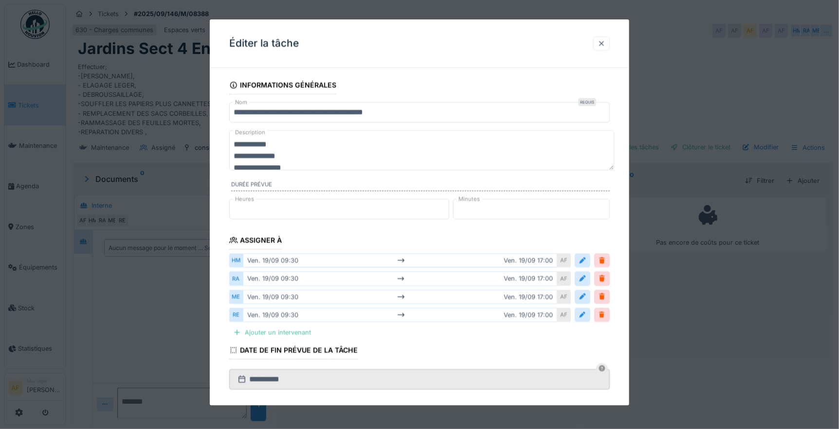
click at [605, 42] on div at bounding box center [602, 43] width 8 height 9
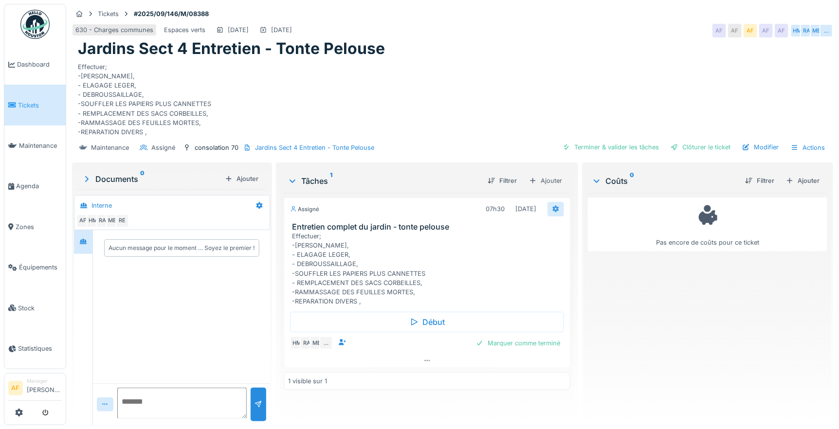
click at [553, 208] on icon at bounding box center [556, 209] width 6 height 7
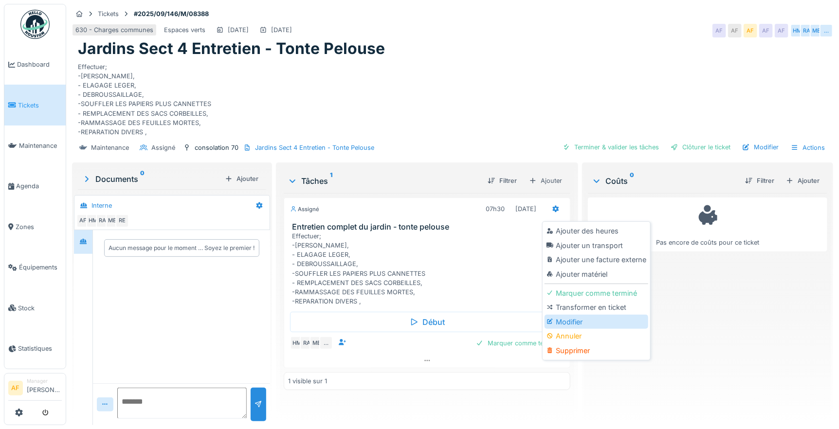
click at [575, 321] on div "Modifier" at bounding box center [597, 322] width 104 height 15
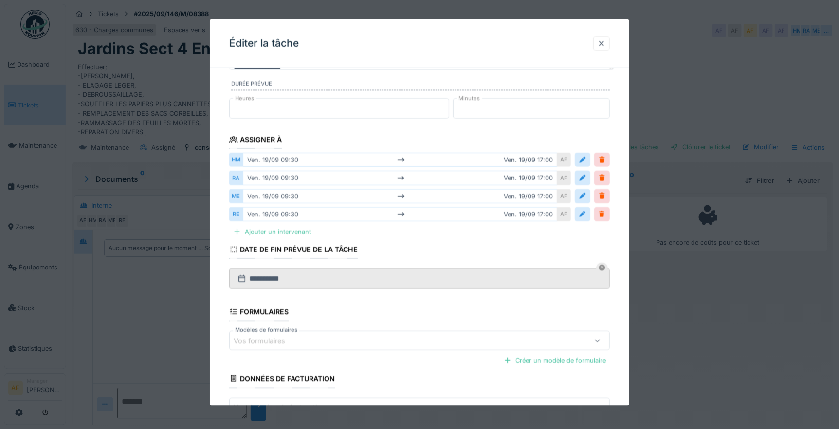
scroll to position [108, 0]
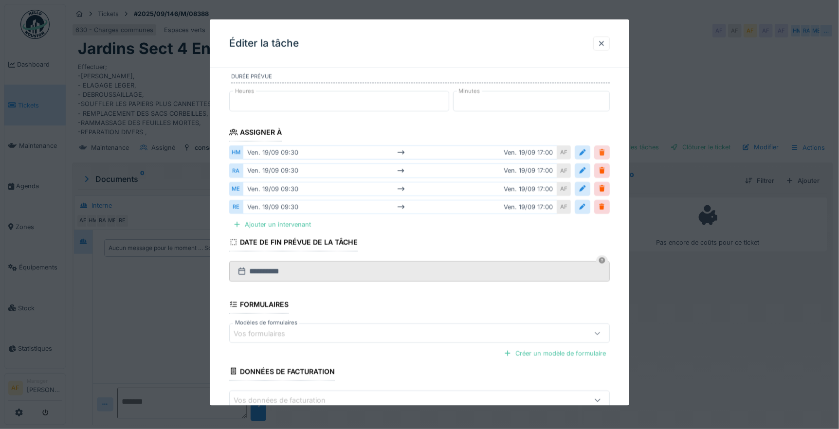
click at [602, 149] on div at bounding box center [602, 152] width 8 height 9
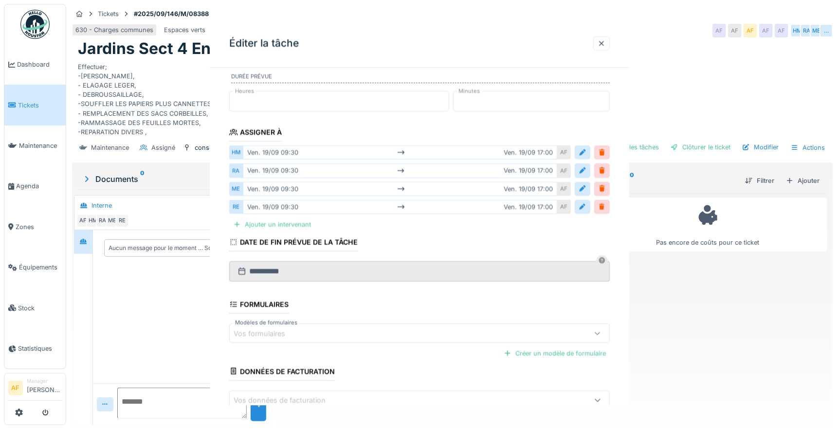
scroll to position [0, 0]
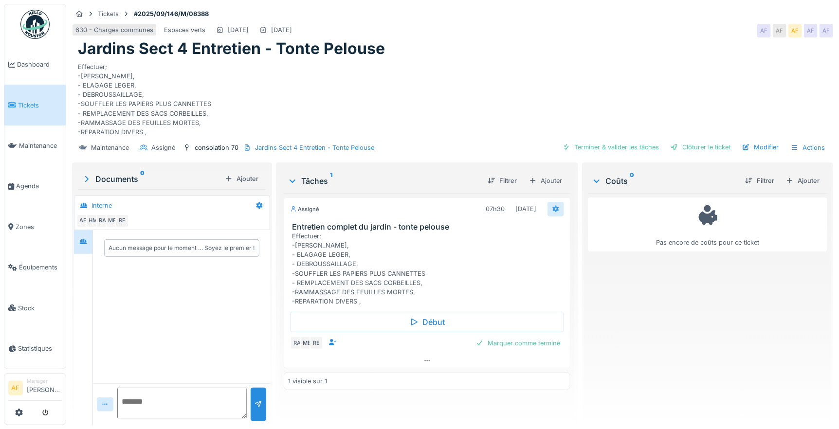
click at [553, 206] on icon at bounding box center [556, 209] width 8 height 6
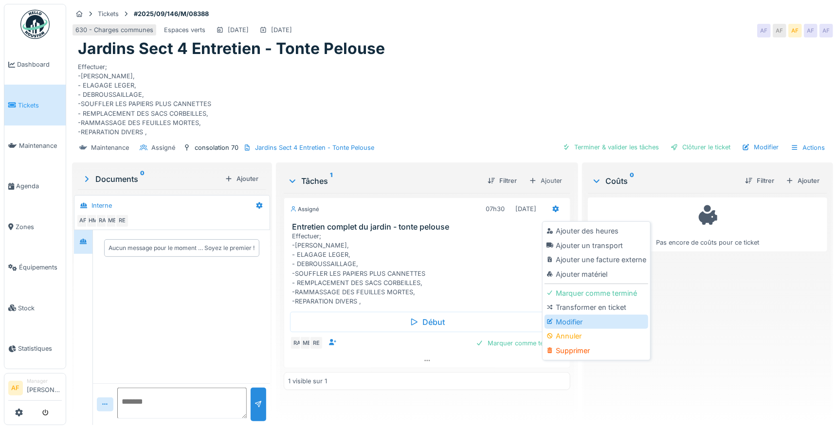
click at [569, 321] on div "Modifier" at bounding box center [597, 322] width 104 height 15
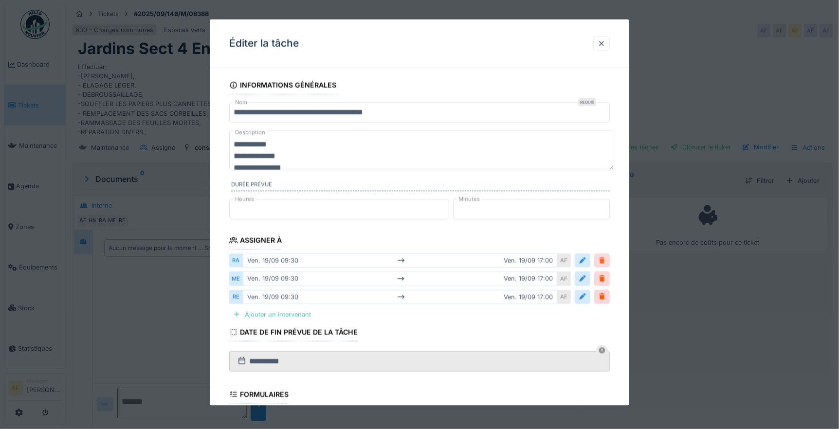
click at [604, 256] on div at bounding box center [602, 261] width 16 height 14
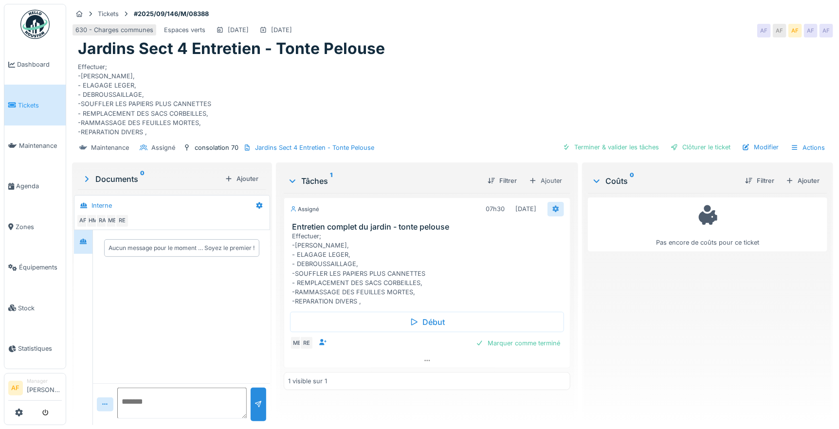
click at [552, 204] on div at bounding box center [556, 208] width 8 height 9
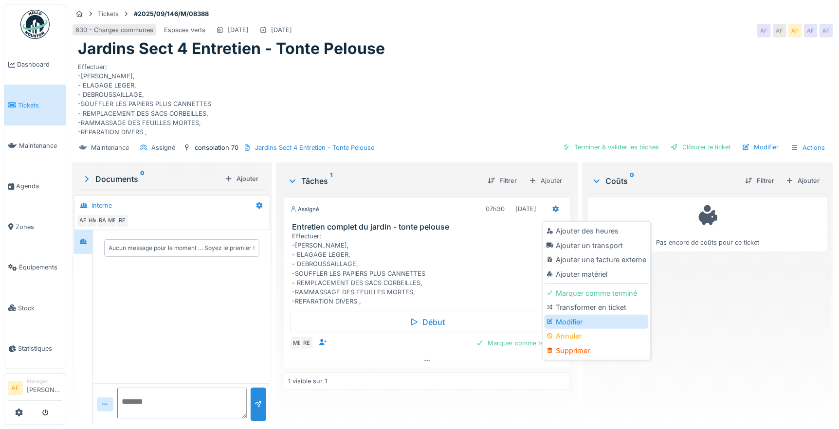
click at [568, 321] on div "Modifier" at bounding box center [597, 322] width 104 height 15
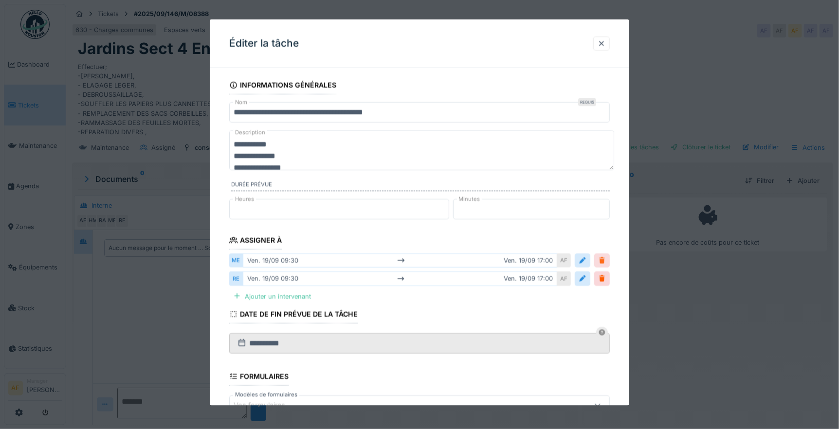
click at [606, 263] on div at bounding box center [602, 260] width 8 height 9
click at [606, 261] on div at bounding box center [602, 260] width 8 height 9
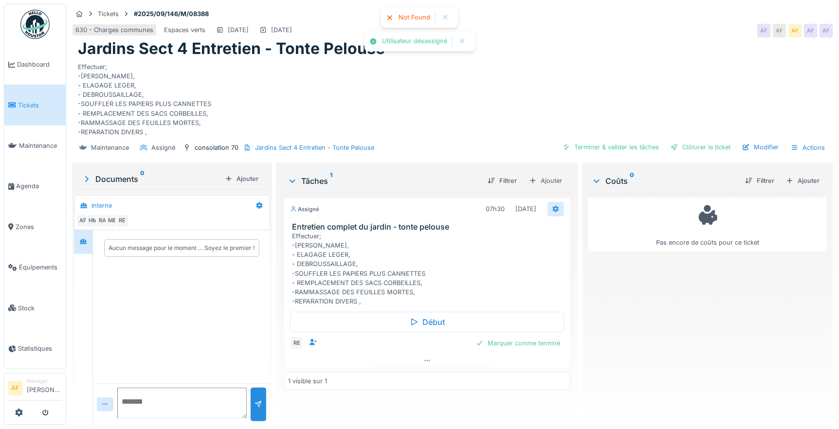
click at [553, 211] on icon at bounding box center [556, 209] width 8 height 6
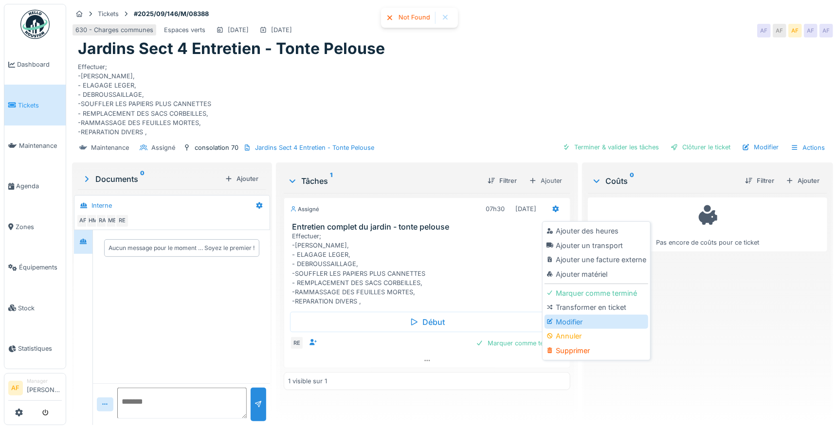
click at [571, 323] on div "Modifier" at bounding box center [597, 322] width 104 height 15
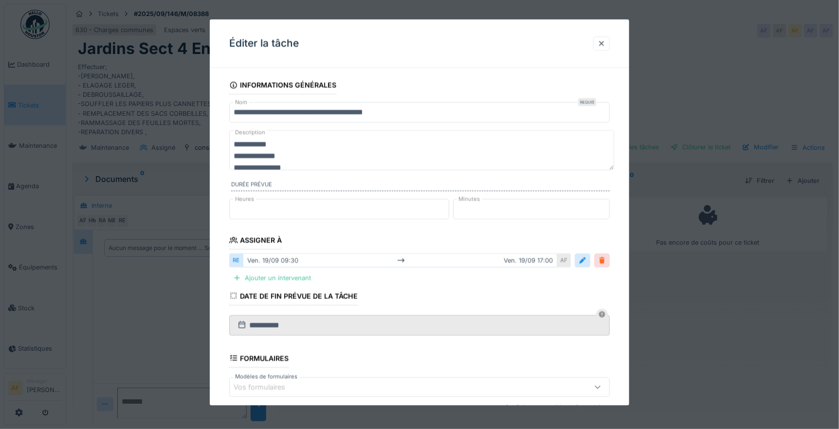
click at [605, 259] on div at bounding box center [602, 260] width 8 height 9
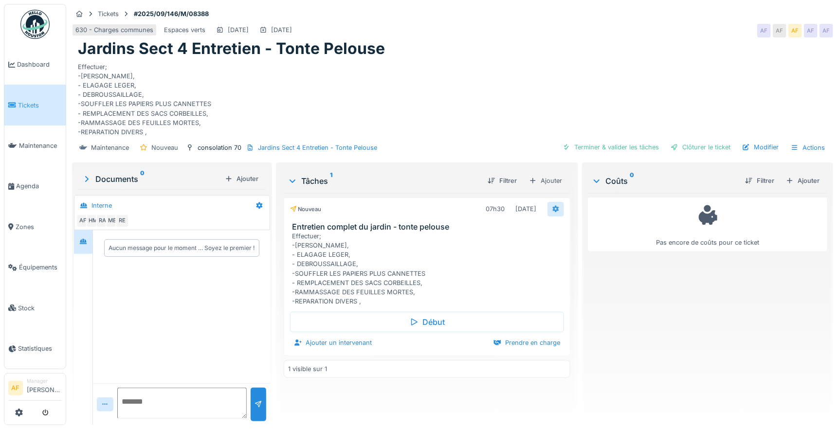
click at [552, 208] on icon at bounding box center [556, 209] width 8 height 6
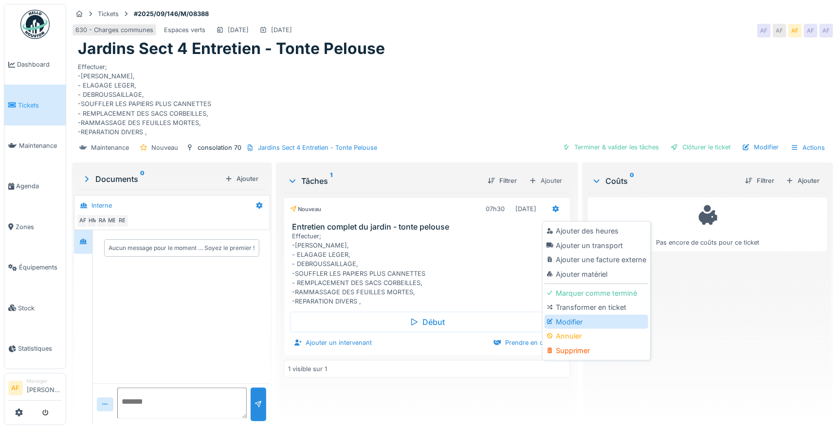
click at [567, 317] on div "Modifier" at bounding box center [597, 322] width 104 height 15
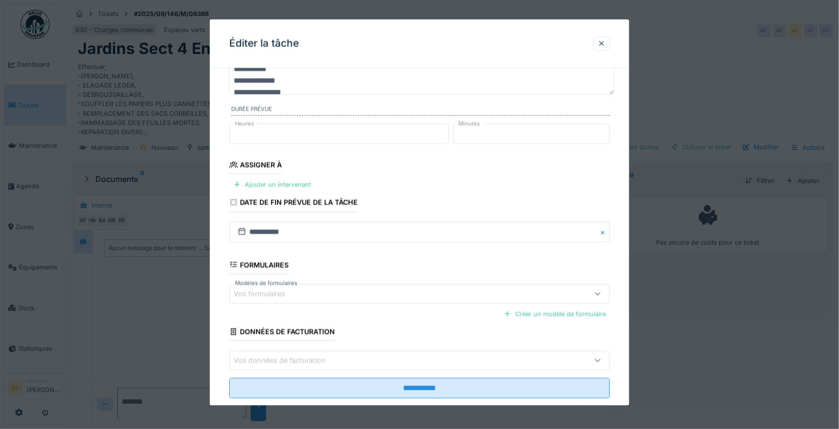
scroll to position [96, 0]
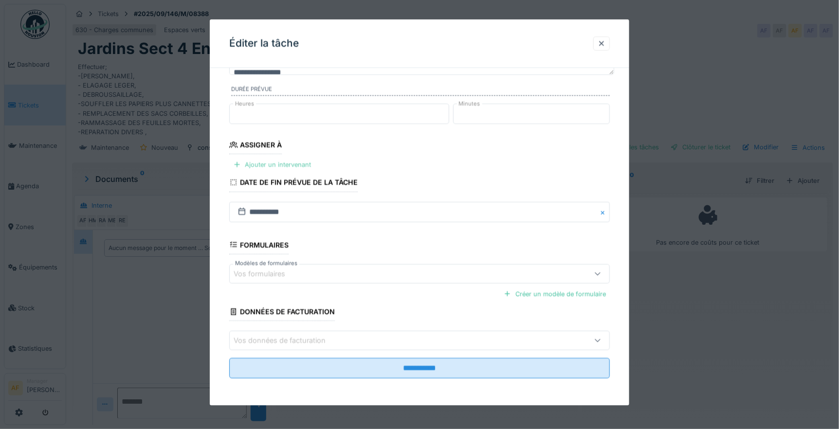
click at [297, 165] on div "Ajouter un intervenant" at bounding box center [272, 164] width 86 height 13
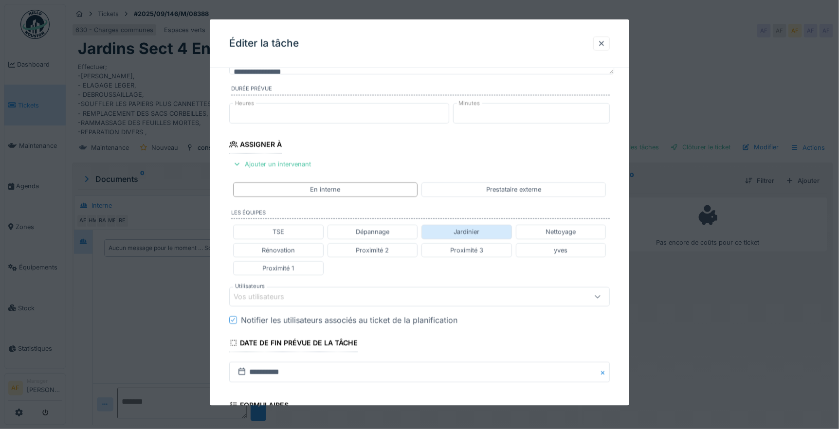
click at [479, 231] on div "Jardinier" at bounding box center [467, 231] width 26 height 9
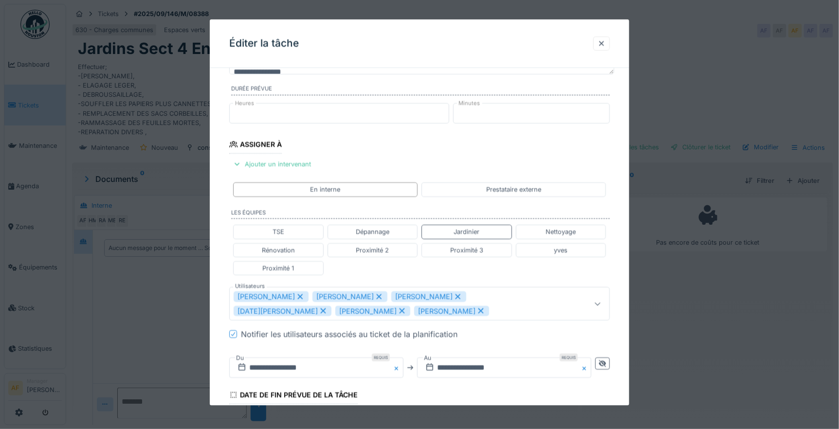
click at [476, 311] on icon at bounding box center [480, 311] width 9 height 7
click at [398, 312] on icon at bounding box center [402, 311] width 9 height 7
type input "**********"
click at [313, 358] on input "**********" at bounding box center [316, 368] width 174 height 20
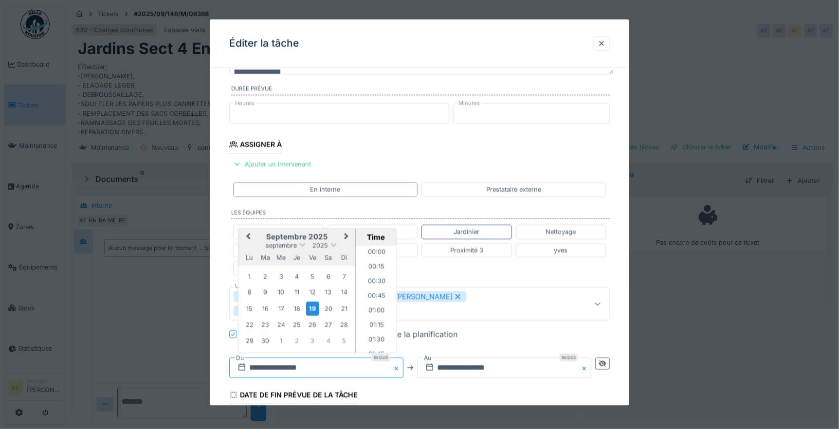
scroll to position [363, 0]
click at [293, 318] on div "25" at bounding box center [296, 324] width 13 height 13
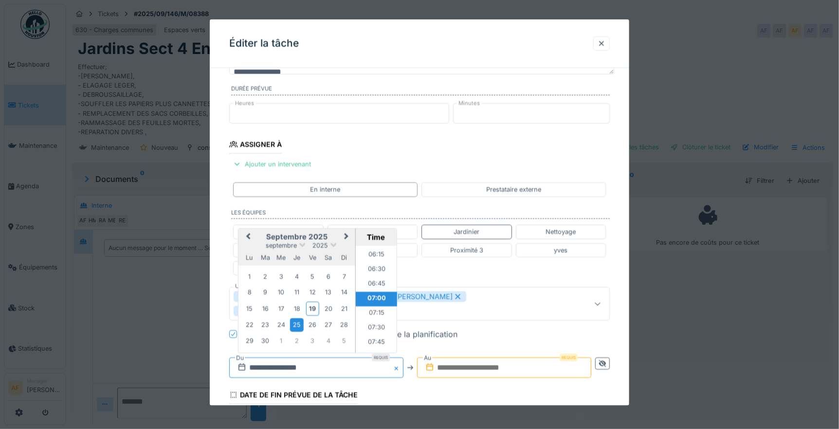
click at [316, 358] on input "**********" at bounding box center [316, 368] width 174 height 20
click at [377, 321] on li "07:30" at bounding box center [376, 328] width 41 height 15
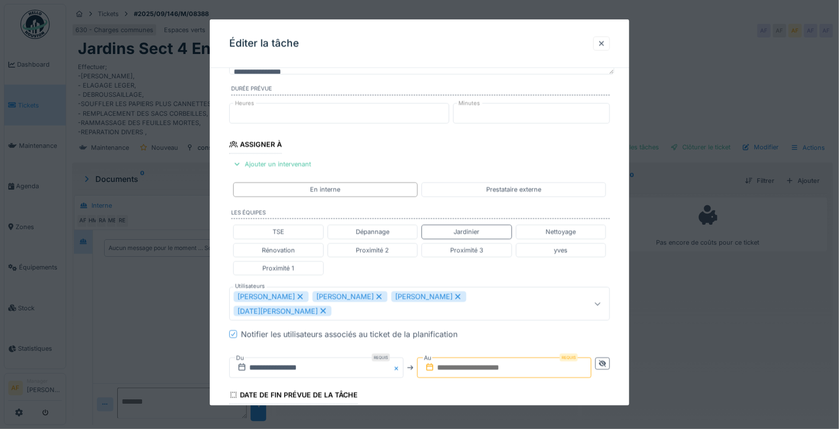
click at [484, 358] on input "text" at bounding box center [504, 368] width 174 height 20
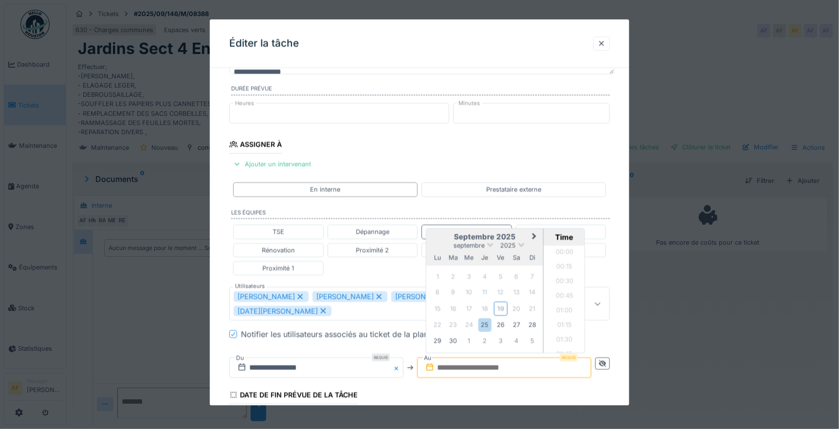
scroll to position [465, 0]
click at [431, 307] on div "septembre 2025 septembre 2025 lu ma me je ve sa di 1 2 3 4 5 6 7 8 9 10 11 12 1…" at bounding box center [484, 290] width 117 height 123
click at [485, 318] on div "25" at bounding box center [484, 324] width 13 height 13
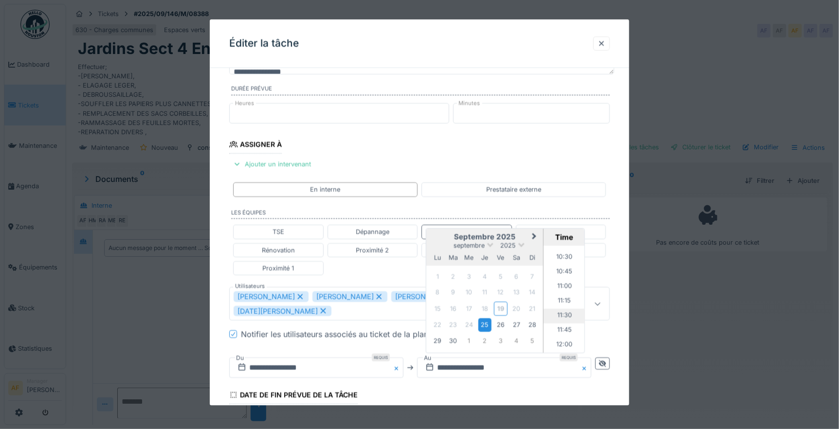
scroll to position [627, 0]
click at [565, 320] on li "12:00" at bounding box center [564, 327] width 41 height 15
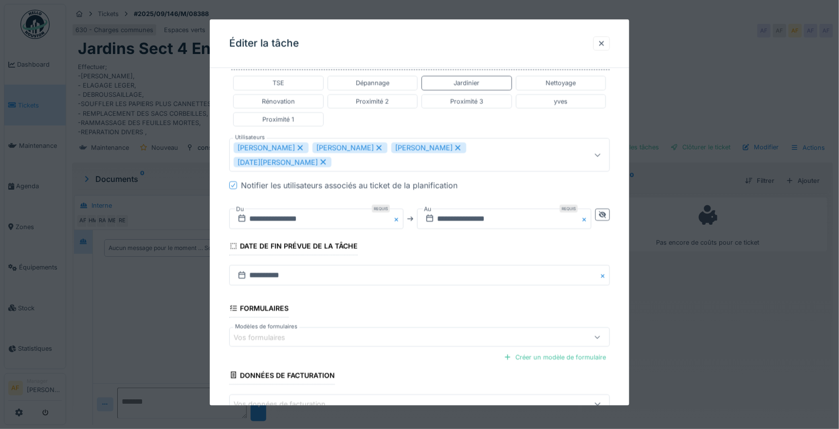
scroll to position [295, 0]
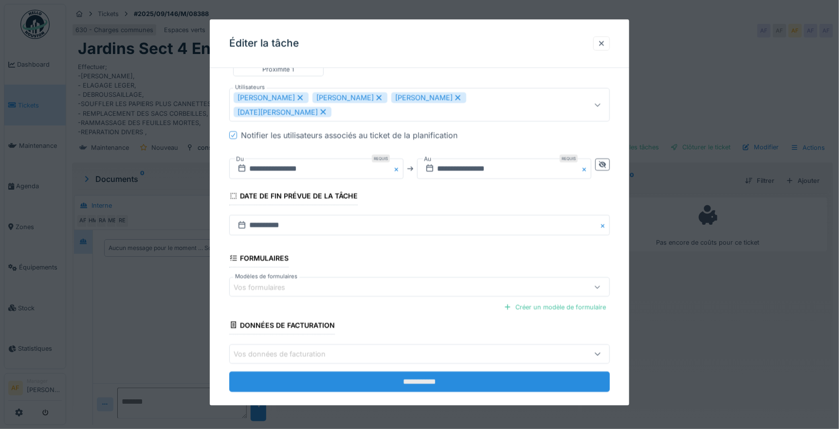
click at [424, 371] on input "**********" at bounding box center [419, 381] width 381 height 20
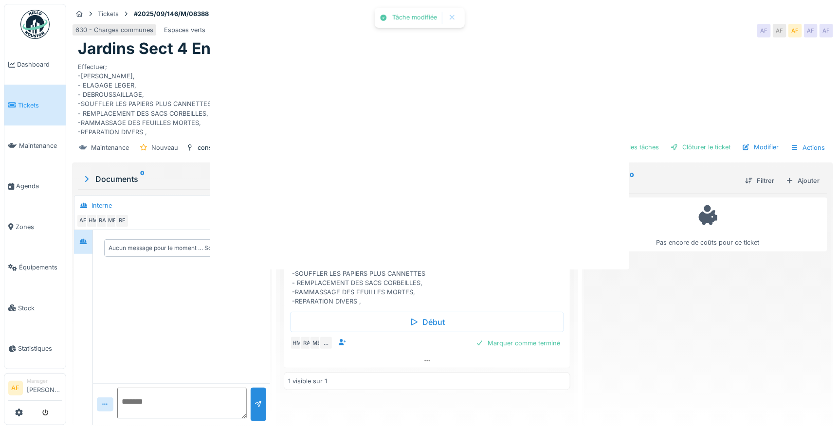
scroll to position [0, 0]
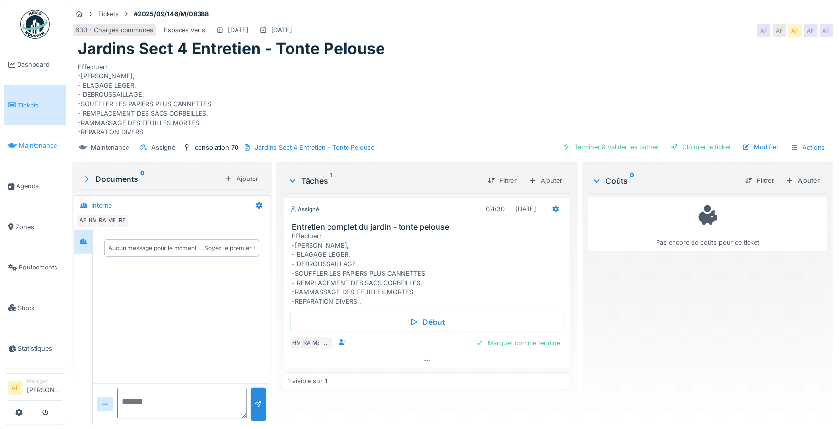
click at [49, 141] on span "Maintenance" at bounding box center [40, 145] width 43 height 9
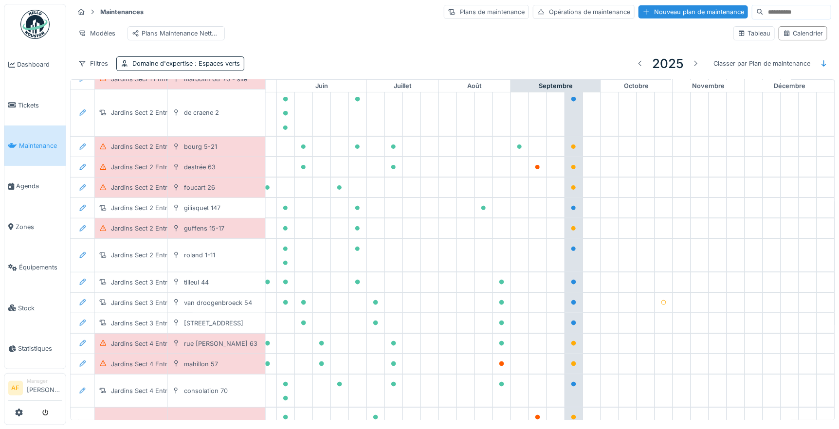
scroll to position [162, 407]
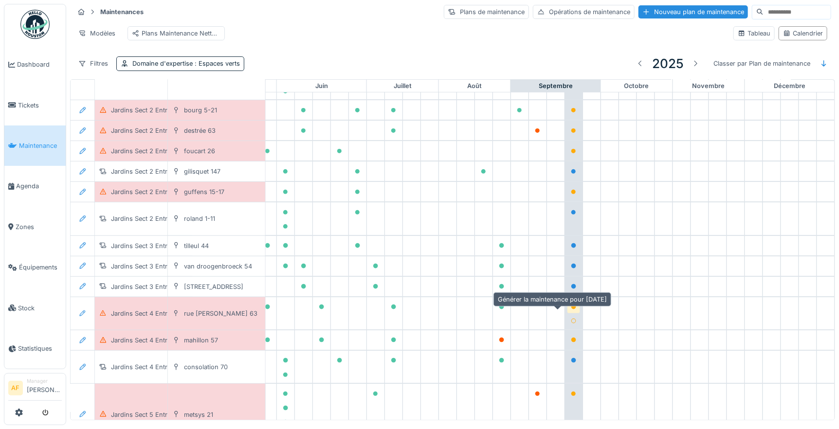
click at [571, 310] on icon at bounding box center [573, 307] width 5 height 5
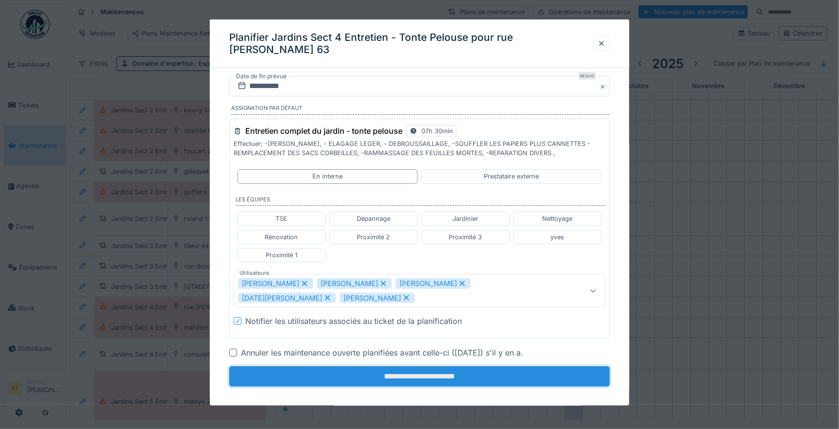
click at [438, 374] on input "**********" at bounding box center [419, 376] width 381 height 20
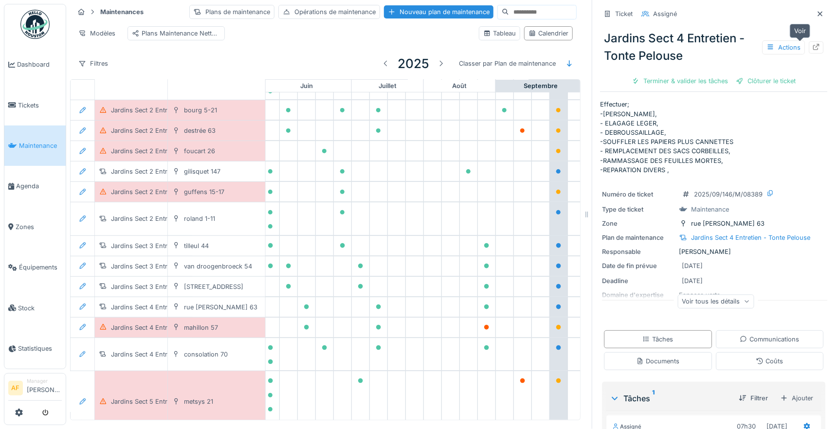
click at [812, 47] on icon at bounding box center [816, 47] width 8 height 6
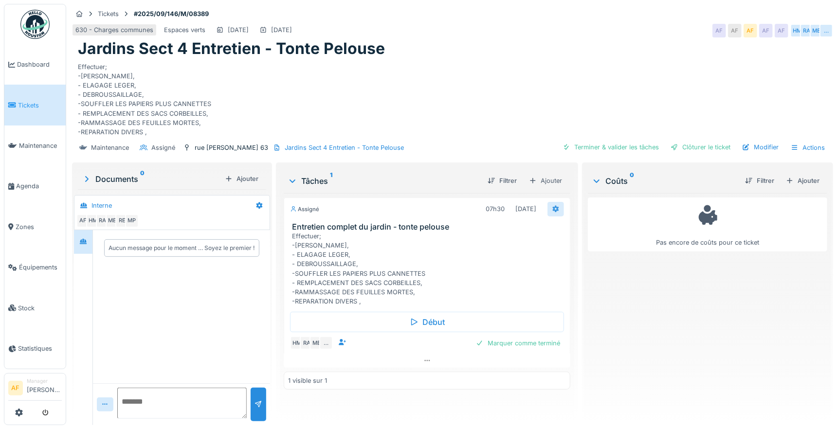
click at [553, 211] on icon at bounding box center [556, 209] width 8 height 6
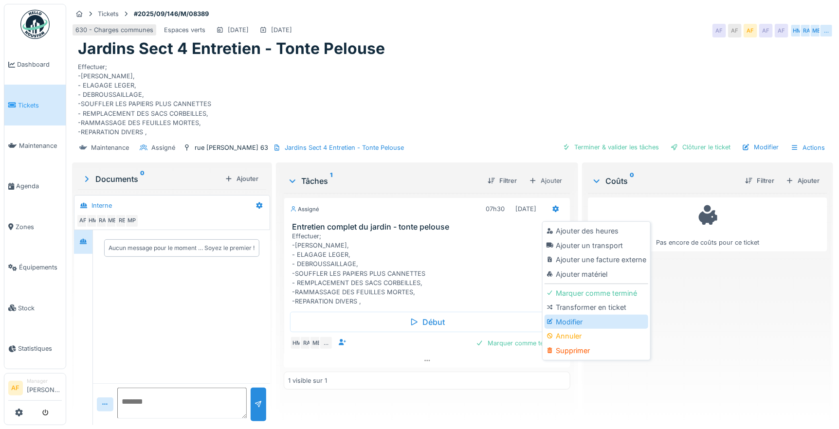
click at [572, 320] on div "Modifier" at bounding box center [597, 322] width 104 height 15
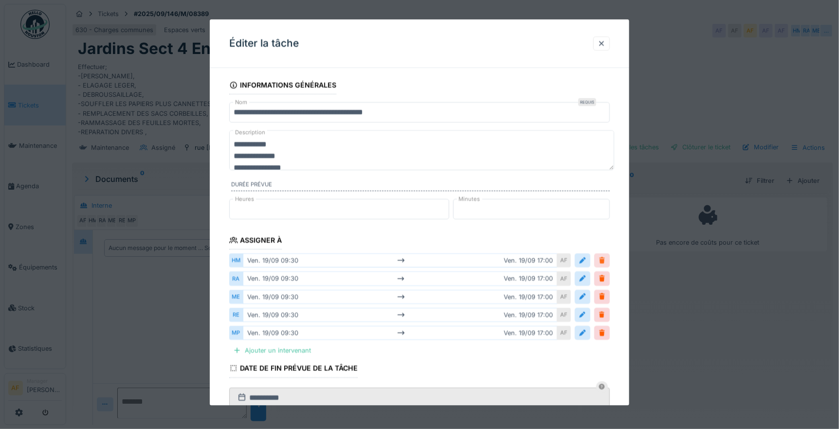
click at [604, 260] on div at bounding box center [602, 260] width 8 height 9
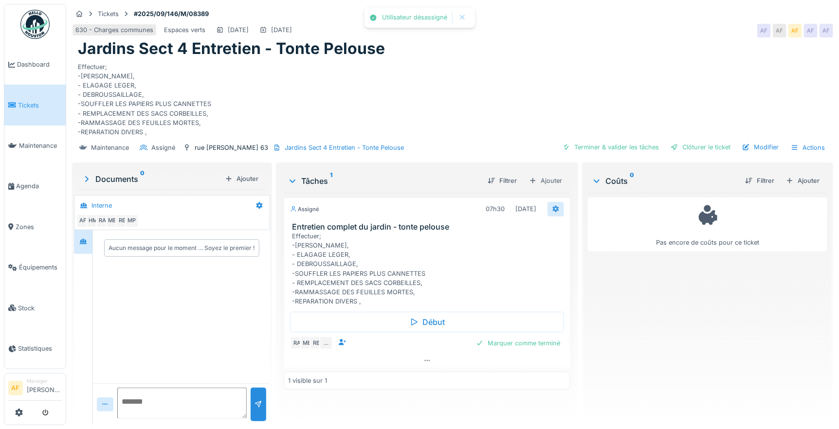
click at [547, 208] on div at bounding box center [555, 209] width 17 height 14
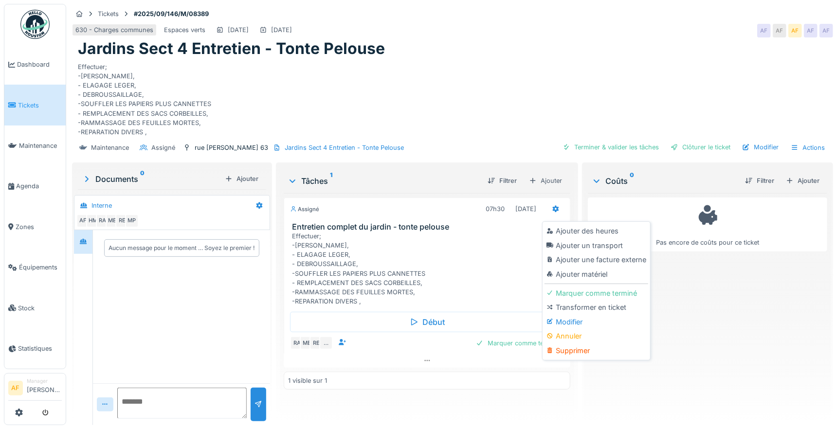
drag, startPoint x: 571, startPoint y: 319, endPoint x: 576, endPoint y: 315, distance: 6.2
click at [572, 319] on div "Modifier" at bounding box center [597, 322] width 104 height 15
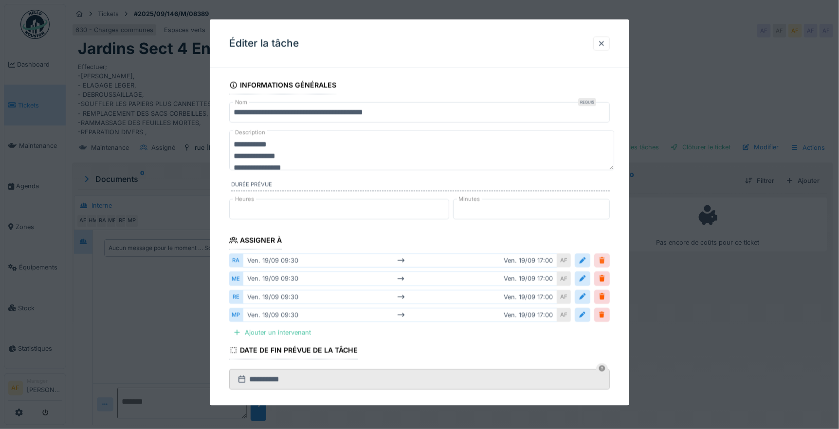
click at [603, 260] on div at bounding box center [602, 260] width 8 height 9
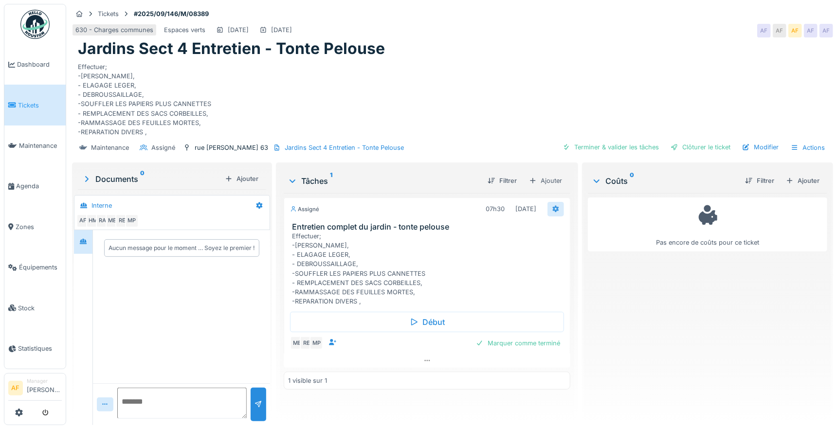
click at [554, 207] on icon at bounding box center [556, 209] width 8 height 6
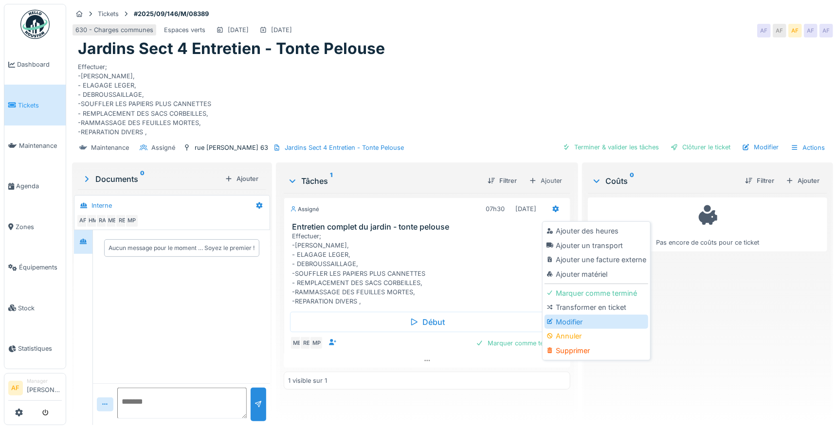
click at [579, 323] on div "Modifier" at bounding box center [597, 322] width 104 height 15
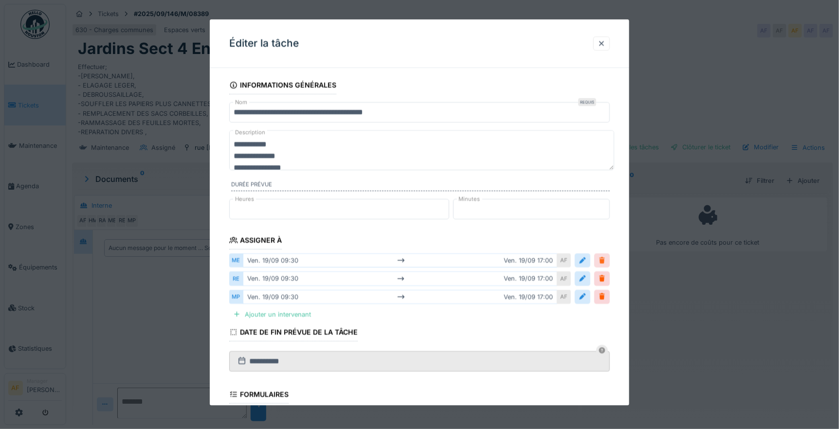
click at [606, 258] on div at bounding box center [602, 260] width 8 height 9
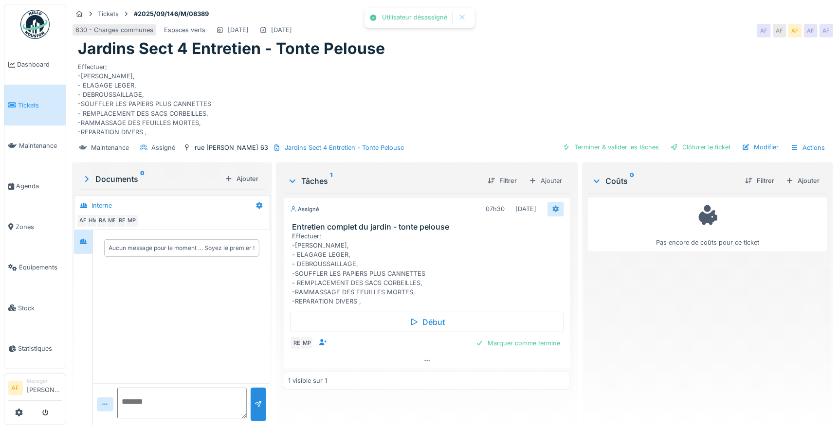
click at [553, 210] on icon at bounding box center [556, 209] width 6 height 7
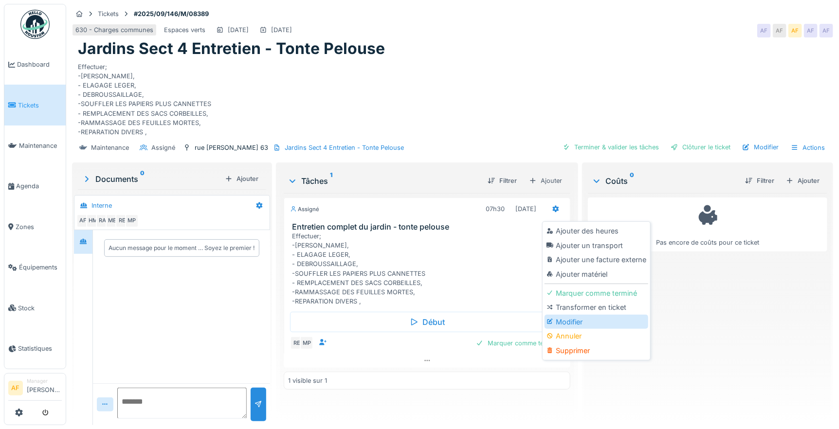
click at [568, 319] on div "Modifier" at bounding box center [597, 322] width 104 height 15
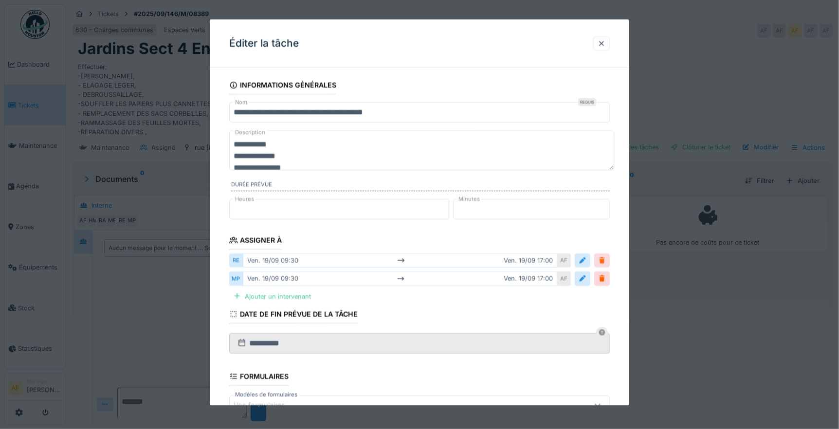
click at [606, 263] on div at bounding box center [602, 260] width 8 height 9
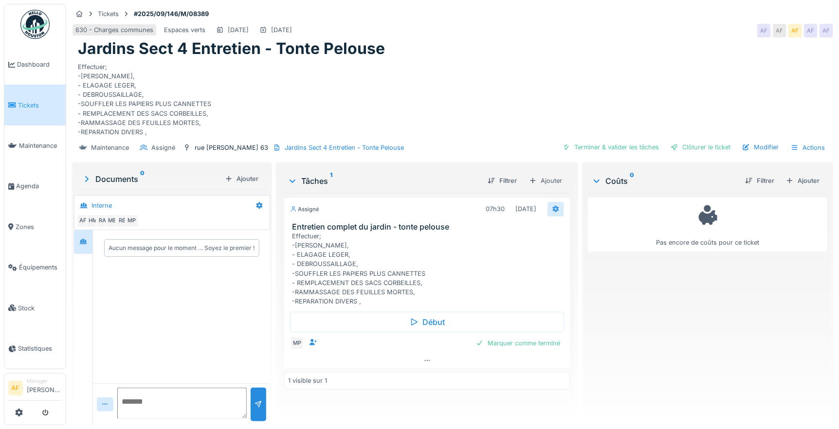
click at [553, 207] on icon at bounding box center [556, 209] width 6 height 7
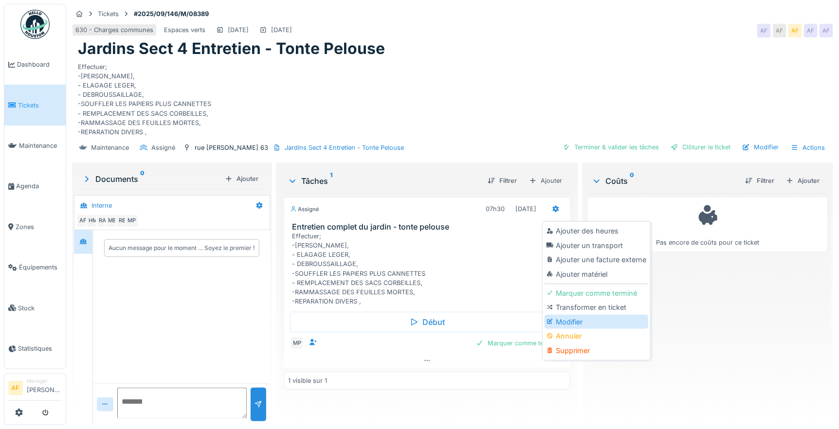
click at [576, 318] on div "Modifier" at bounding box center [597, 322] width 104 height 15
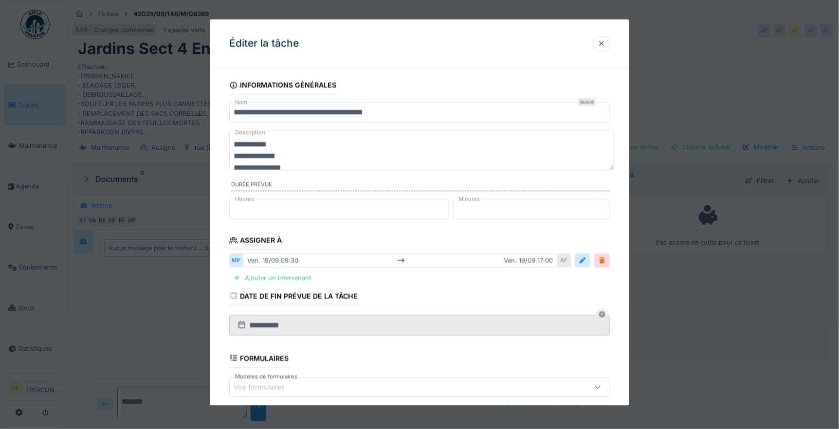
click at [606, 256] on div at bounding box center [602, 260] width 8 height 9
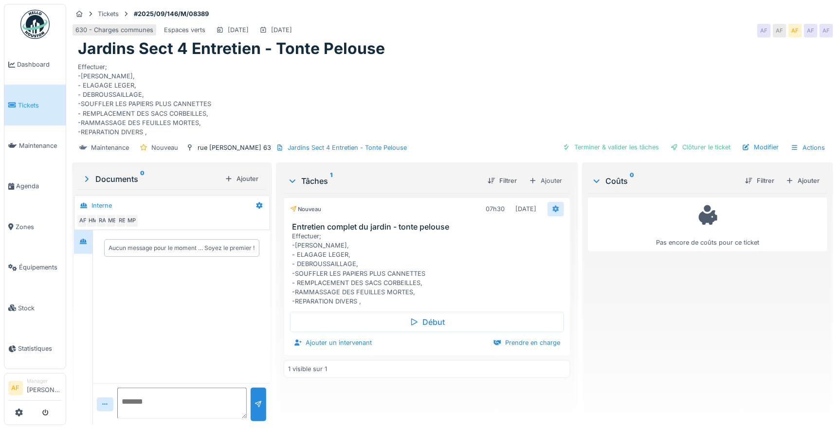
click at [552, 208] on icon at bounding box center [556, 209] width 8 height 6
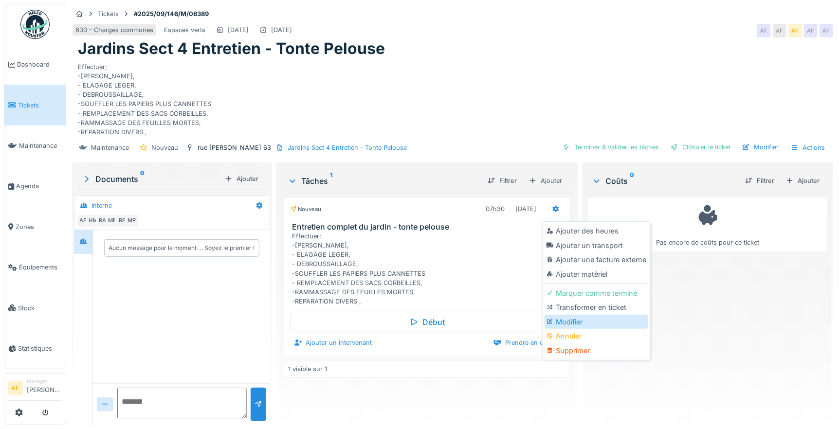
click at [562, 323] on div "Modifier" at bounding box center [597, 322] width 104 height 15
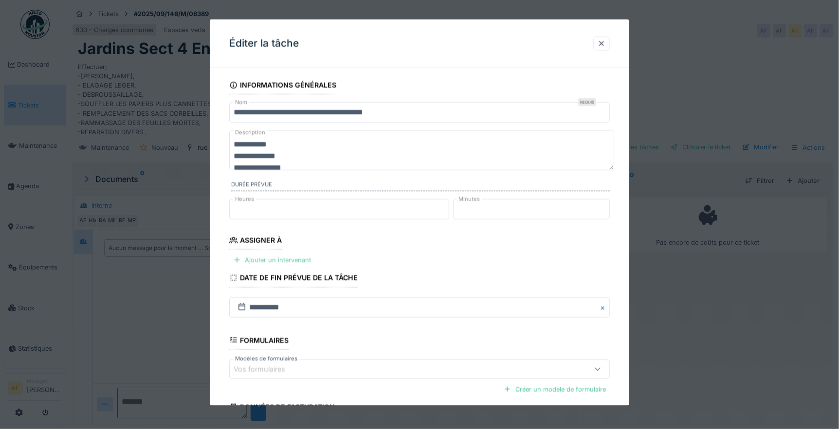
click at [293, 260] on div "Ajouter un intervenant" at bounding box center [272, 260] width 86 height 13
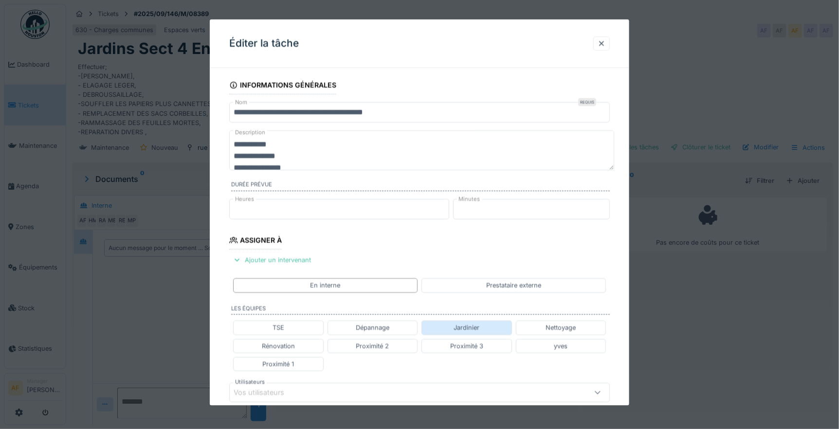
click at [473, 324] on div "Jardinier" at bounding box center [467, 327] width 26 height 9
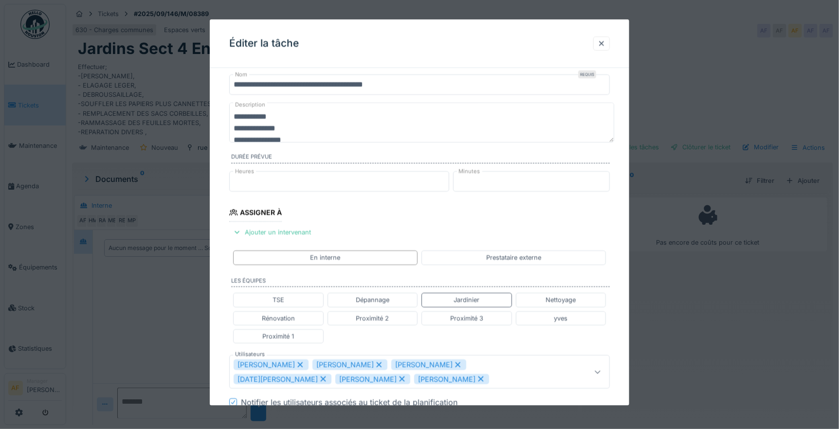
scroll to position [54, 0]
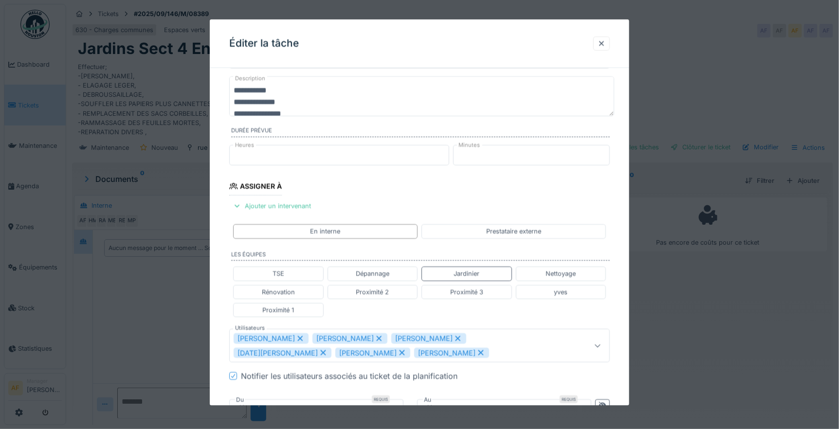
click at [476, 355] on icon at bounding box center [480, 352] width 9 height 7
click at [400, 353] on icon at bounding box center [402, 352] width 5 height 5
type input "**********"
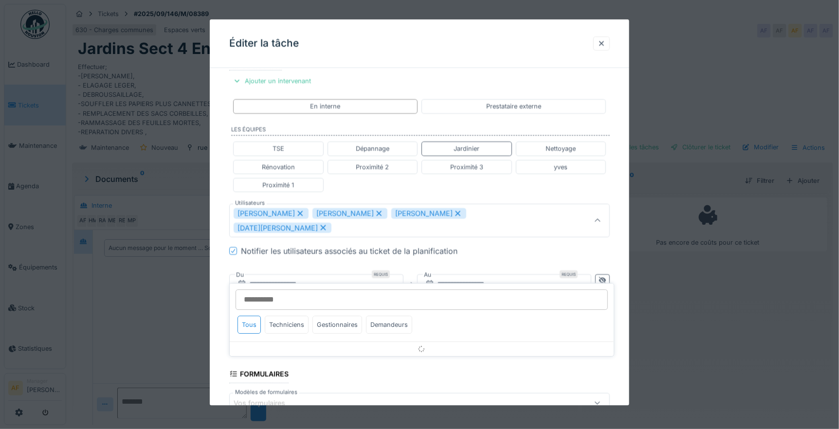
scroll to position [181, 0]
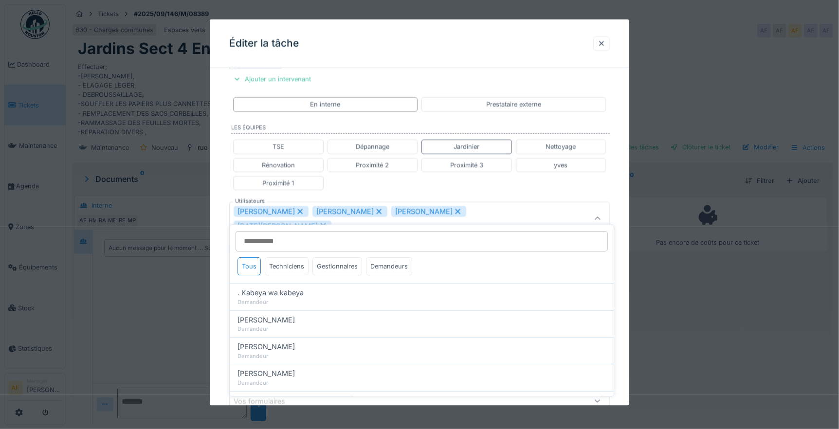
click at [541, 192] on div "TSE Dépannage Jardinier Nettoyage Rénovation Proximité 2 Proximité 3 yves Proxi…" at bounding box center [419, 165] width 381 height 58
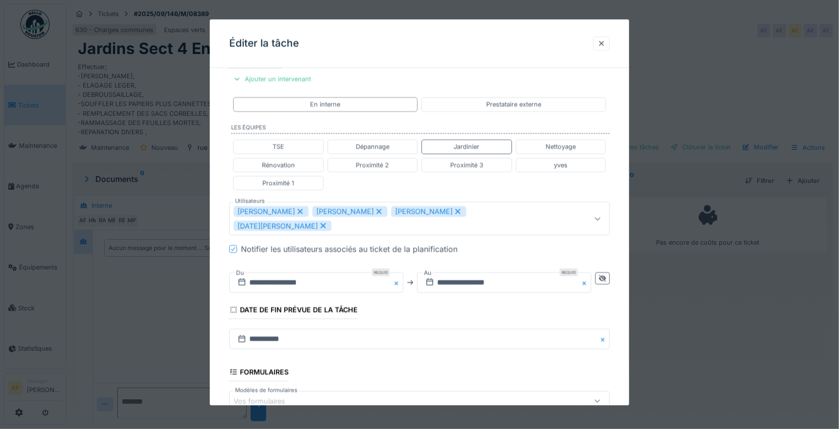
click at [508, 186] on div "TSE Dépannage Jardinier Nettoyage Rénovation Proximité 2 Proximité 3 yves Proxi…" at bounding box center [419, 165] width 381 height 58
click at [320, 273] on input "**********" at bounding box center [316, 283] width 174 height 20
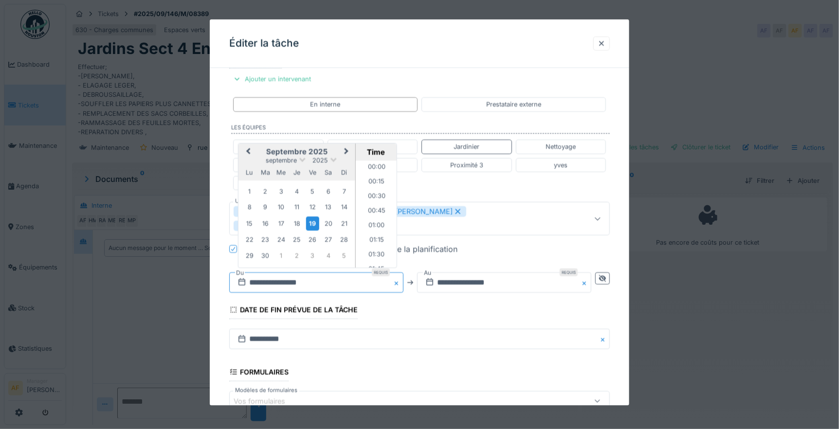
scroll to position [363, 0]
click at [302, 273] on input "**********" at bounding box center [316, 283] width 174 height 20
click at [295, 233] on div "25" at bounding box center [296, 239] width 13 height 13
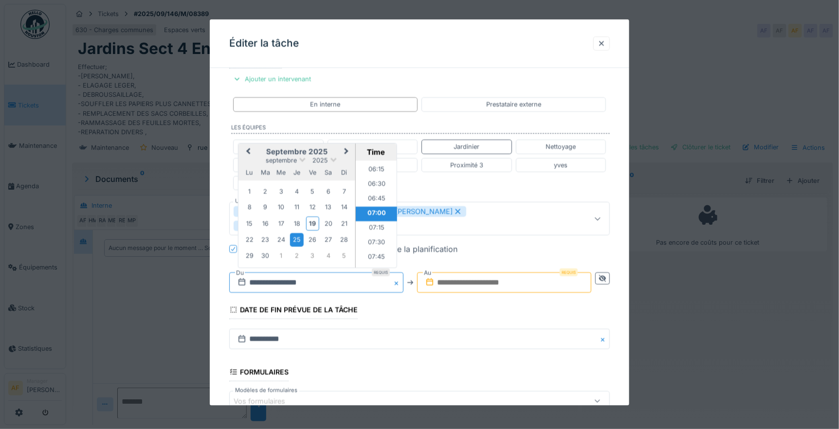
click at [314, 273] on input "**********" at bounding box center [316, 283] width 174 height 20
click at [381, 192] on li "12:30" at bounding box center [376, 199] width 41 height 15
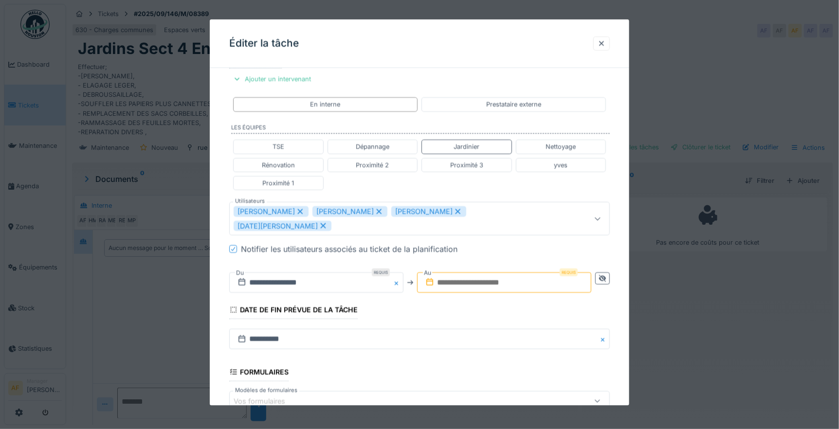
click at [495, 273] on input "text" at bounding box center [504, 283] width 174 height 20
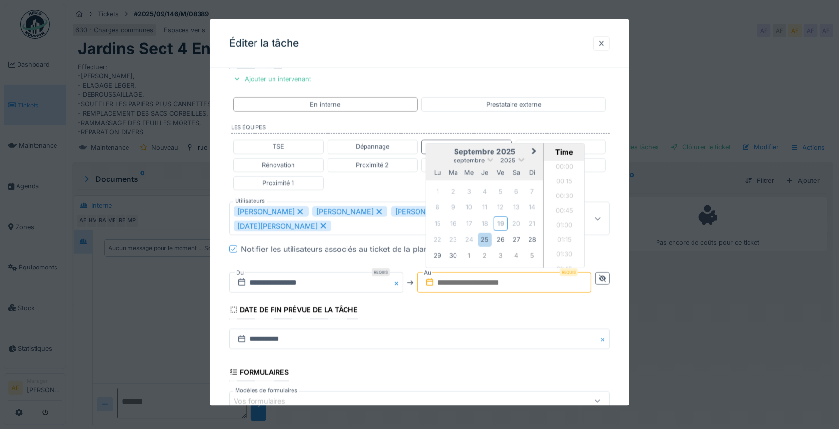
scroll to position [465, 0]
click at [489, 233] on div "25" at bounding box center [484, 239] width 13 height 13
click at [565, 217] on li "14:30" at bounding box center [564, 224] width 41 height 15
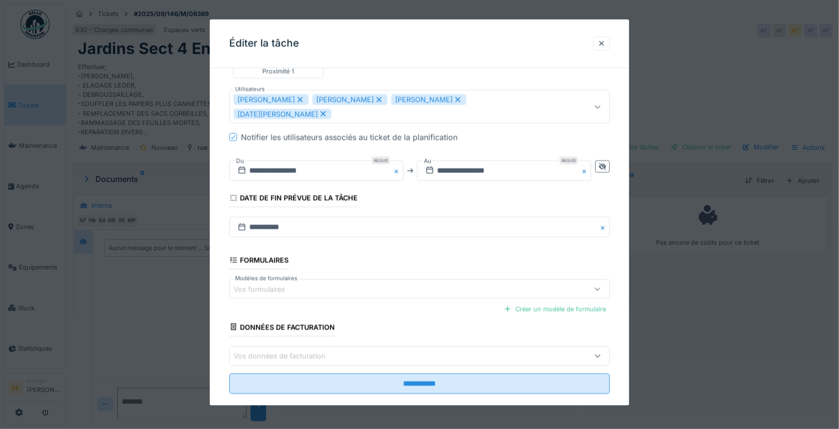
scroll to position [295, 0]
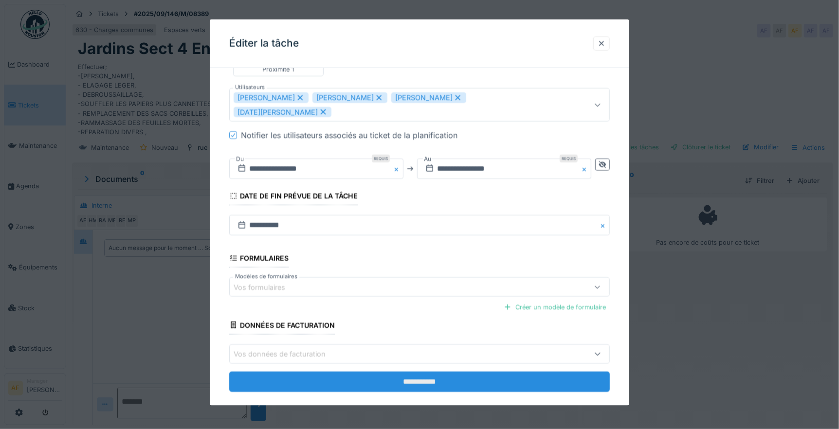
click at [422, 371] on input "**********" at bounding box center [419, 381] width 381 height 20
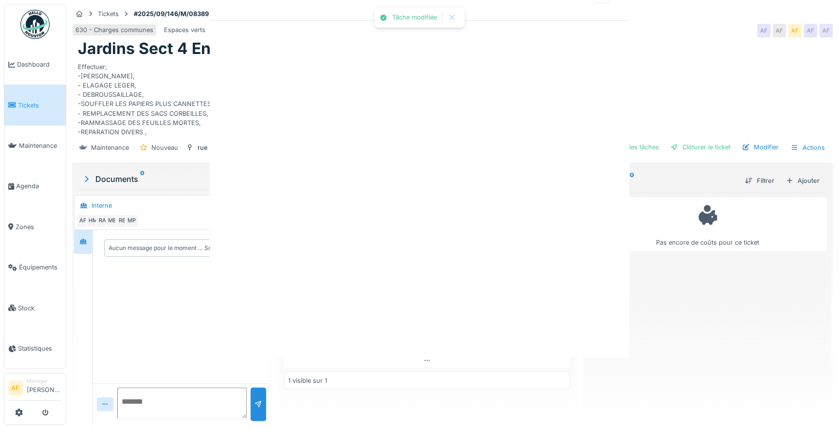
scroll to position [0, 0]
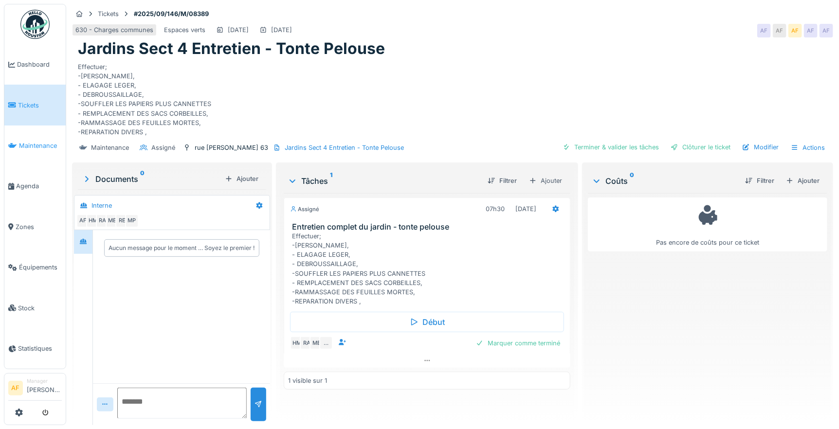
click at [38, 141] on span "Maintenance" at bounding box center [40, 145] width 43 height 9
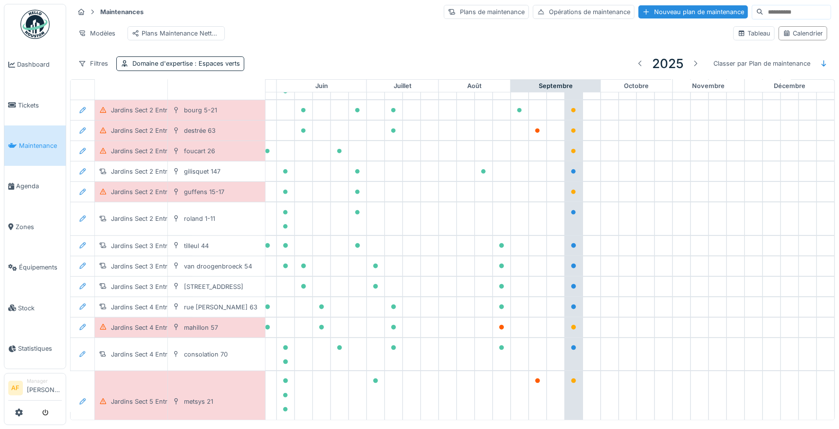
scroll to position [216, 407]
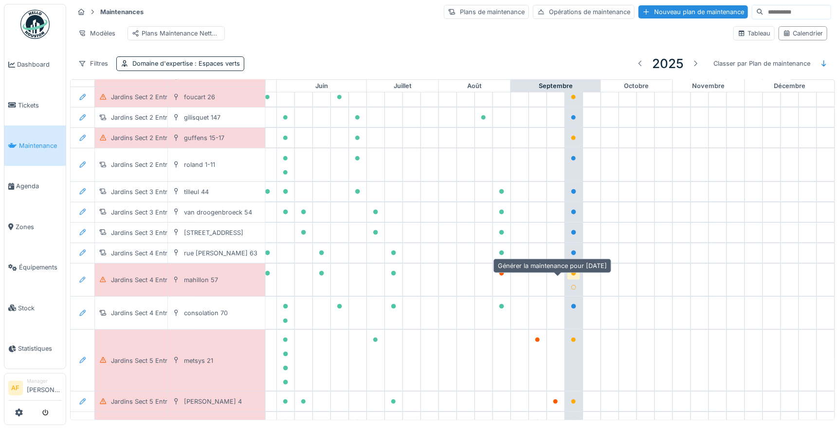
click at [571, 276] on icon at bounding box center [573, 273] width 5 height 5
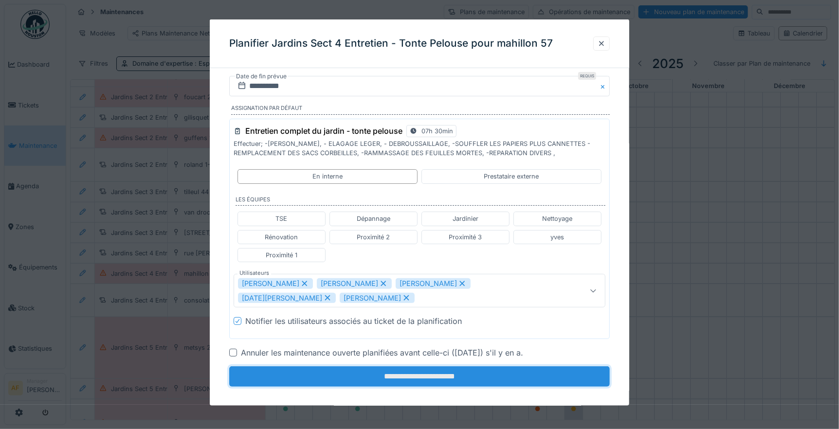
click at [434, 375] on input "**********" at bounding box center [419, 376] width 381 height 20
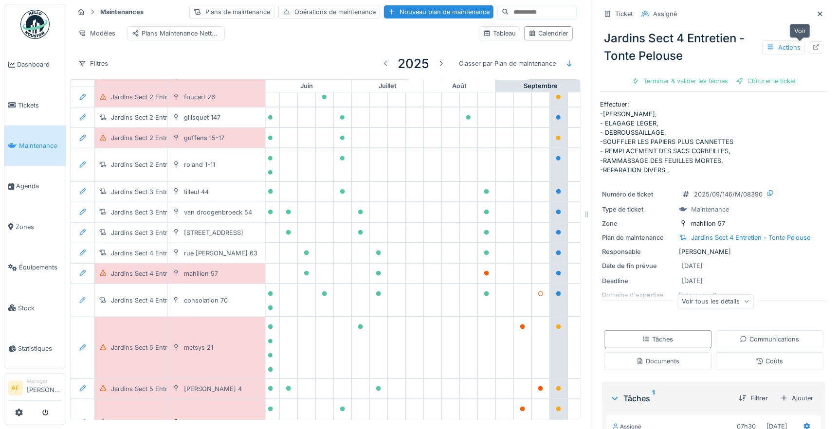
click at [813, 45] on icon at bounding box center [816, 47] width 6 height 6
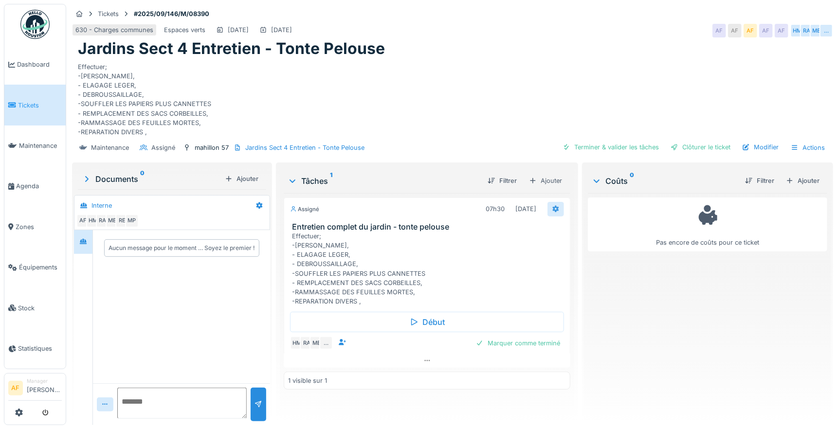
click at [552, 208] on icon at bounding box center [556, 209] width 8 height 6
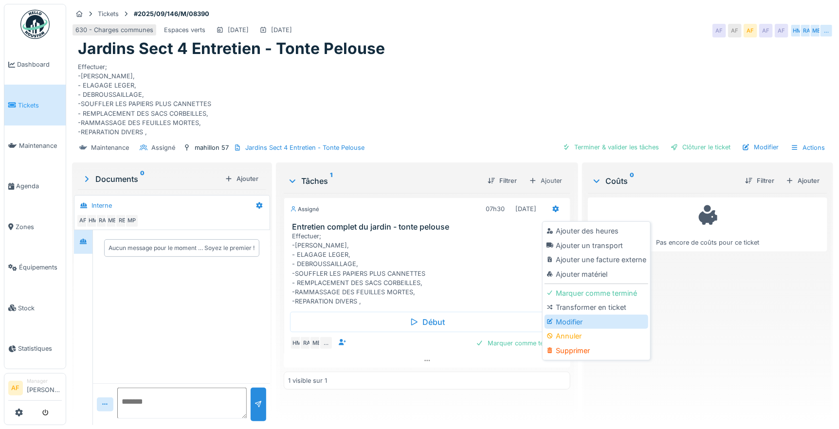
click at [581, 322] on div "Modifier" at bounding box center [597, 322] width 104 height 15
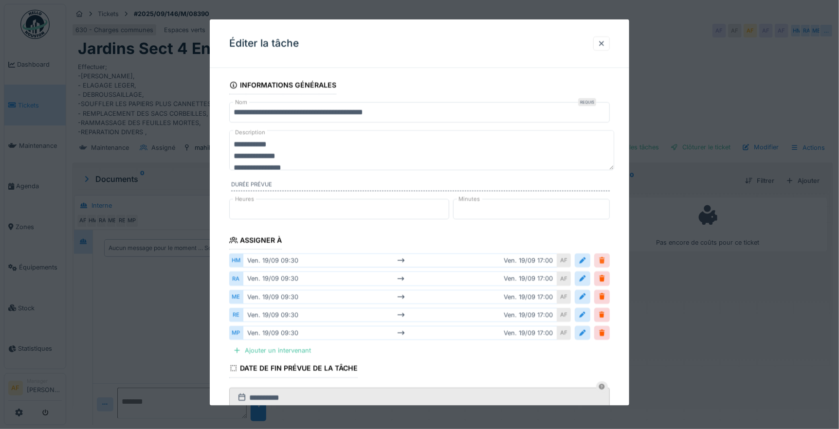
click at [606, 262] on div at bounding box center [602, 260] width 8 height 9
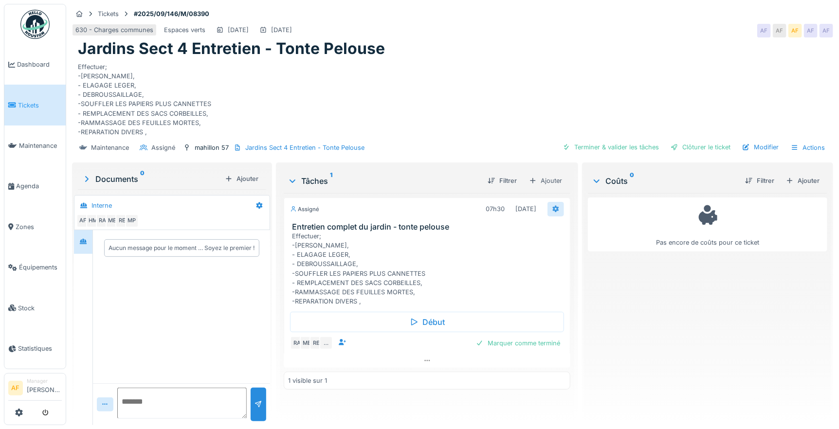
click at [553, 209] on icon at bounding box center [556, 209] width 6 height 7
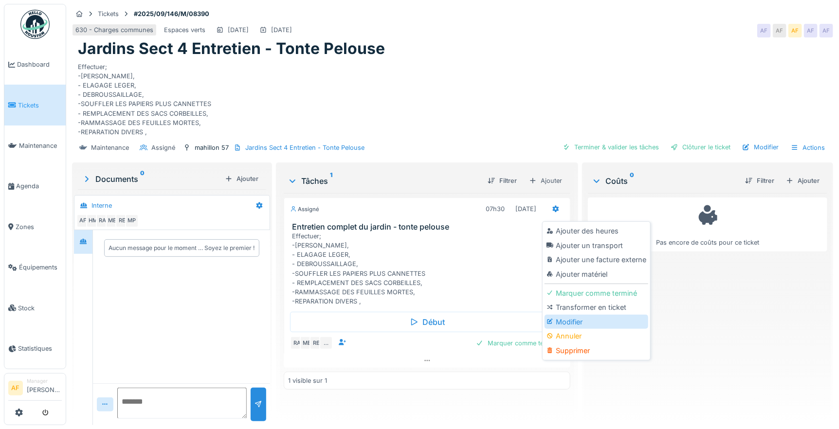
click at [574, 323] on div "Modifier" at bounding box center [597, 322] width 104 height 15
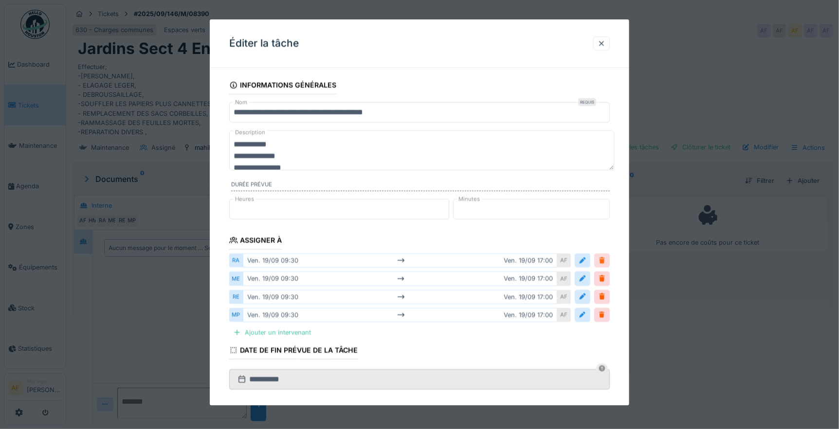
click at [604, 263] on div at bounding box center [602, 260] width 8 height 9
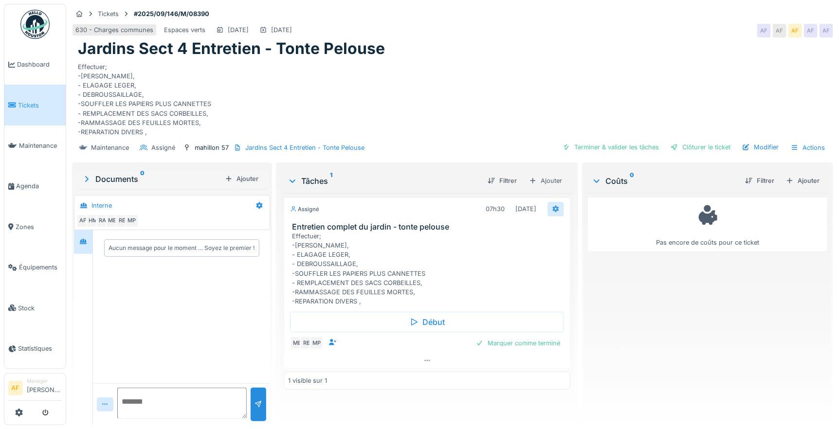
click at [553, 211] on icon at bounding box center [556, 209] width 6 height 7
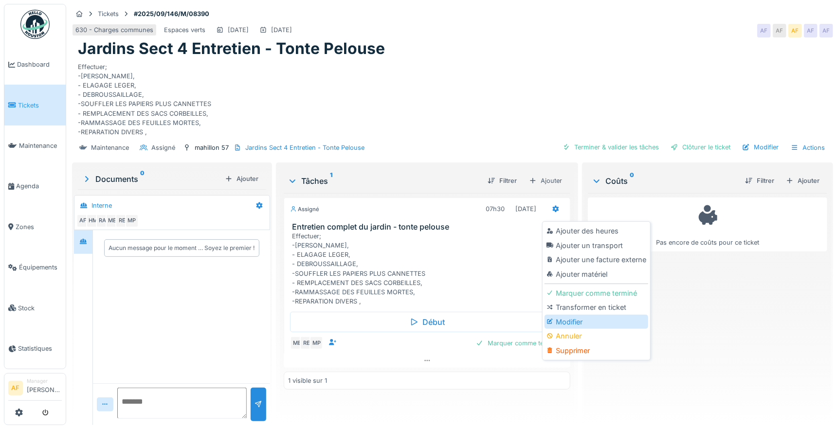
click at [574, 318] on div "Modifier" at bounding box center [597, 322] width 104 height 15
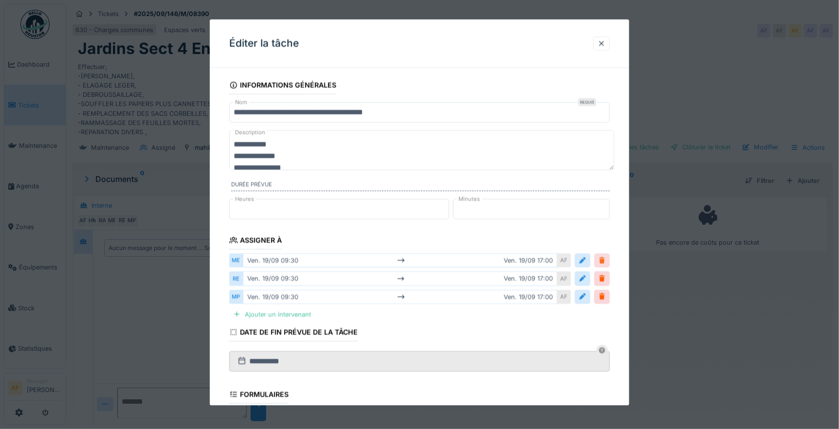
click at [606, 260] on div at bounding box center [602, 260] width 8 height 9
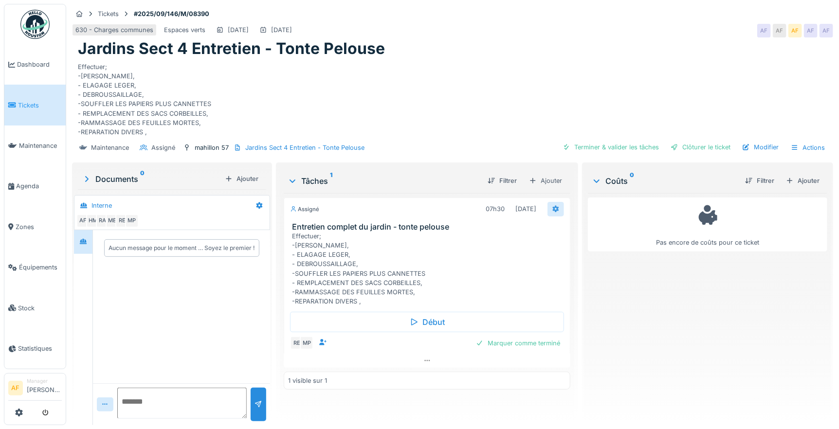
click at [553, 211] on icon at bounding box center [556, 209] width 6 height 7
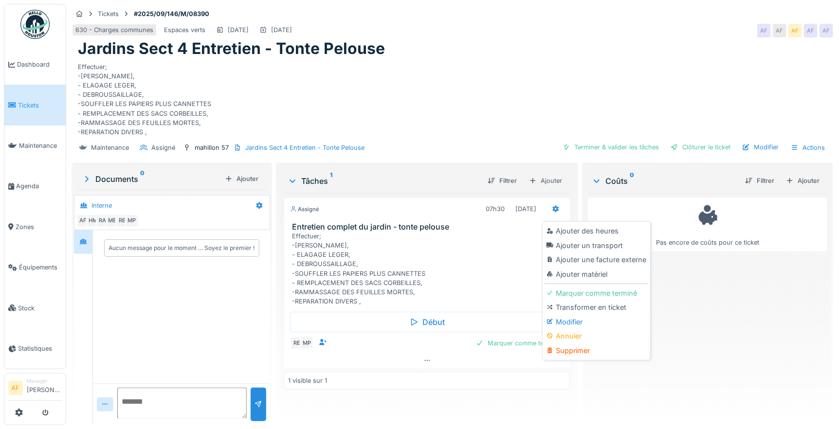
click at [569, 323] on div "Modifier" at bounding box center [597, 322] width 104 height 15
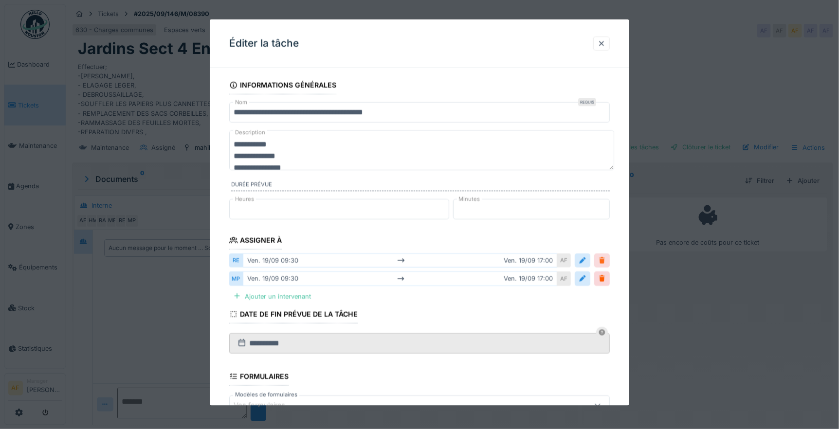
click at [606, 259] on div at bounding box center [602, 260] width 8 height 9
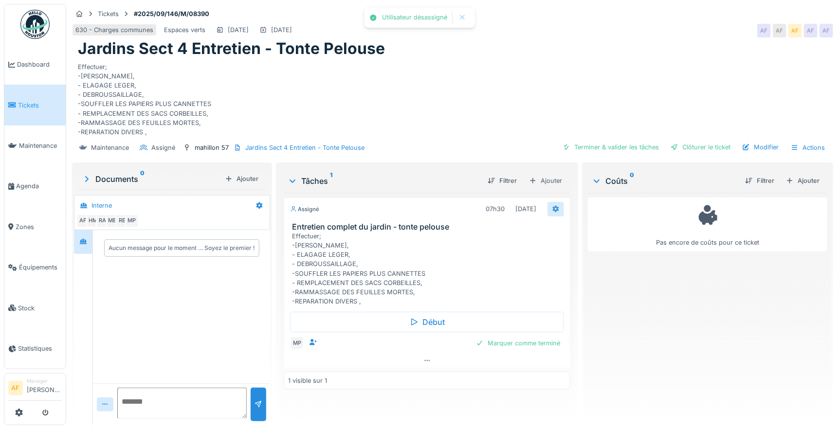
click at [553, 211] on icon at bounding box center [556, 209] width 6 height 7
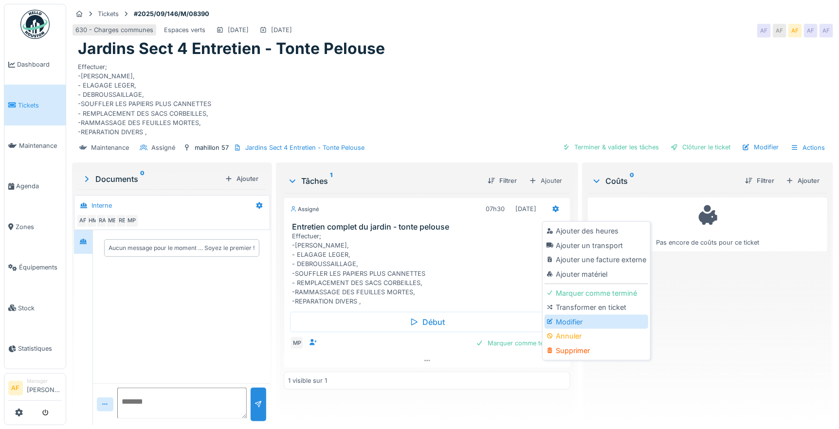
click at [563, 322] on div "Modifier" at bounding box center [597, 322] width 104 height 15
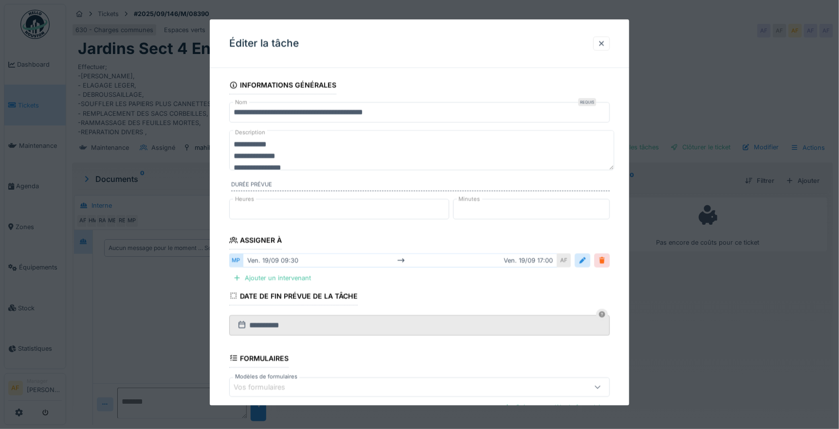
click at [606, 263] on div at bounding box center [602, 260] width 8 height 9
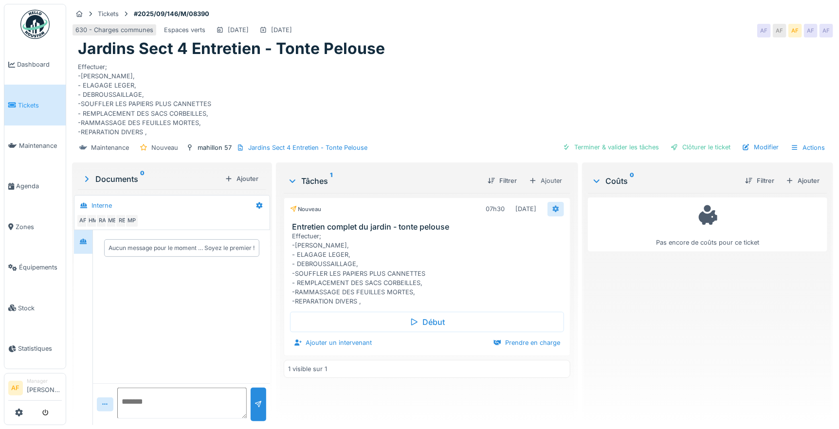
click at [553, 208] on icon at bounding box center [556, 209] width 6 height 7
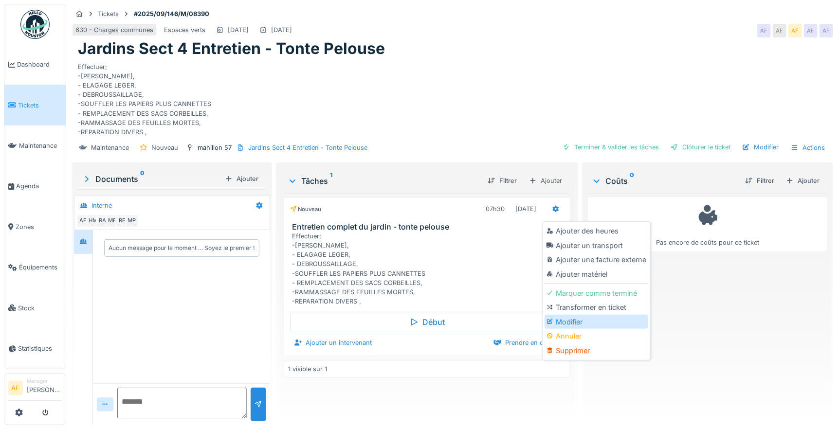
click at [573, 319] on div "Modifier" at bounding box center [597, 322] width 104 height 15
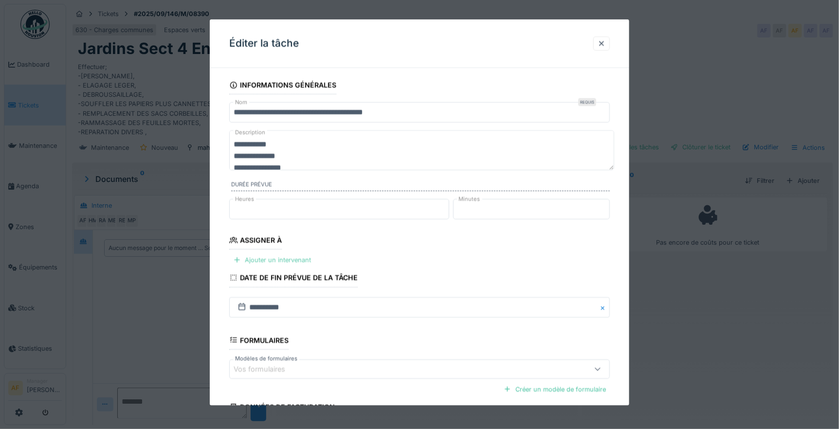
click at [279, 261] on div "Ajouter un intervenant" at bounding box center [272, 260] width 86 height 13
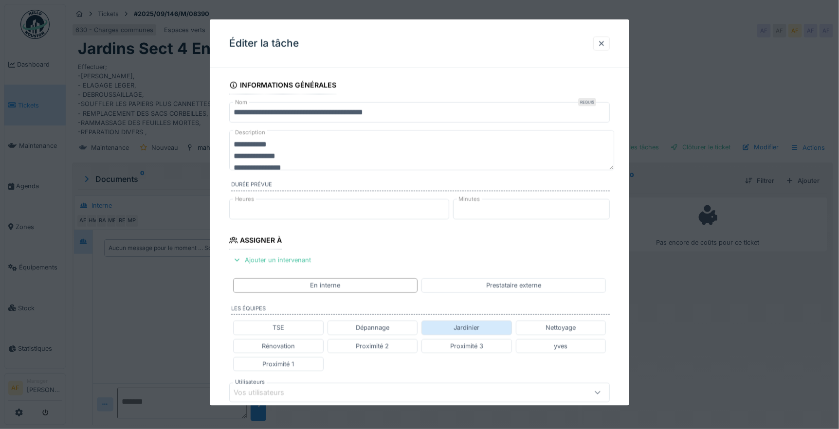
click at [466, 330] on div "Jardinier" at bounding box center [467, 327] width 26 height 9
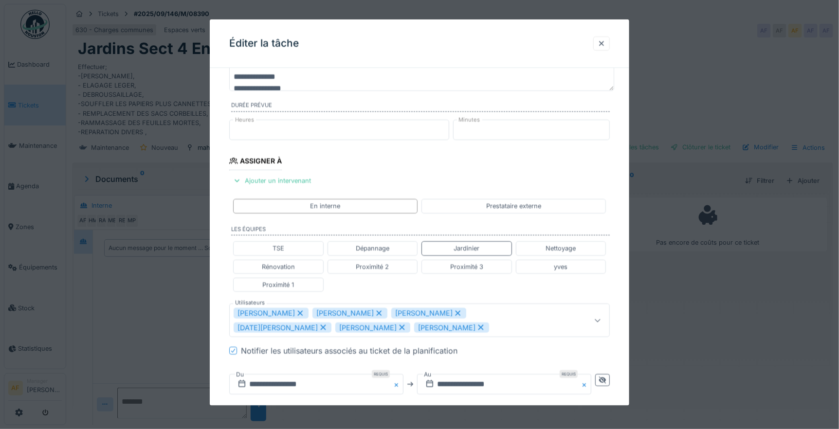
scroll to position [108, 0]
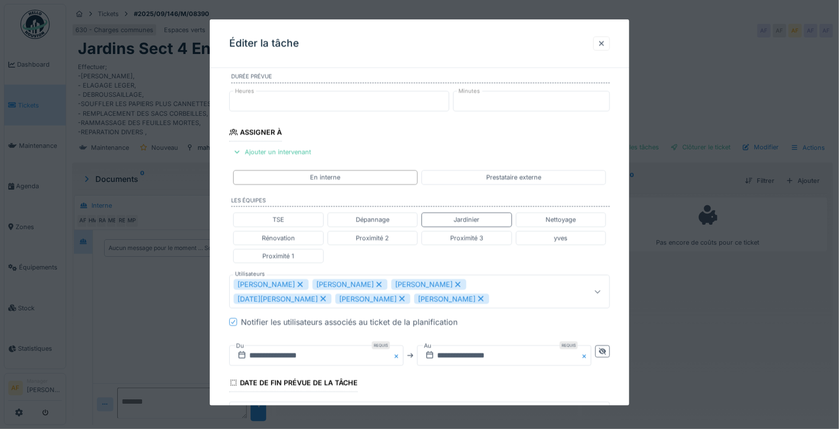
click at [476, 297] on icon at bounding box center [480, 298] width 9 height 7
click at [398, 299] on icon at bounding box center [402, 298] width 9 height 7
type input "**********"
click at [306, 346] on input "**********" at bounding box center [316, 356] width 174 height 20
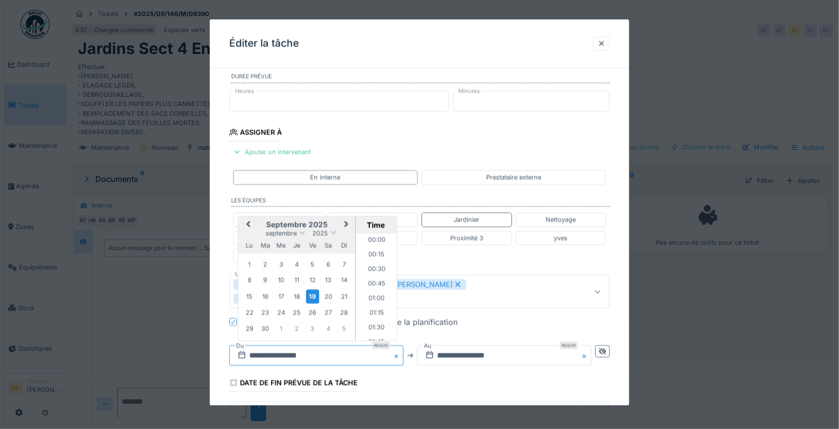
scroll to position [363, 0]
click at [298, 306] on div "25" at bounding box center [296, 312] width 13 height 13
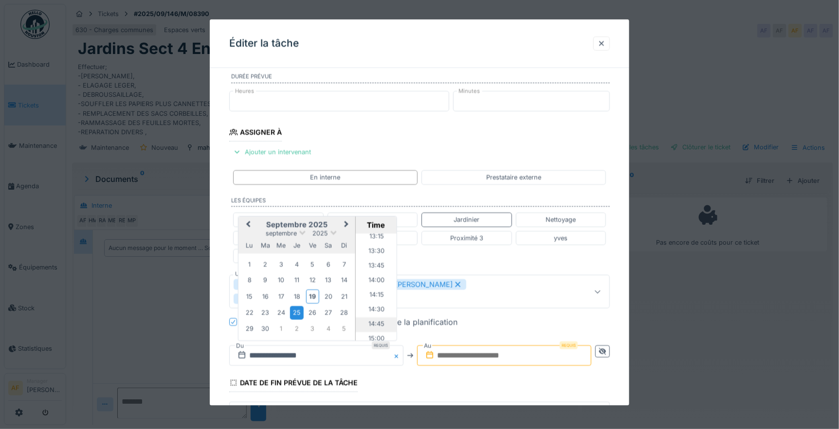
scroll to position [795, 0]
click at [375, 285] on li "14:30" at bounding box center [376, 292] width 41 height 15
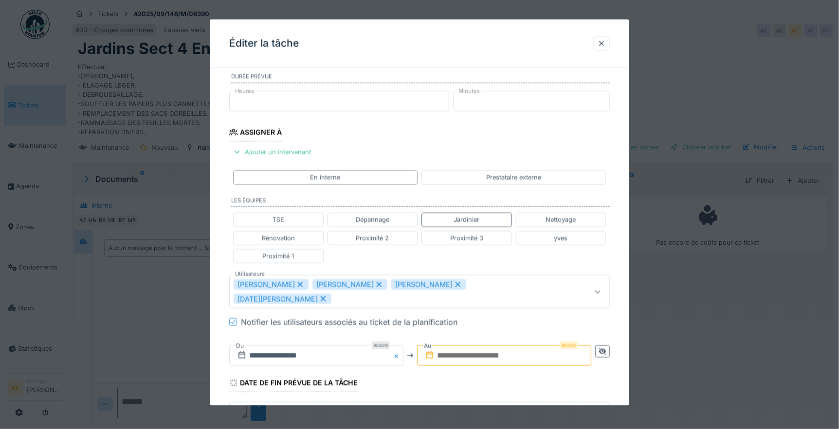
click at [510, 346] on input "text" at bounding box center [504, 356] width 174 height 20
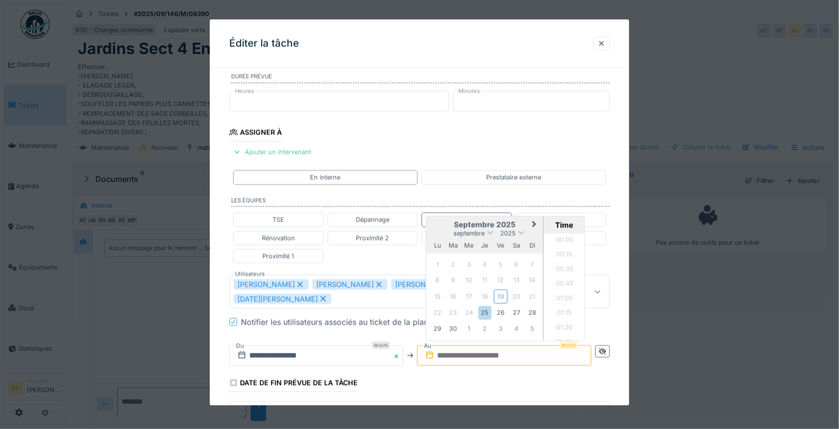
scroll to position [465, 0]
click at [429, 298] on div "septembre 2025 septembre 2025 lu ma me je ve sa di 1 2 3 4 5 6 7 8 9 10 11 12 1…" at bounding box center [484, 278] width 117 height 123
click at [487, 306] on div "25" at bounding box center [484, 312] width 13 height 13
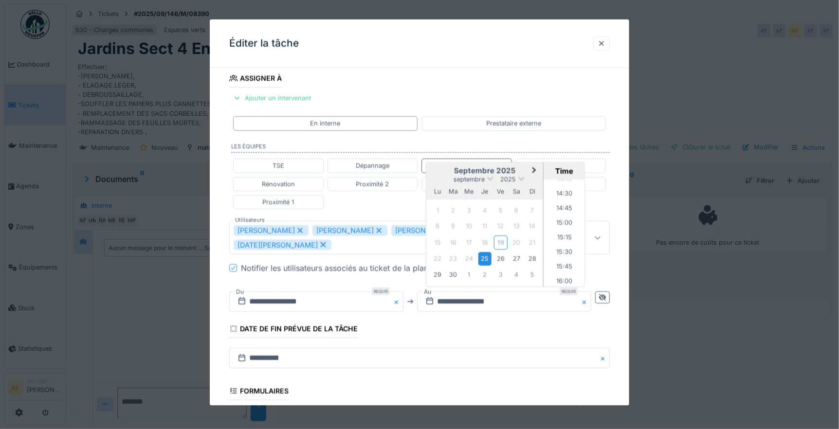
scroll to position [932, 0]
click at [570, 182] on li "16:00" at bounding box center [564, 189] width 41 height 15
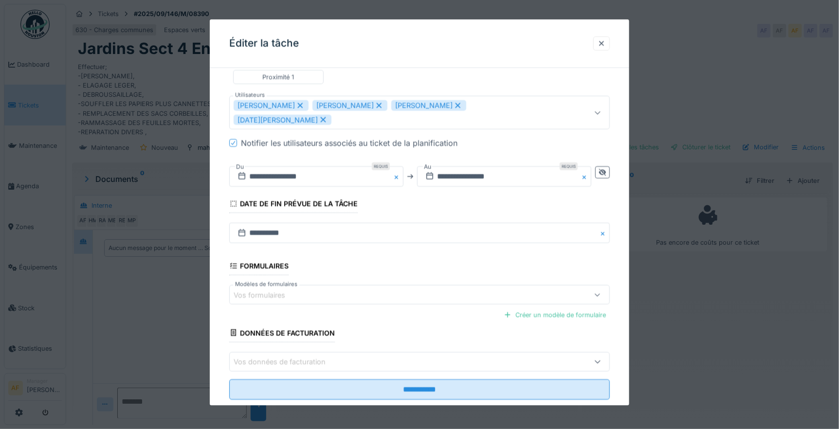
scroll to position [295, 0]
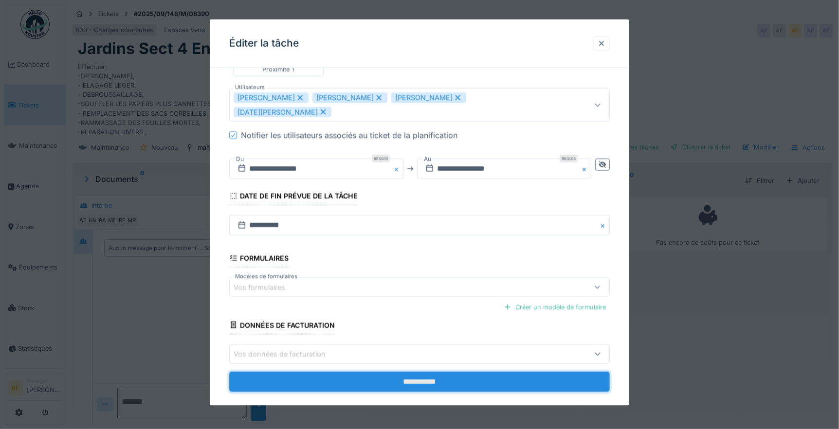
click at [436, 371] on input "**********" at bounding box center [419, 381] width 381 height 20
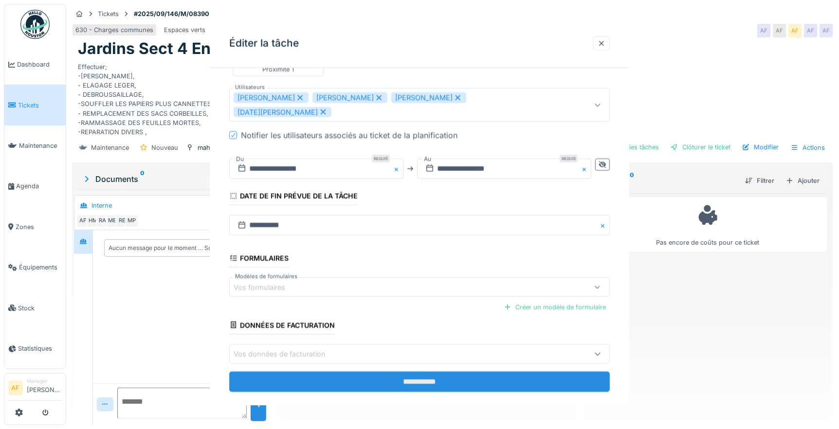
scroll to position [0, 0]
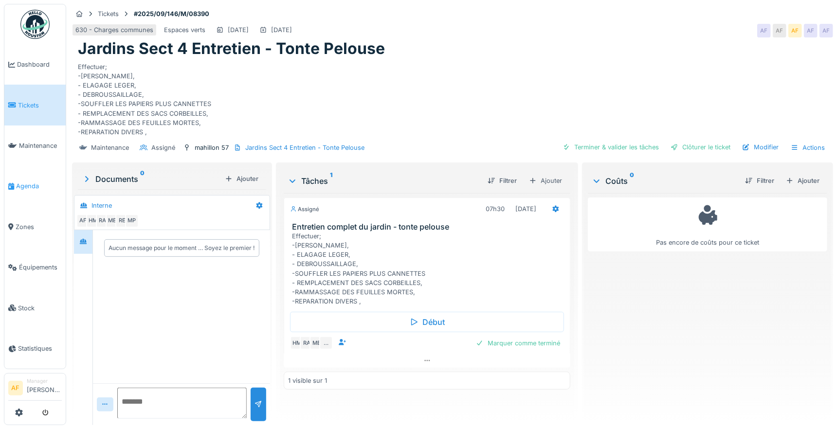
click at [30, 182] on span "Agenda" at bounding box center [39, 186] width 46 height 9
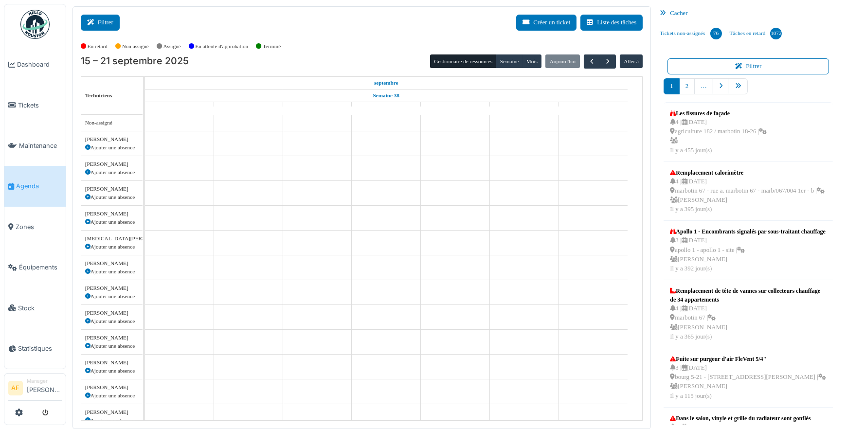
click at [101, 22] on button "Filtrer" at bounding box center [100, 23] width 39 height 16
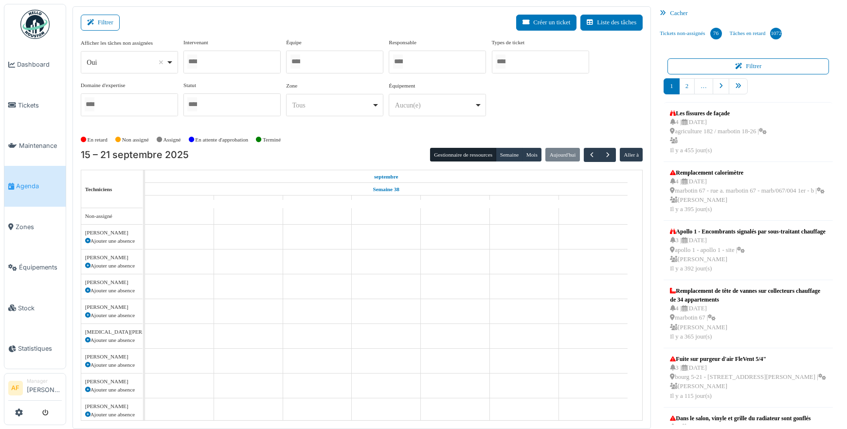
click at [222, 62] on div at bounding box center [231, 62] width 97 height 23
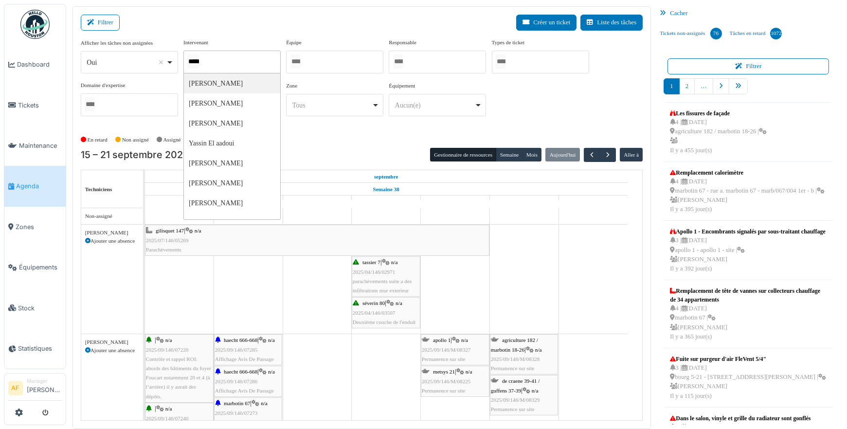
type input "******"
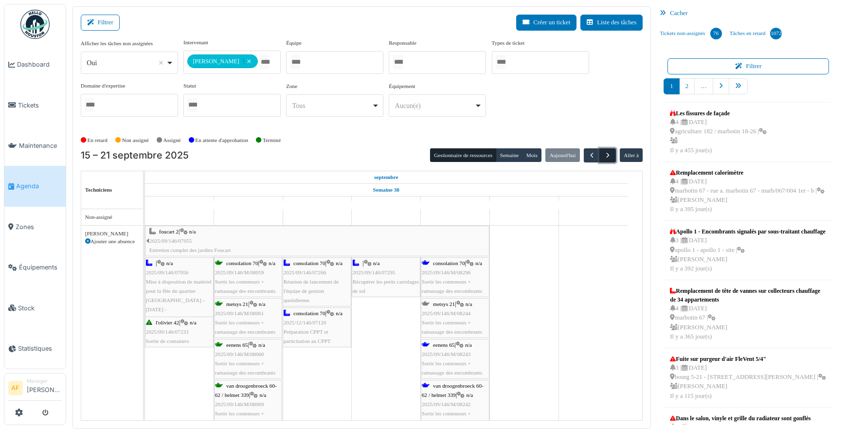
click at [604, 154] on span "button" at bounding box center [608, 155] width 8 height 8
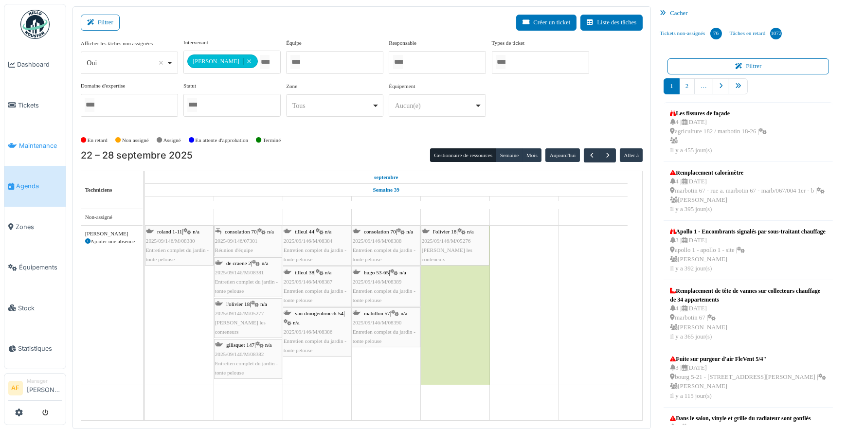
click at [52, 141] on span "Maintenance" at bounding box center [40, 145] width 43 height 9
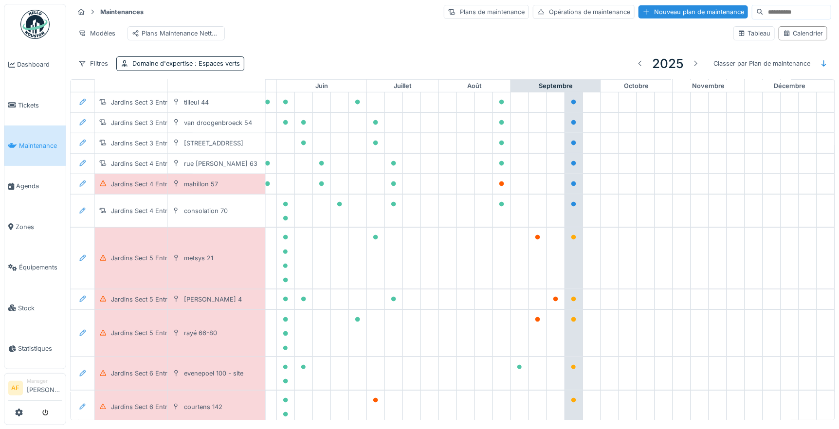
scroll to position [356, 407]
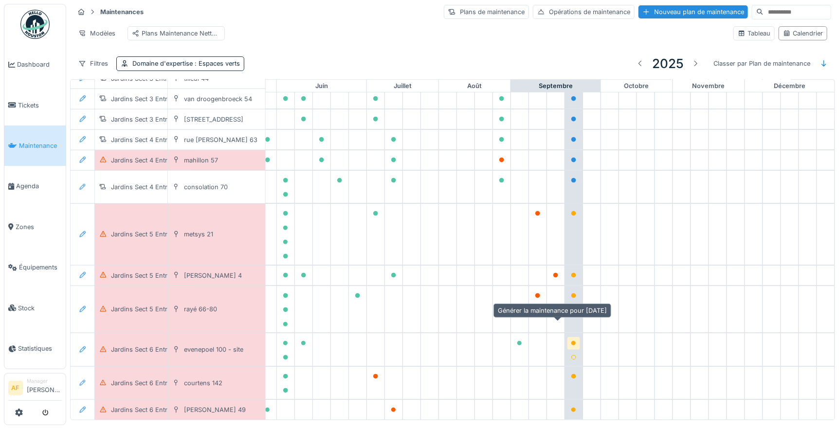
click at [571, 341] on icon at bounding box center [574, 343] width 6 height 5
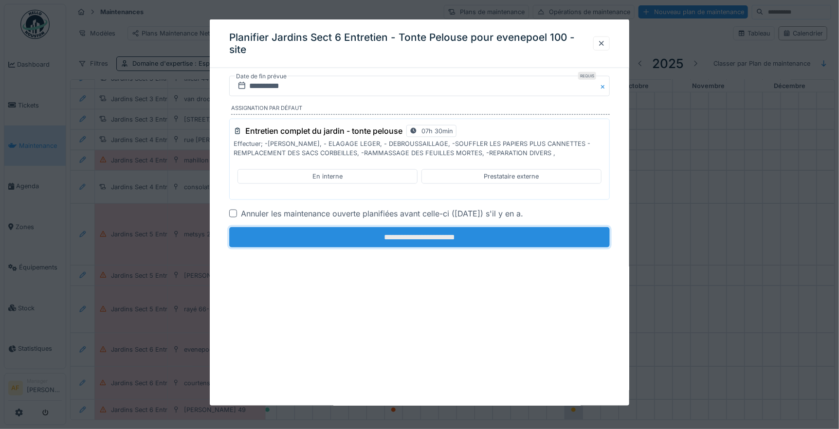
click at [464, 232] on input "**********" at bounding box center [419, 237] width 381 height 20
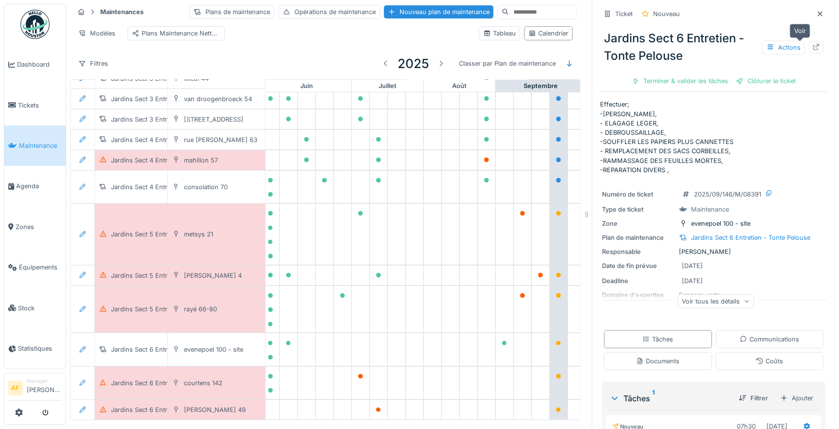
click at [813, 46] on icon at bounding box center [816, 47] width 6 height 6
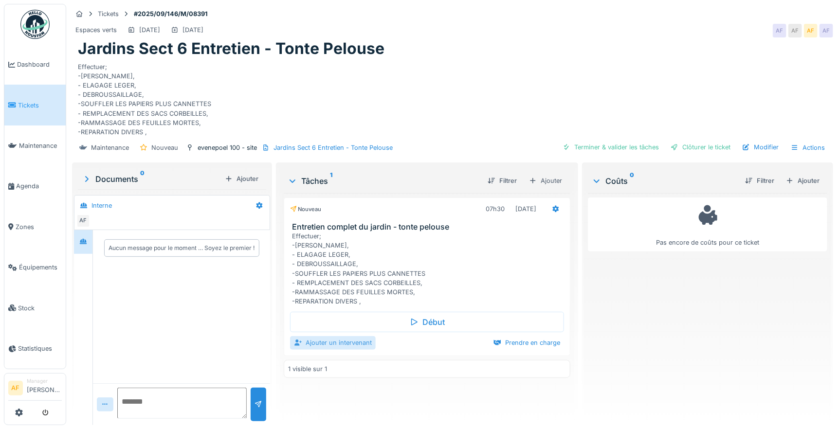
click at [341, 342] on div "Ajouter un intervenant" at bounding box center [333, 342] width 86 height 13
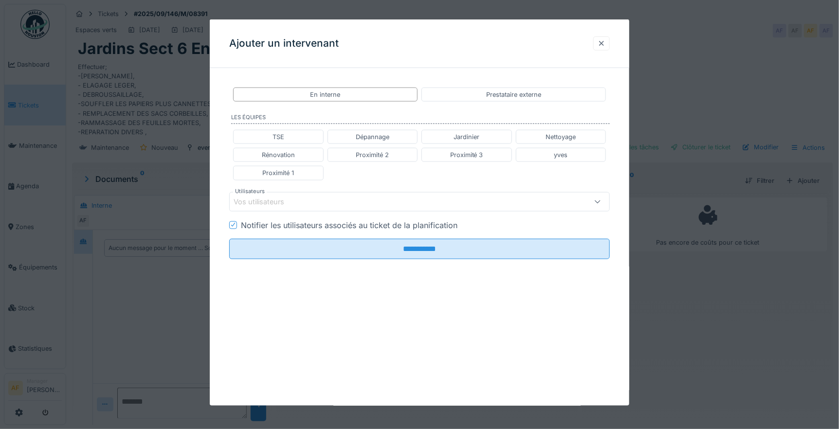
click at [610, 44] on div at bounding box center [601, 43] width 17 height 14
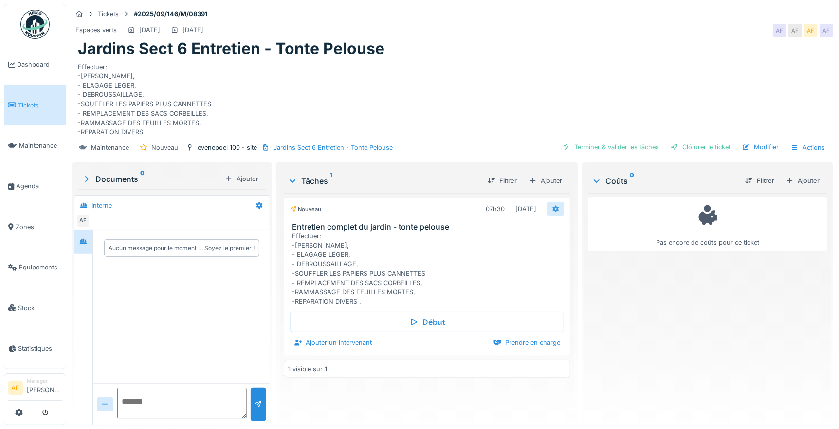
click at [553, 208] on icon at bounding box center [556, 209] width 6 height 7
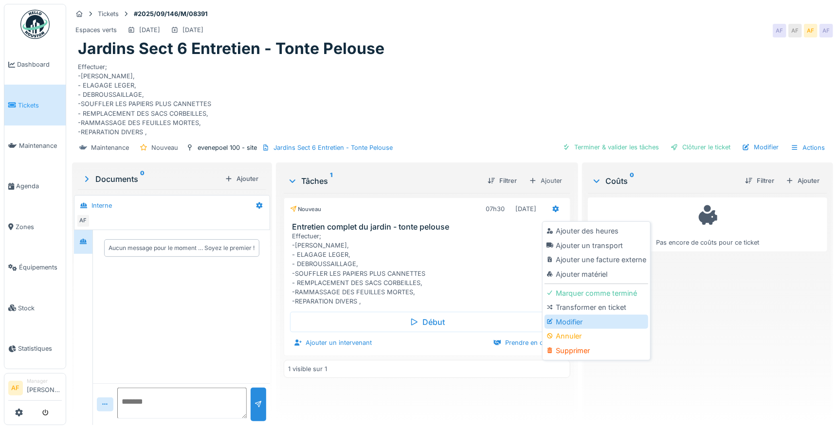
click at [581, 322] on div "Modifier" at bounding box center [597, 322] width 104 height 15
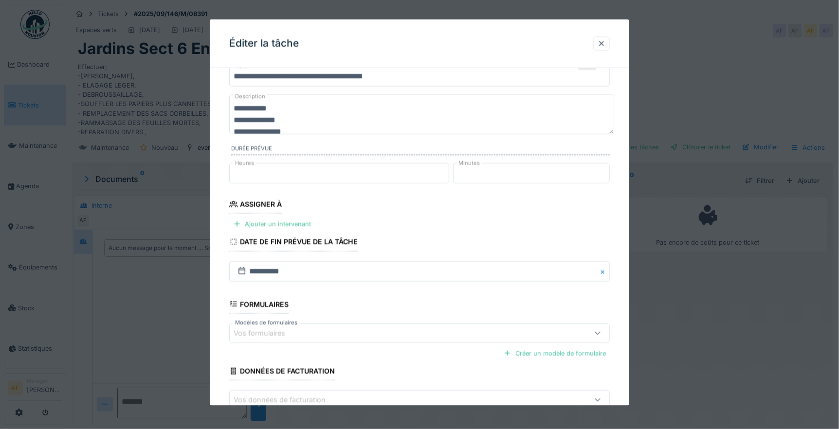
scroll to position [54, 0]
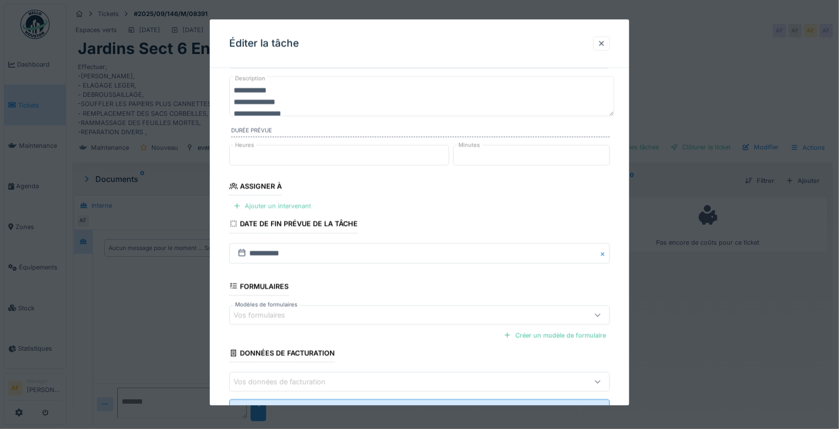
click at [285, 210] on div "Ajouter un intervenant" at bounding box center [272, 206] width 86 height 13
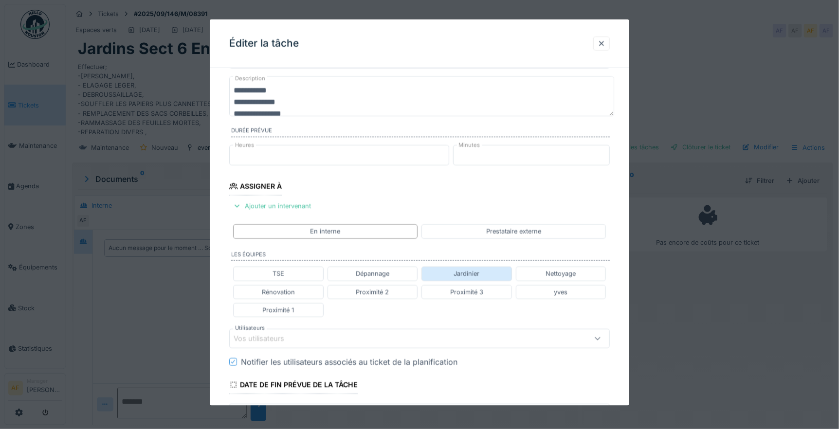
click at [476, 272] on div "Jardinier" at bounding box center [467, 273] width 26 height 9
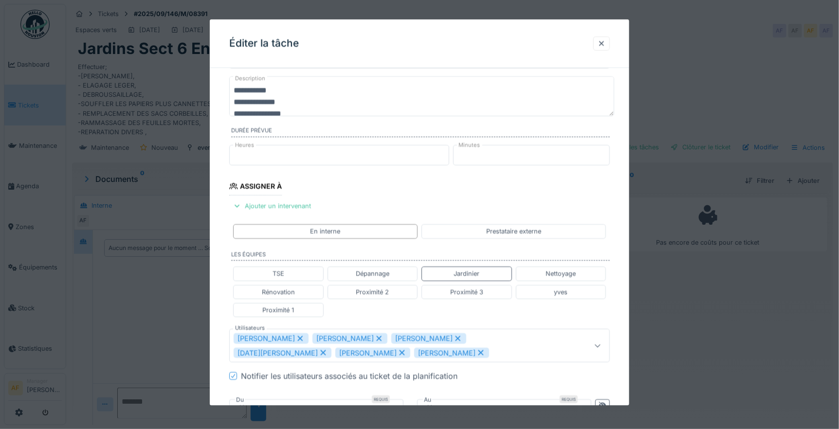
click at [414, 352] on div "Kjezmedin Demir" at bounding box center [451, 352] width 75 height 11
click at [398, 352] on icon at bounding box center [402, 352] width 9 height 7
type input "**********"
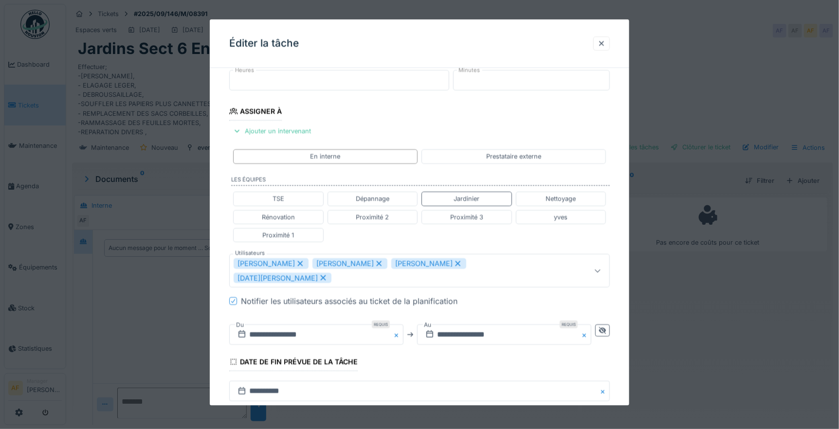
scroll to position [162, 0]
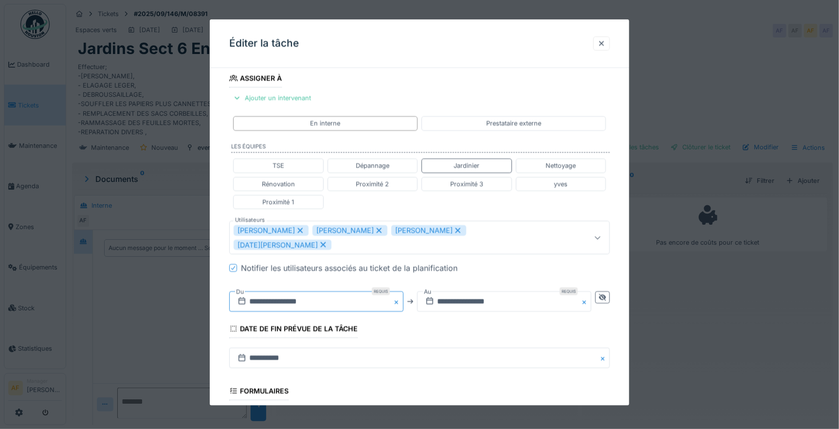
click at [313, 292] on input "**********" at bounding box center [316, 302] width 174 height 20
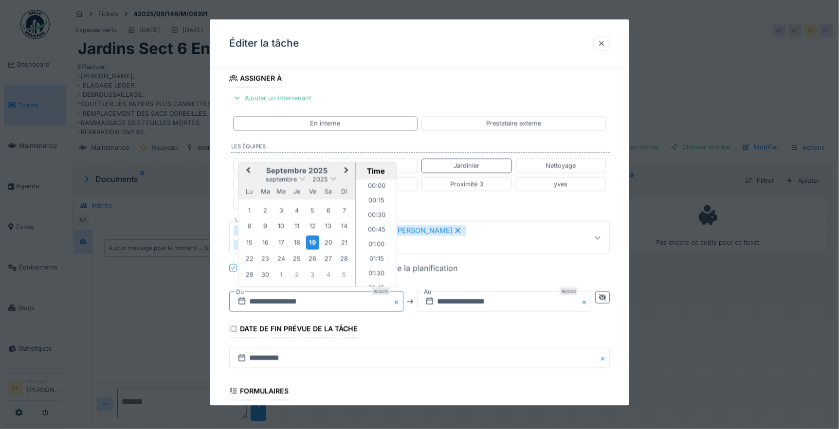
scroll to position [363, 0]
click at [251, 268] on div "29" at bounding box center [249, 274] width 13 height 13
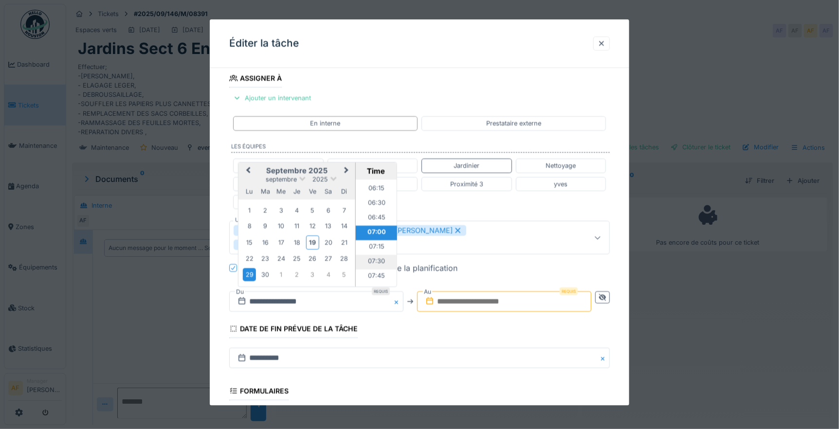
click at [379, 255] on li "07:30" at bounding box center [376, 262] width 41 height 15
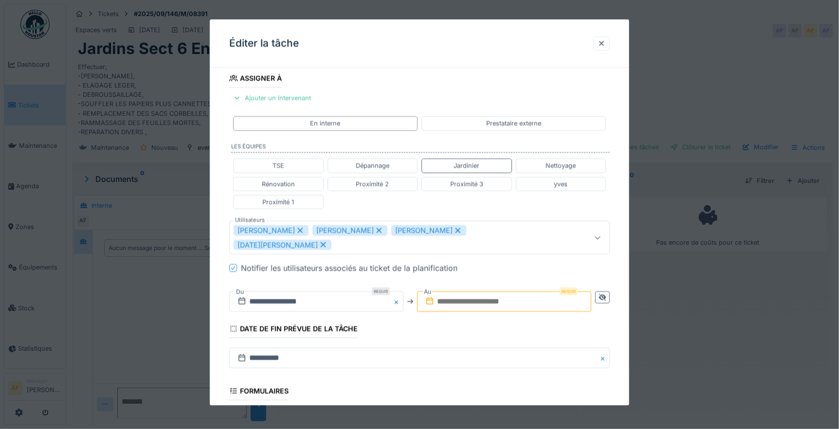
click at [493, 292] on input "text" at bounding box center [504, 302] width 174 height 20
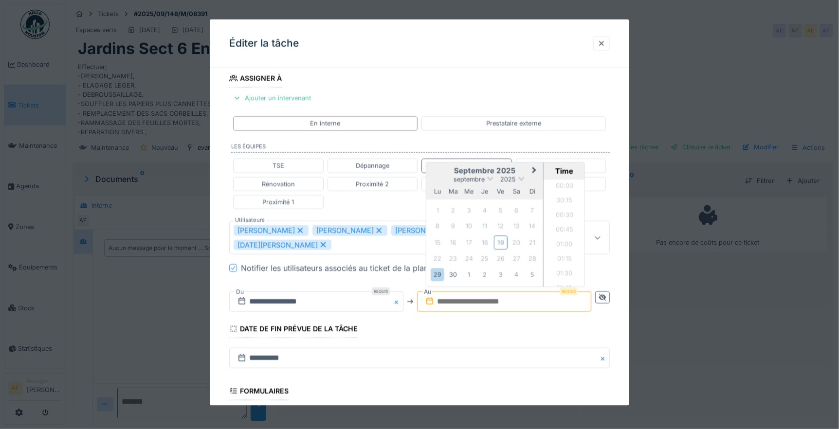
scroll to position [479, 0]
click at [433, 252] on div "22" at bounding box center [437, 258] width 13 height 13
click at [457, 268] on div "30" at bounding box center [453, 274] width 13 height 13
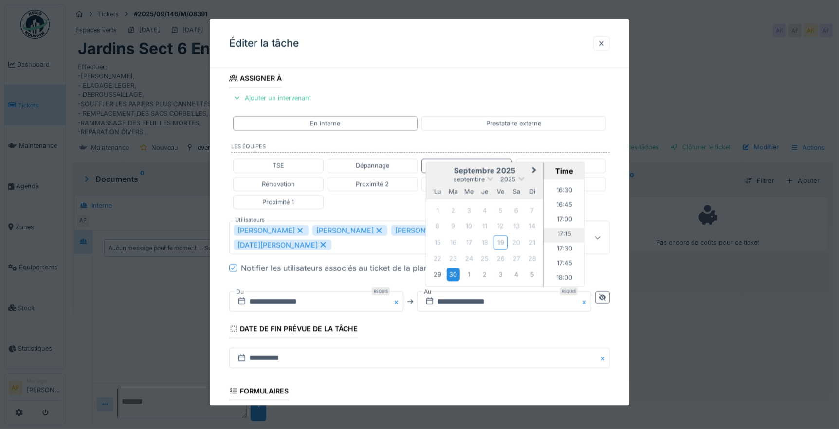
scroll to position [905, 0]
click at [567, 209] on li "16:00" at bounding box center [564, 216] width 41 height 15
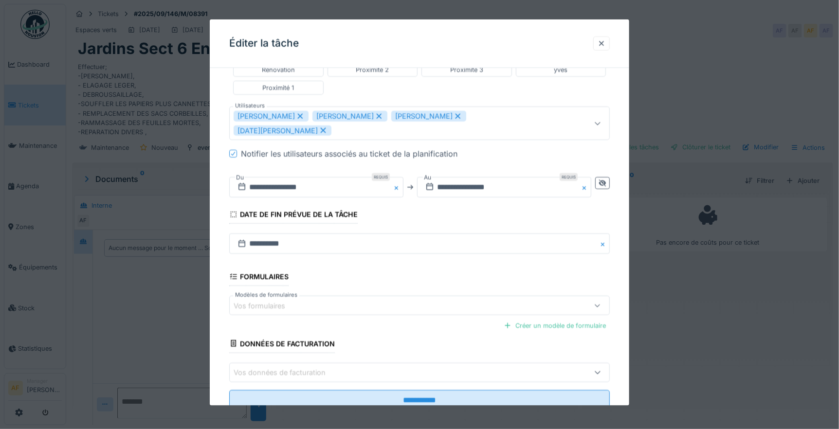
scroll to position [295, 0]
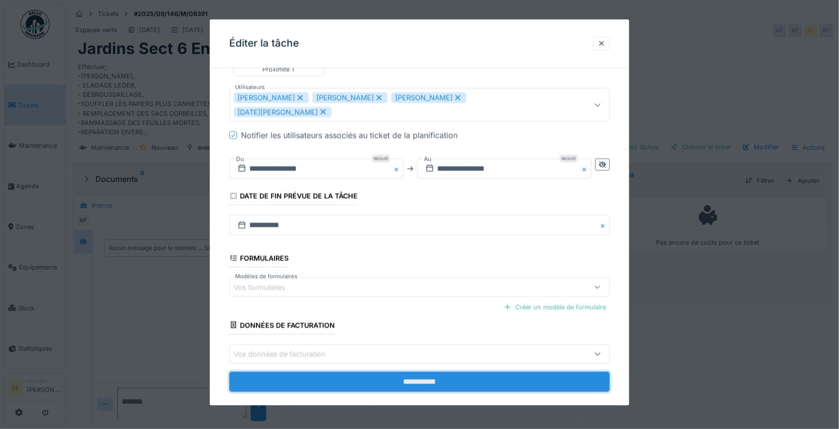
click at [431, 371] on input "**********" at bounding box center [419, 381] width 381 height 20
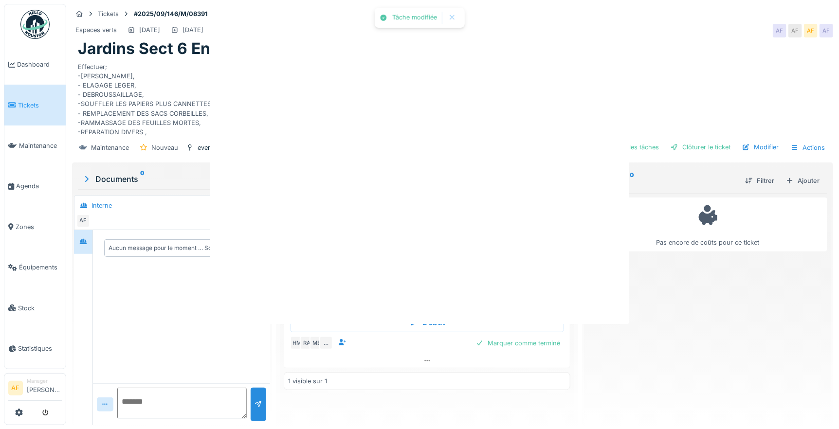
scroll to position [0, 0]
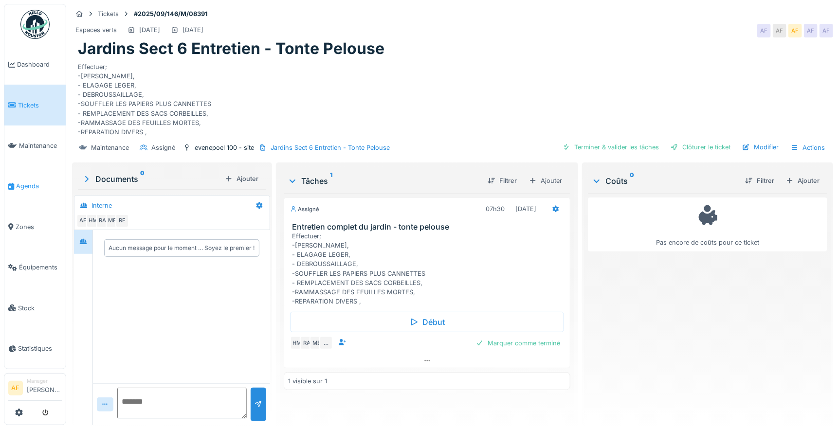
drag, startPoint x: 21, startPoint y: 179, endPoint x: 56, endPoint y: 177, distance: 35.6
click at [21, 182] on span "Agenda" at bounding box center [39, 186] width 46 height 9
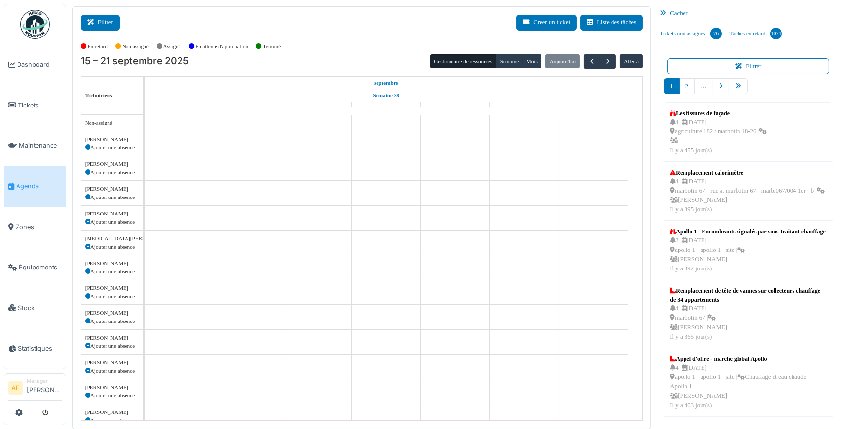
click at [105, 22] on button "Filtrer" at bounding box center [100, 23] width 39 height 16
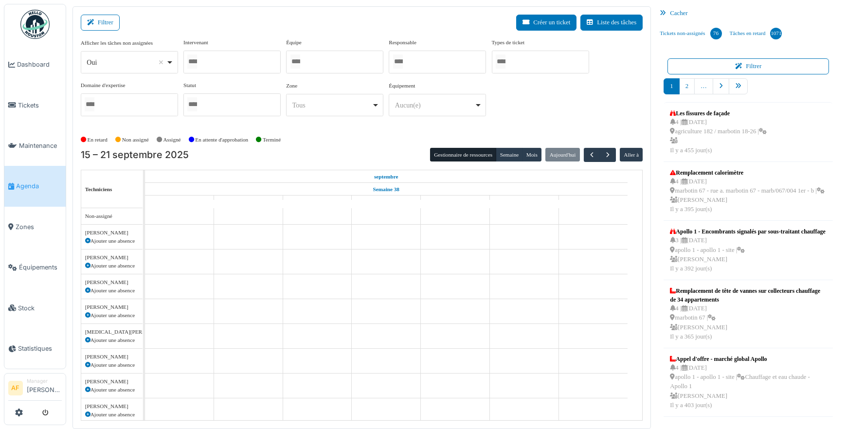
click at [225, 60] on div at bounding box center [231, 62] width 97 height 23
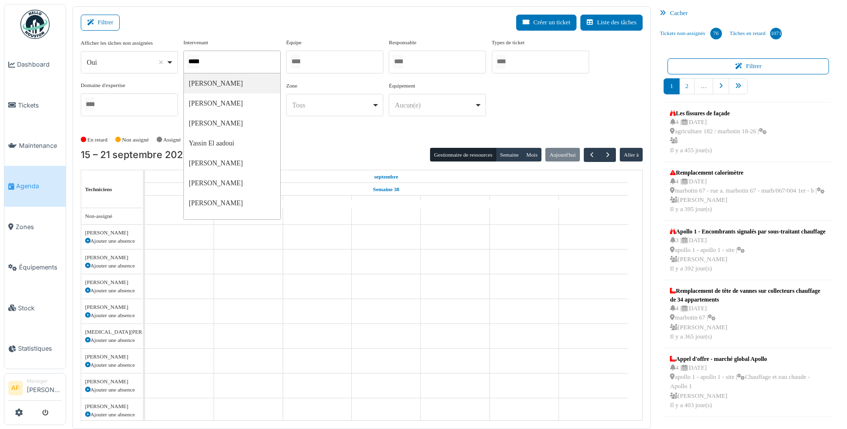
type input "******"
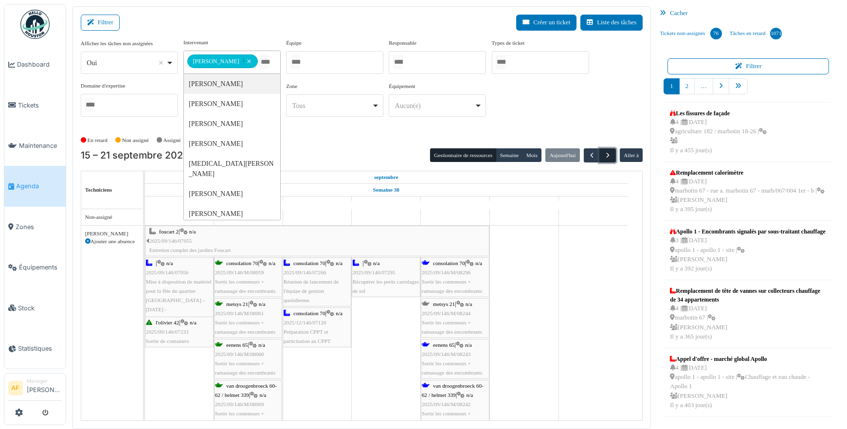
click at [604, 155] on span "button" at bounding box center [608, 155] width 8 height 8
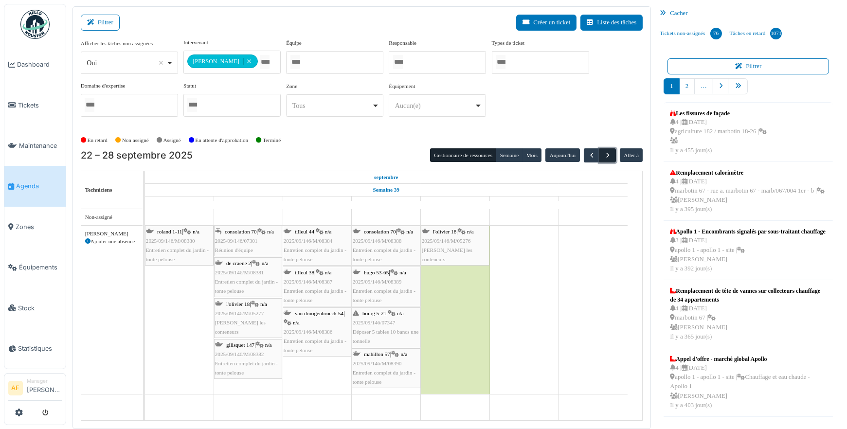
click at [604, 155] on span "button" at bounding box center [608, 155] width 8 height 8
